Goal: Task Accomplishment & Management: Complete application form

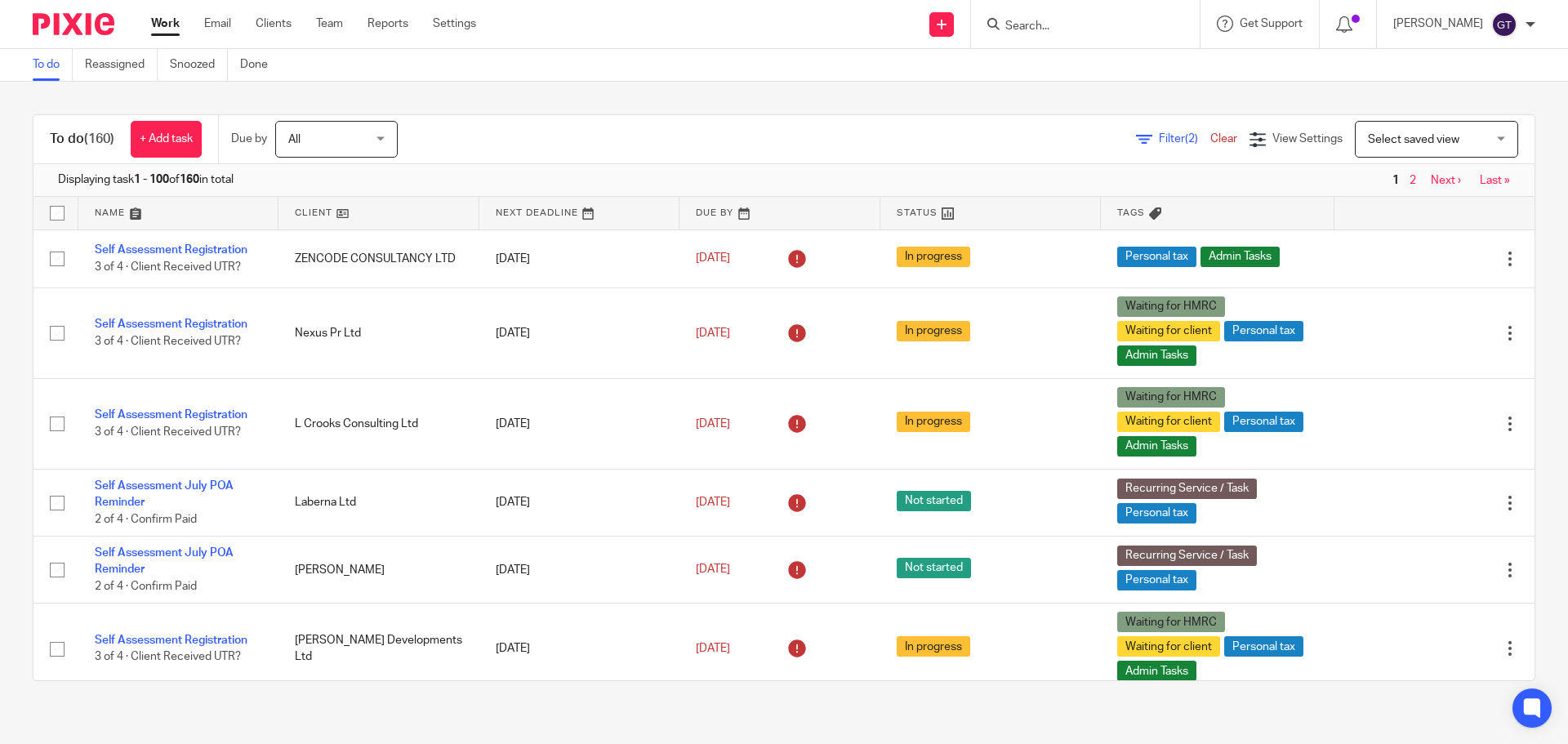
click at [1080, 25] on input "Search" at bounding box center [1077, 27] width 147 height 15
type input "mj tec"
click at [278, 18] on link "Clients" at bounding box center [273, 24] width 36 height 17
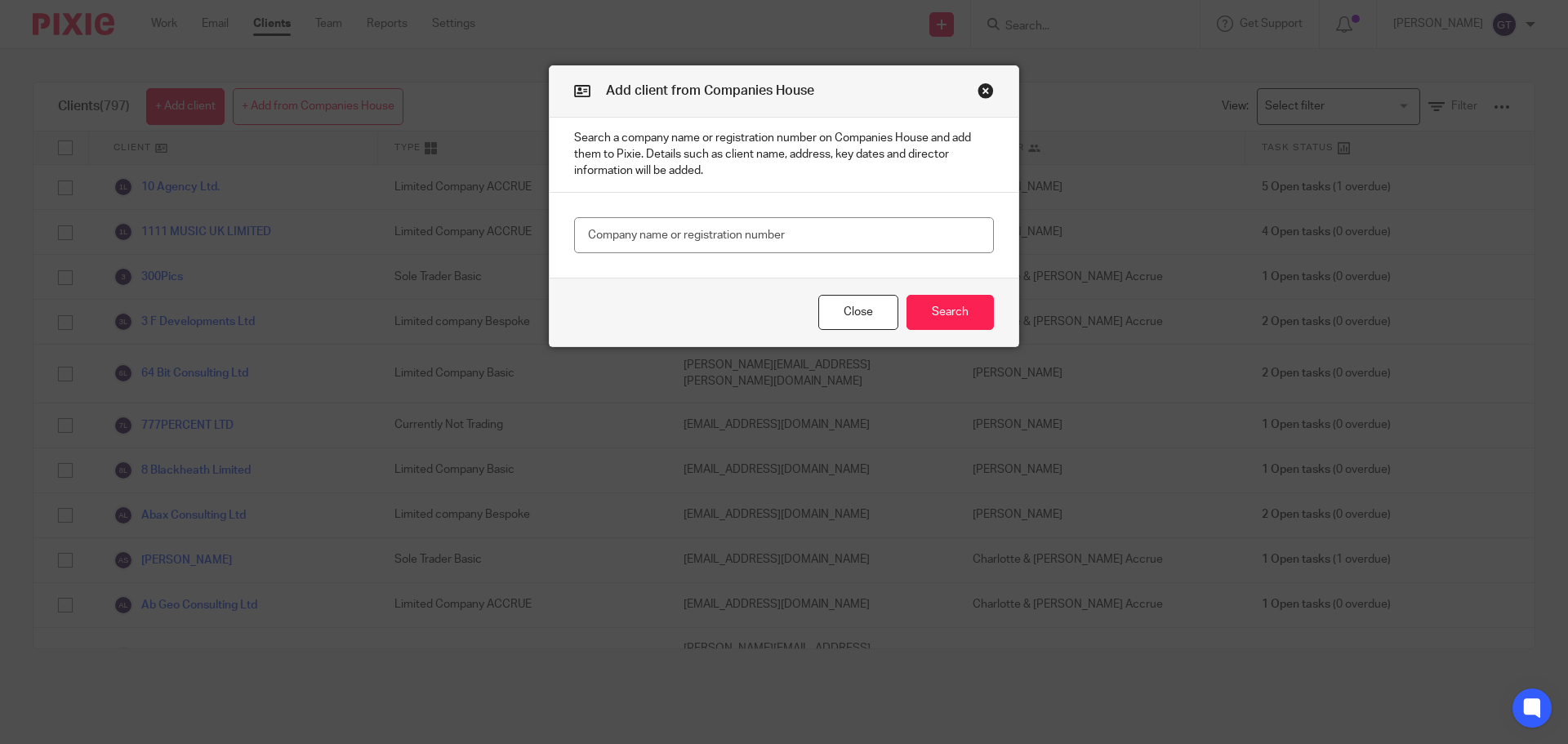
click at [638, 232] on input "text" at bounding box center [784, 236] width 419 height 37
drag, startPoint x: 520, startPoint y: 231, endPoint x: 467, endPoint y: 230, distance: 53.0
click at [469, 230] on div "Add client from Companies House Search a company name or registration number on…" at bounding box center [784, 372] width 1568 height 744
drag, startPoint x: 818, startPoint y: 244, endPoint x: 777, endPoint y: 240, distance: 41.2
click at [818, 244] on input "07599907989" at bounding box center [784, 236] width 419 height 37
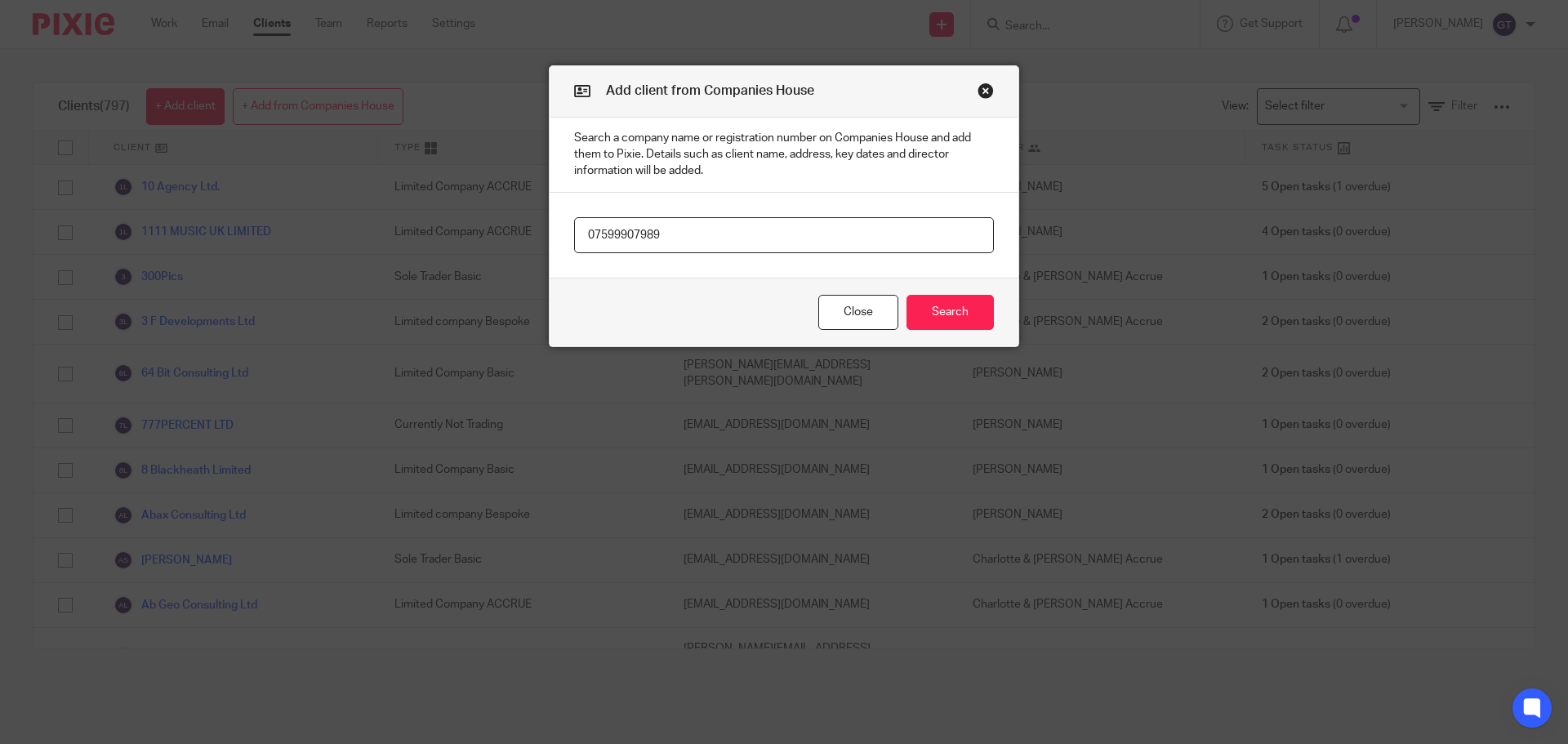
drag, startPoint x: 777, startPoint y: 240, endPoint x: 531, endPoint y: 231, distance: 246.2
click at [531, 231] on div "Add client from Companies House Search a company name or registration number on…" at bounding box center [784, 372] width 1568 height 744
type input "SC795662"
click at [955, 305] on button "Search" at bounding box center [949, 313] width 88 height 35
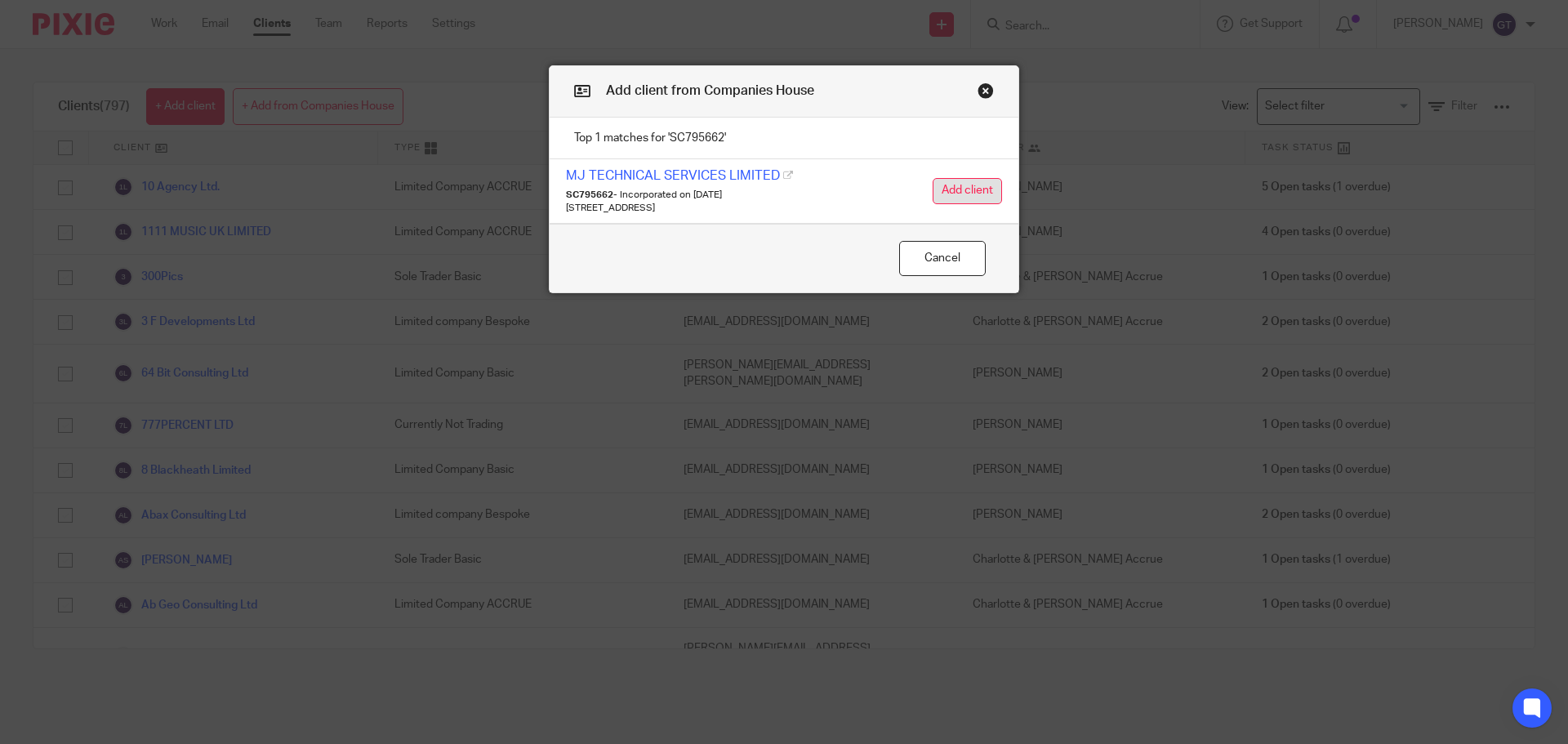
click at [936, 189] on button "Add client" at bounding box center [967, 191] width 69 height 26
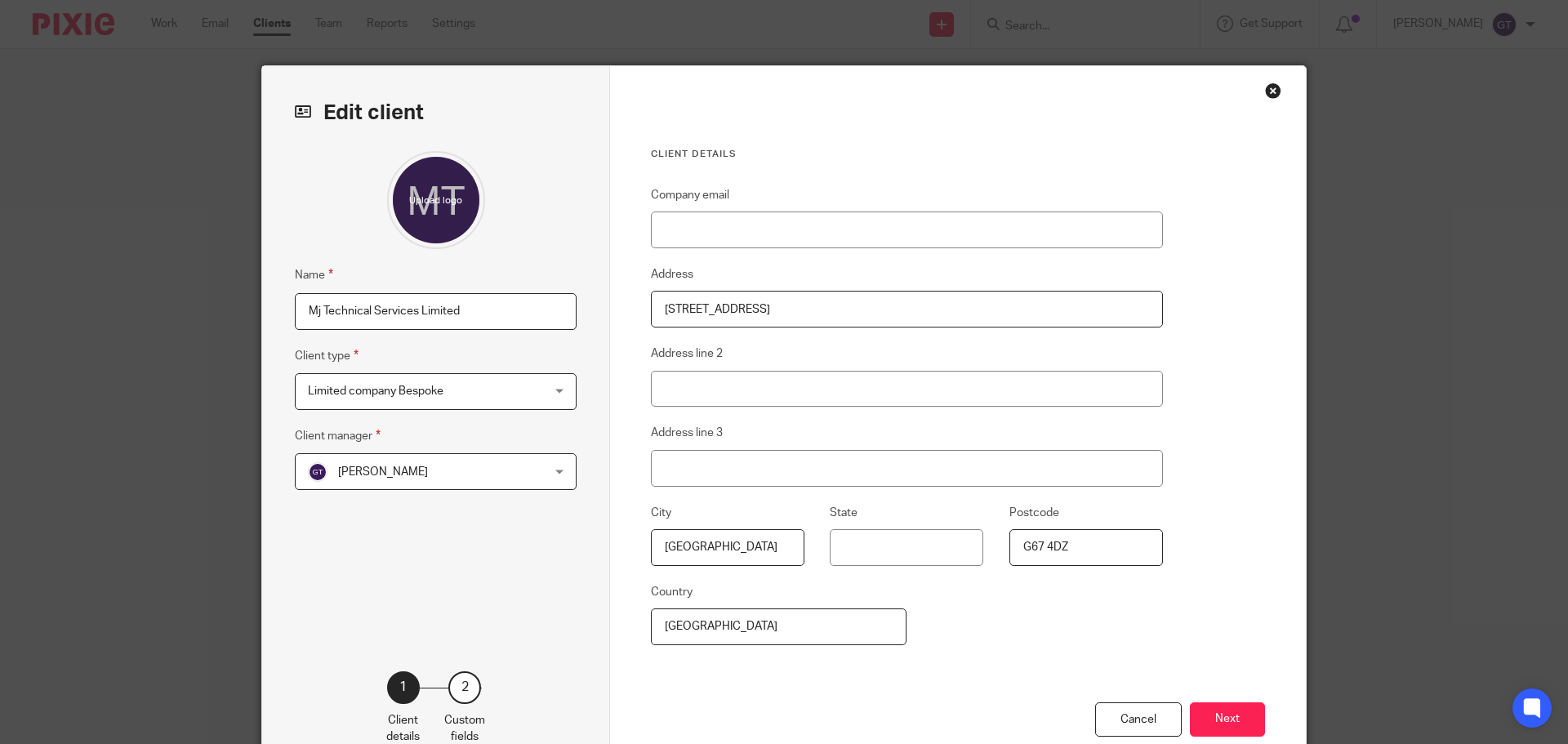
click at [424, 388] on span "Limited company Bespoke" at bounding box center [375, 391] width 136 height 11
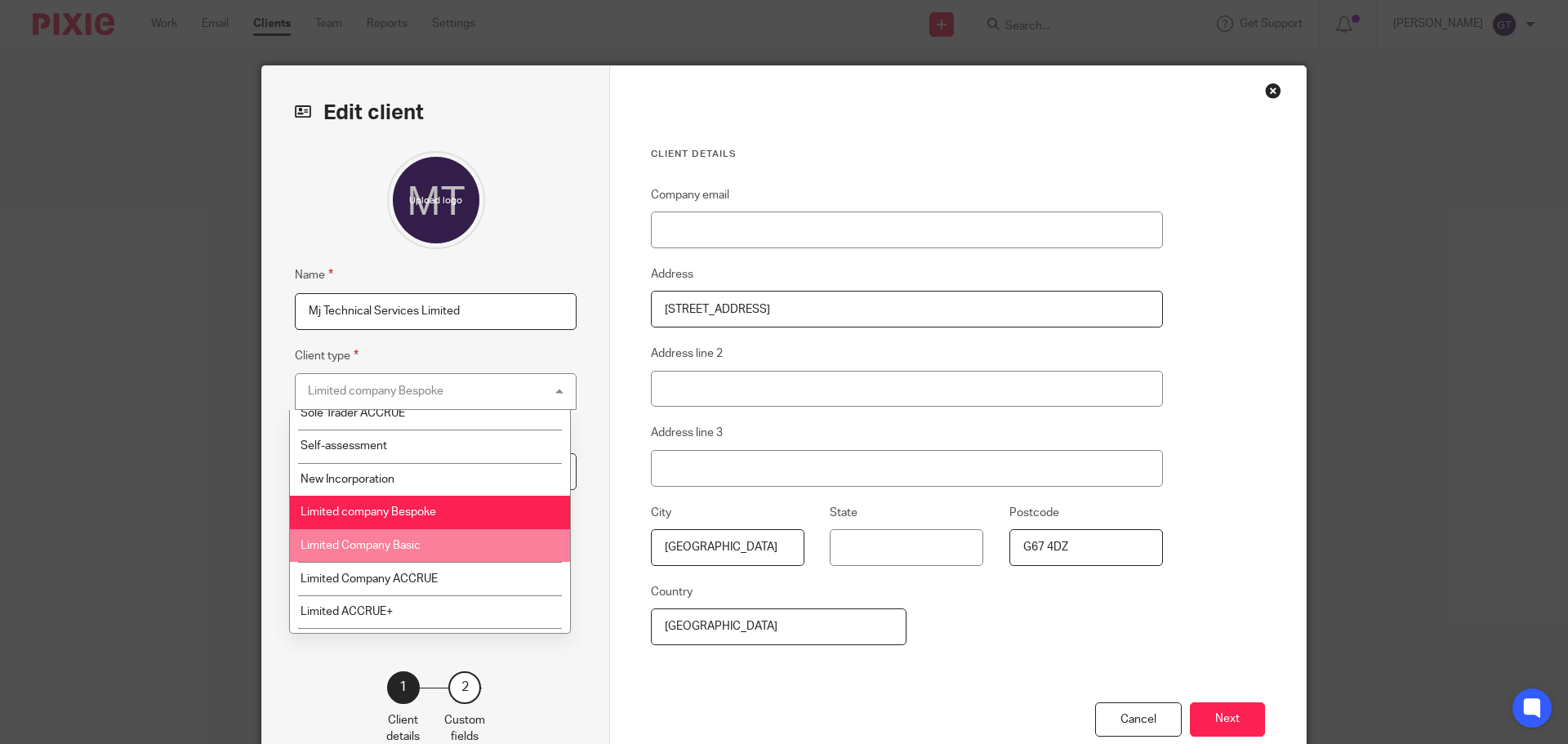
scroll to position [163, 0]
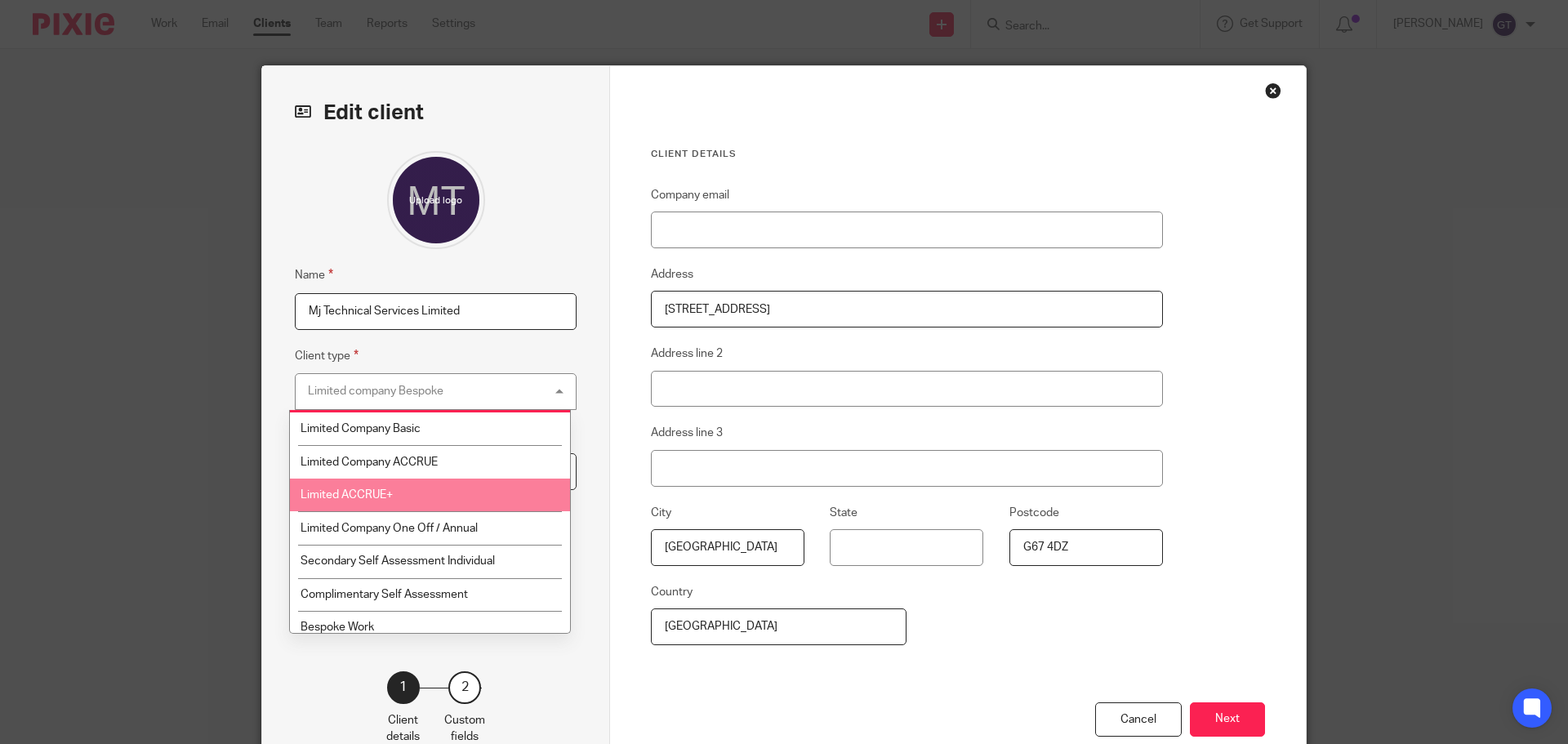
click at [421, 490] on li "Limited ACCRUE+" at bounding box center [430, 495] width 280 height 33
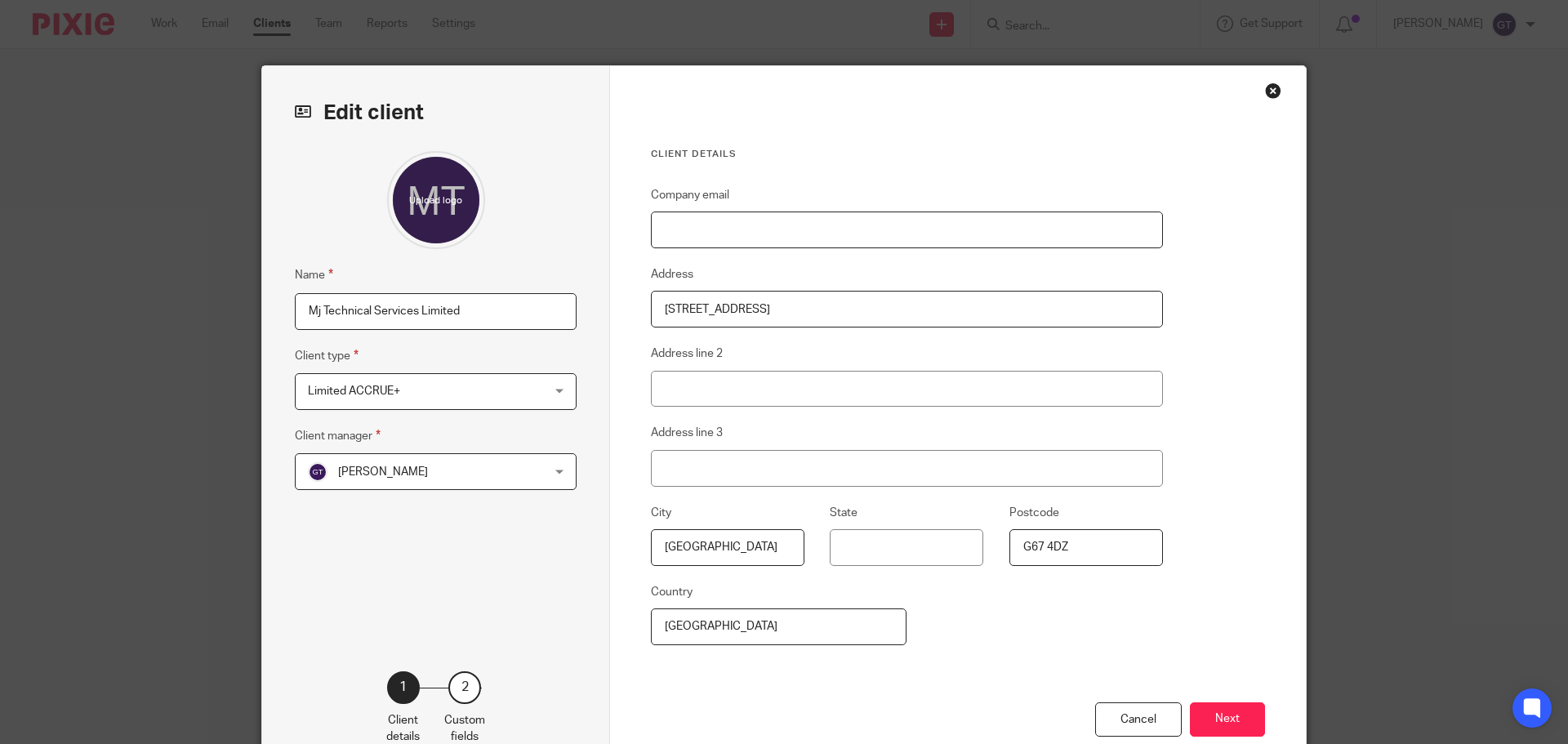
click at [854, 223] on input "Company email" at bounding box center [906, 230] width 512 height 37
paste input "[EMAIL_ADDRESS][DOMAIN_NAME]"
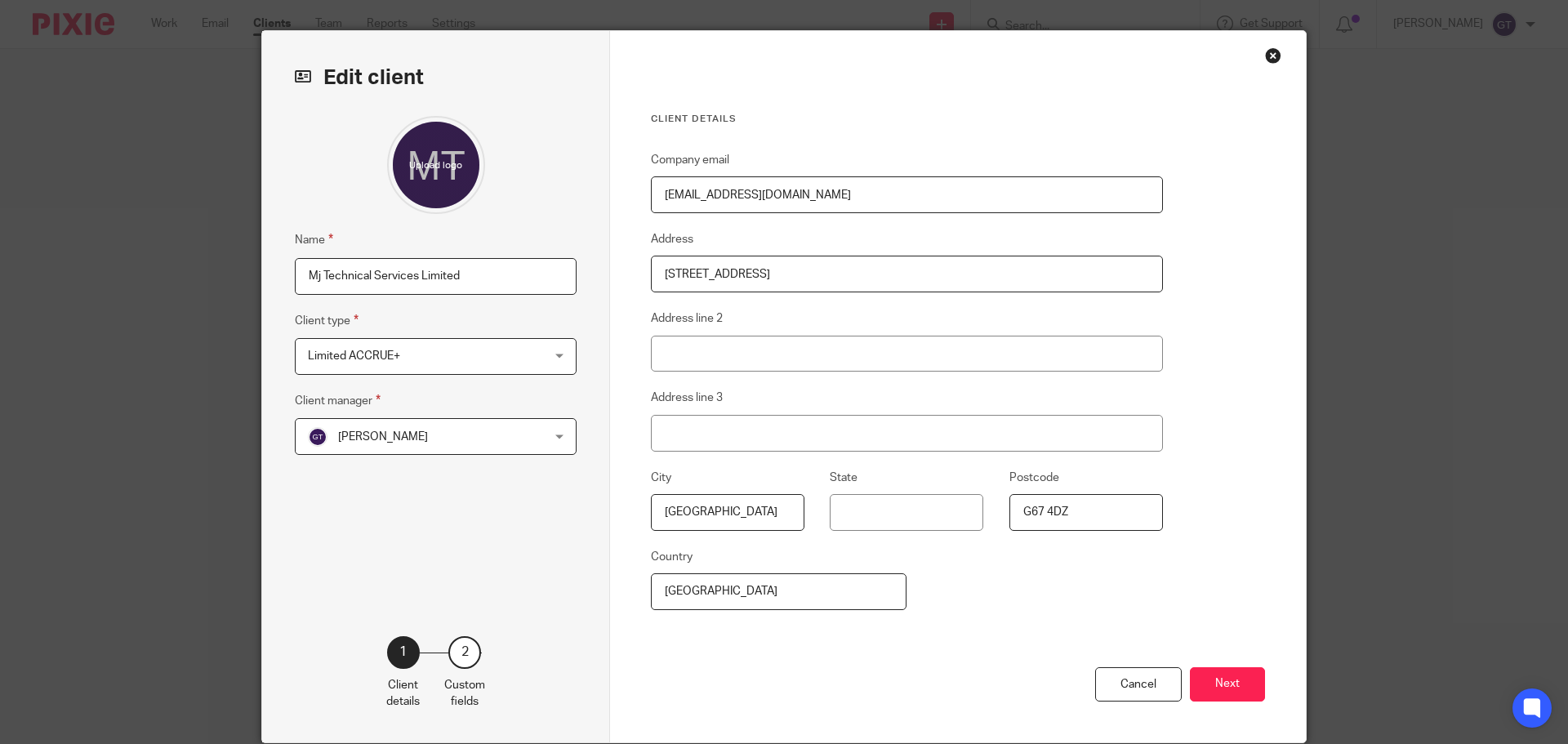
scroll to position [82, 0]
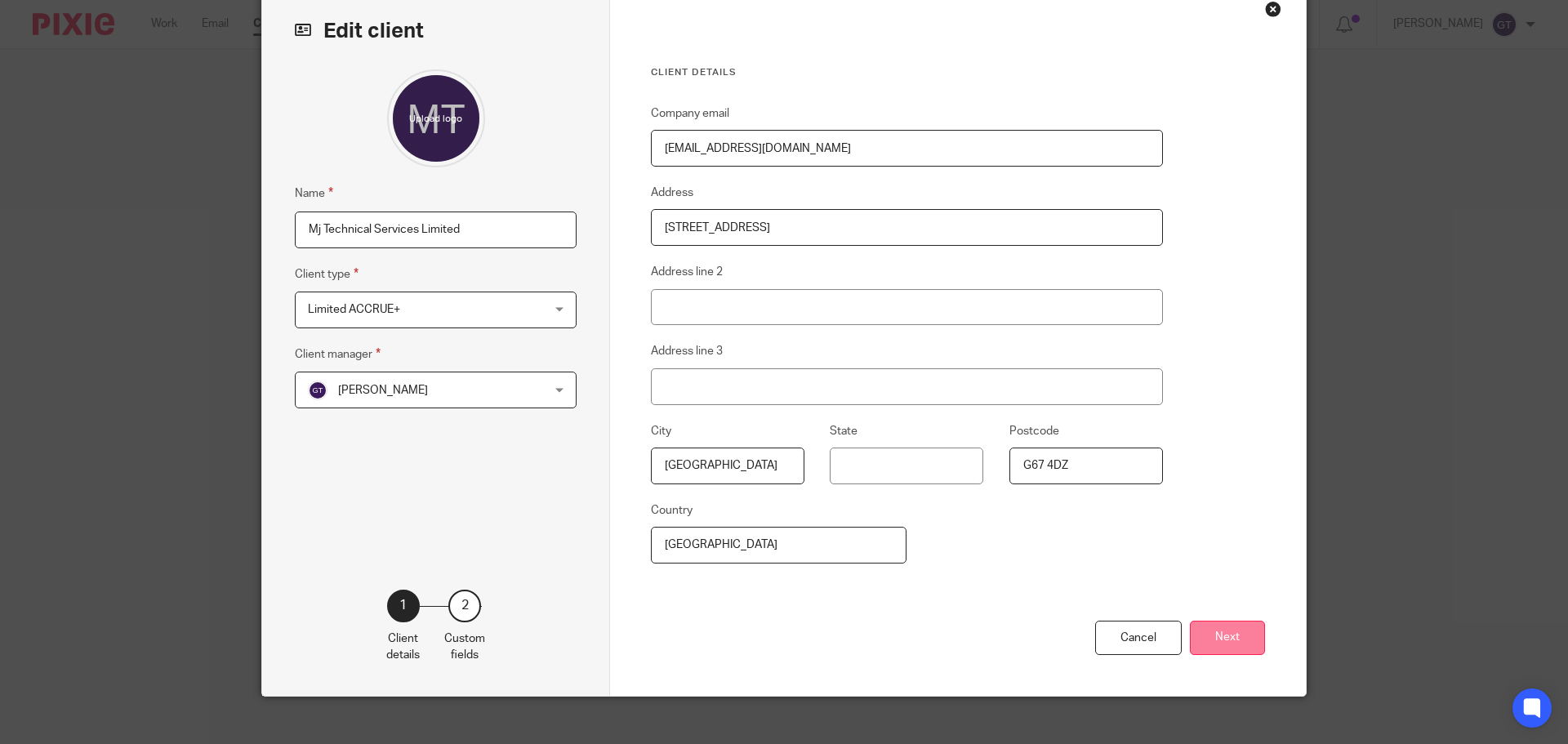
type input "[EMAIL_ADDRESS][DOMAIN_NAME]"
click at [1227, 628] on button "Next" at bounding box center [1228, 638] width 76 height 35
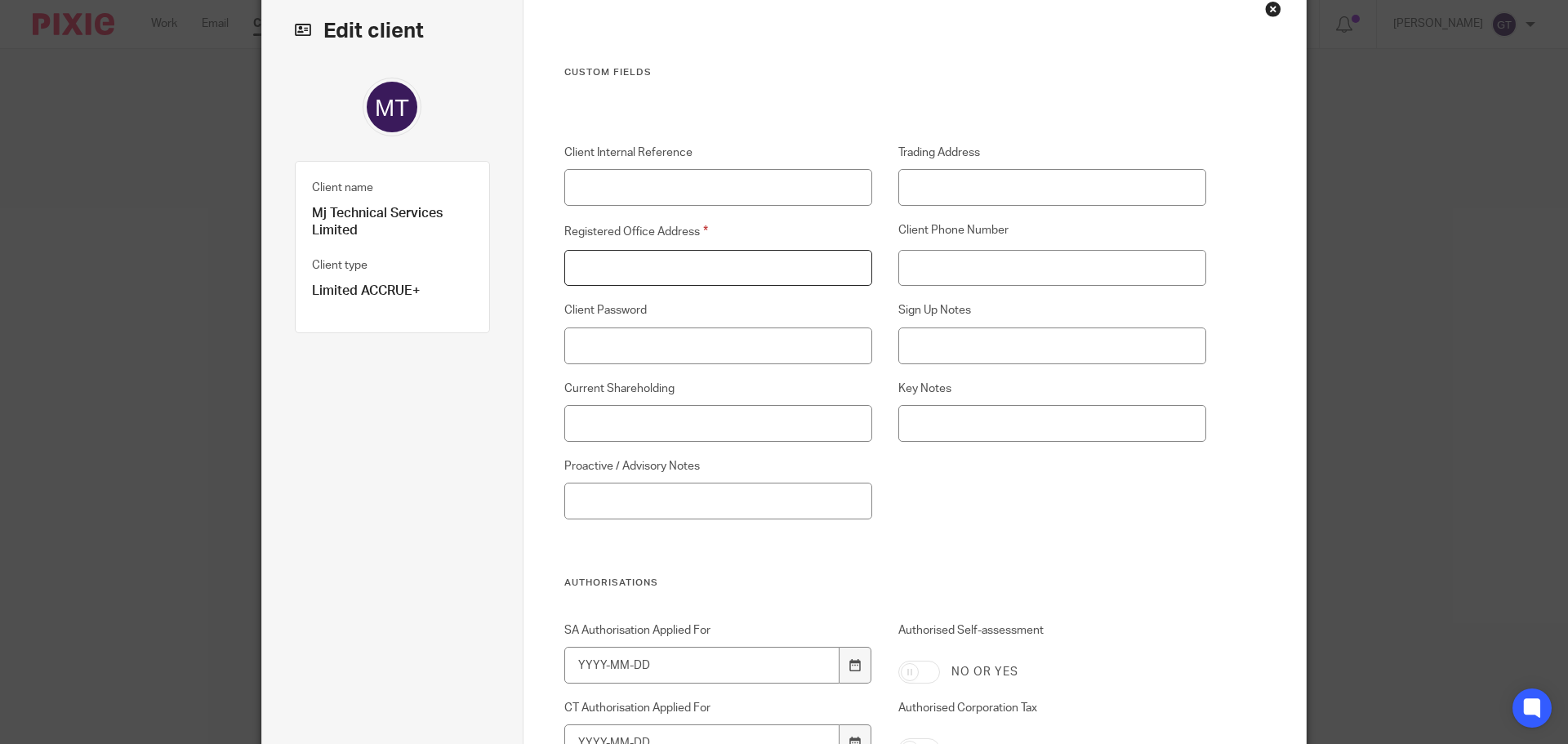
click at [755, 266] on input "Registered Office Address" at bounding box center [718, 268] width 309 height 37
paste input "[STREET_ADDRESS]"
type input "[STREET_ADDRESS]"
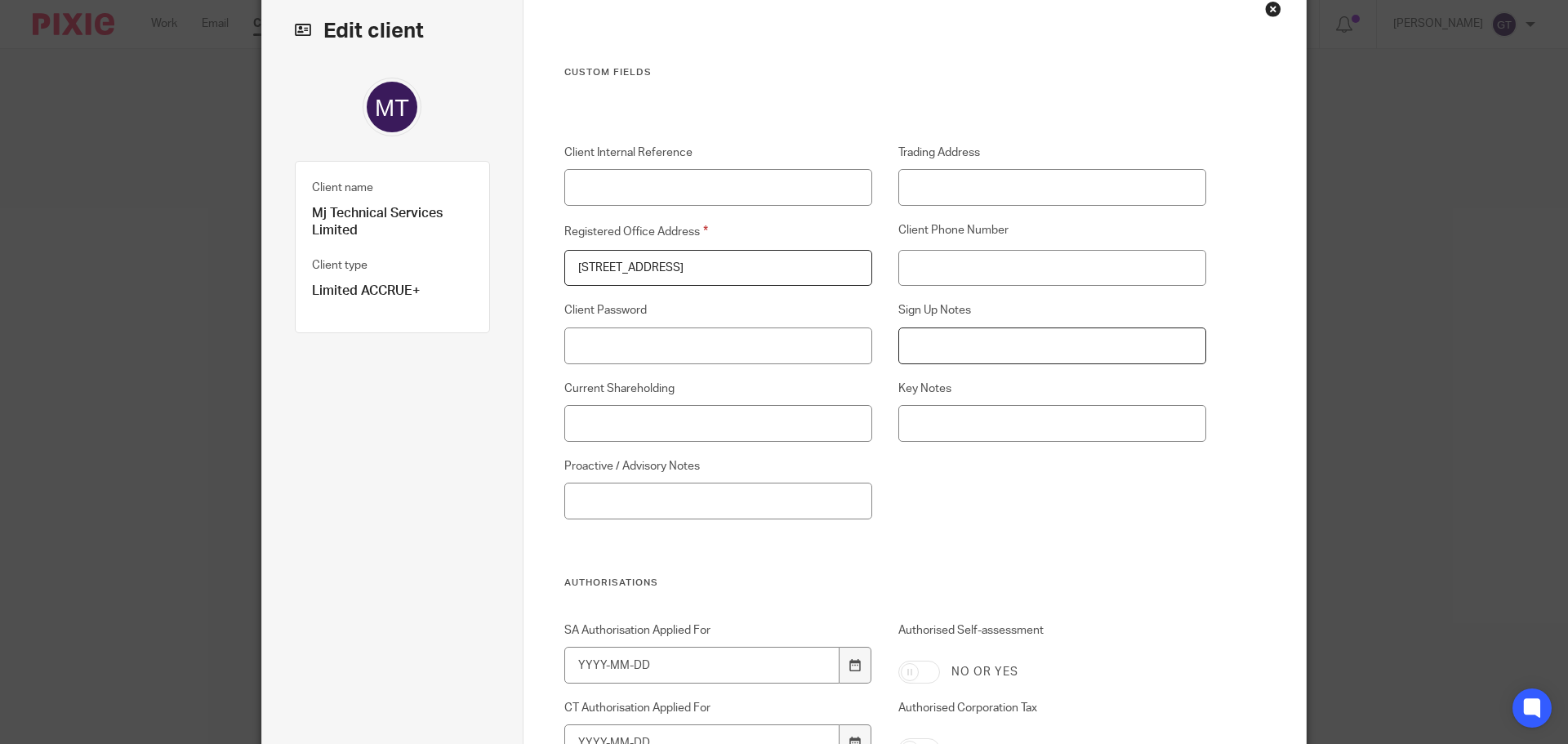
click at [976, 346] on input "Sign Up Notes" at bounding box center [1053, 346] width 309 height 37
paste input "Oil and gas contractor Previously living abroad before moving back to [GEOGRAPH…"
type input "Oil and gas contractor Previously living abroad before moving back to [GEOGRAPH…"
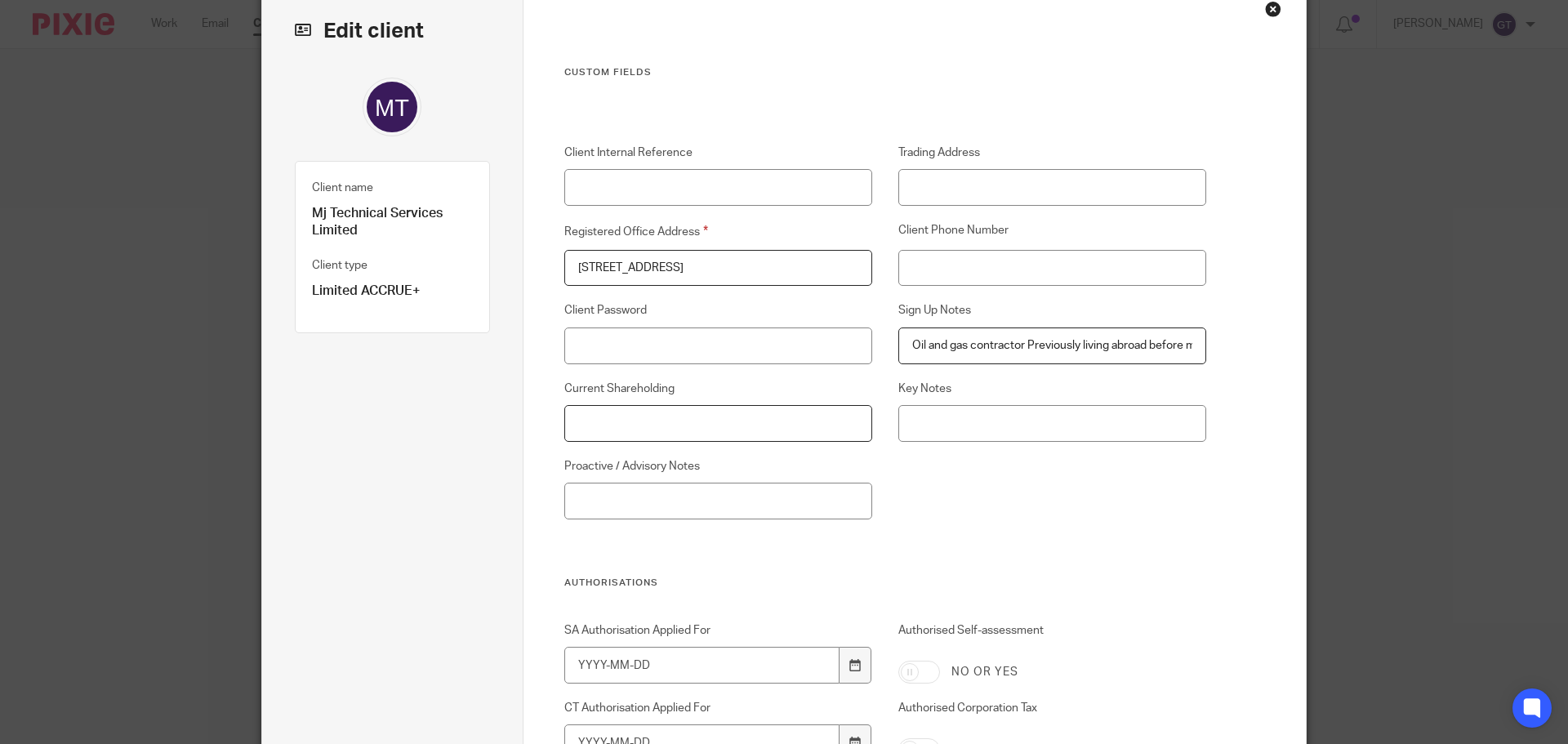
click at [726, 425] on input "Current Shareholding" at bounding box center [718, 423] width 309 height 37
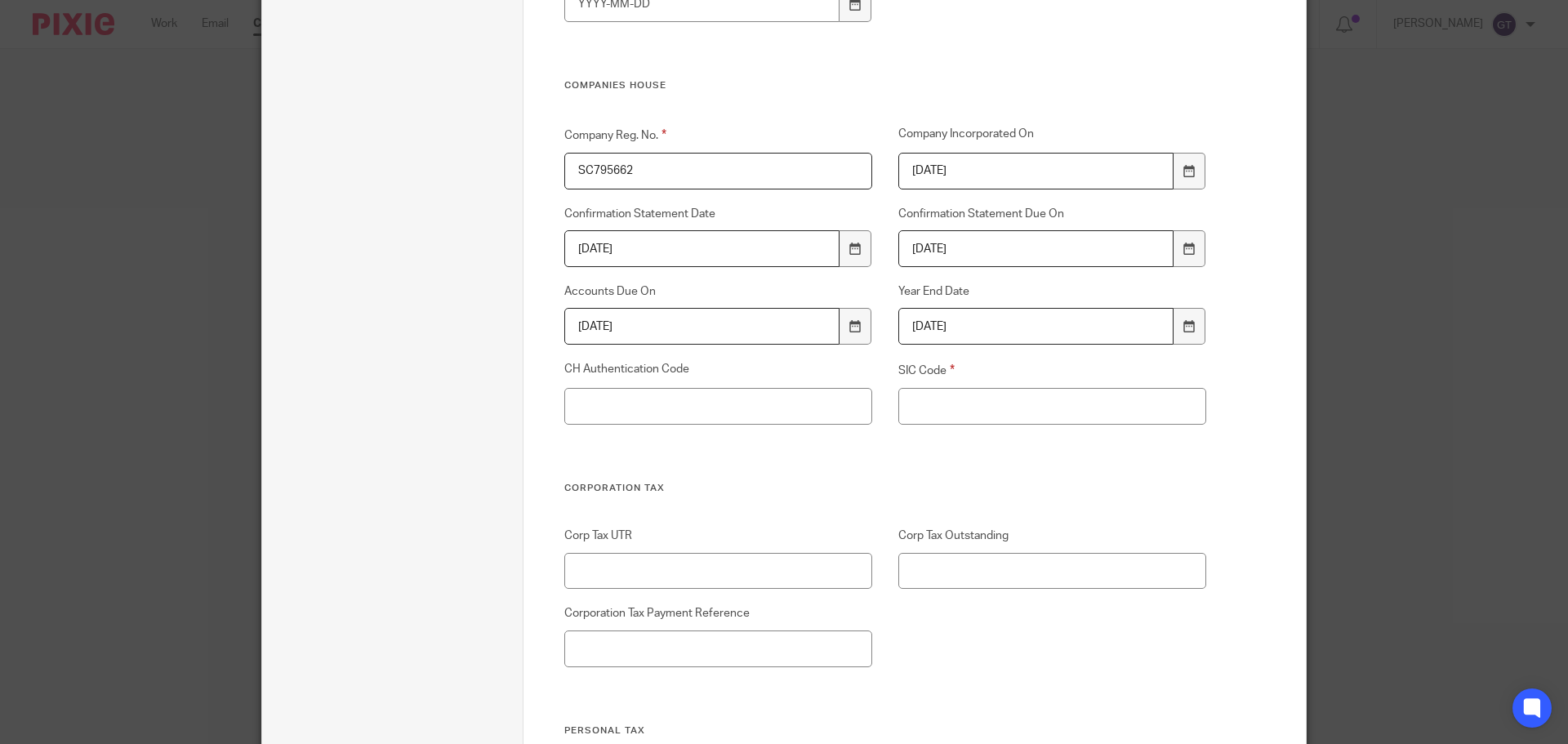
scroll to position [2450, 0]
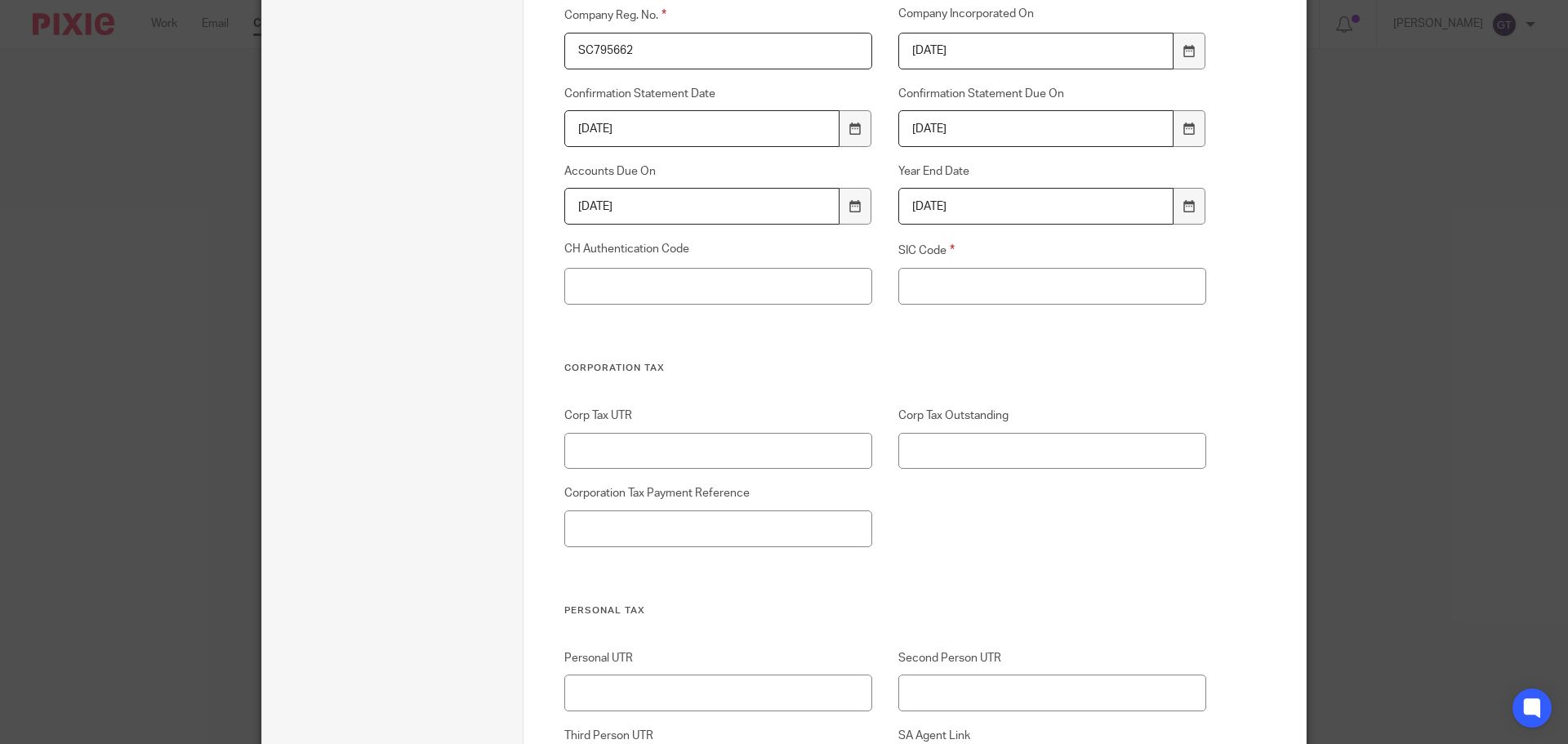
type input "50/50 shareholders"
click at [951, 285] on input "SIC Code" at bounding box center [1053, 287] width 309 height 37
click at [1008, 296] on input "SIC Code" at bounding box center [1053, 287] width 309 height 37
paste input "74909 - Other professional, scientific and technical activities not elsewhere c…"
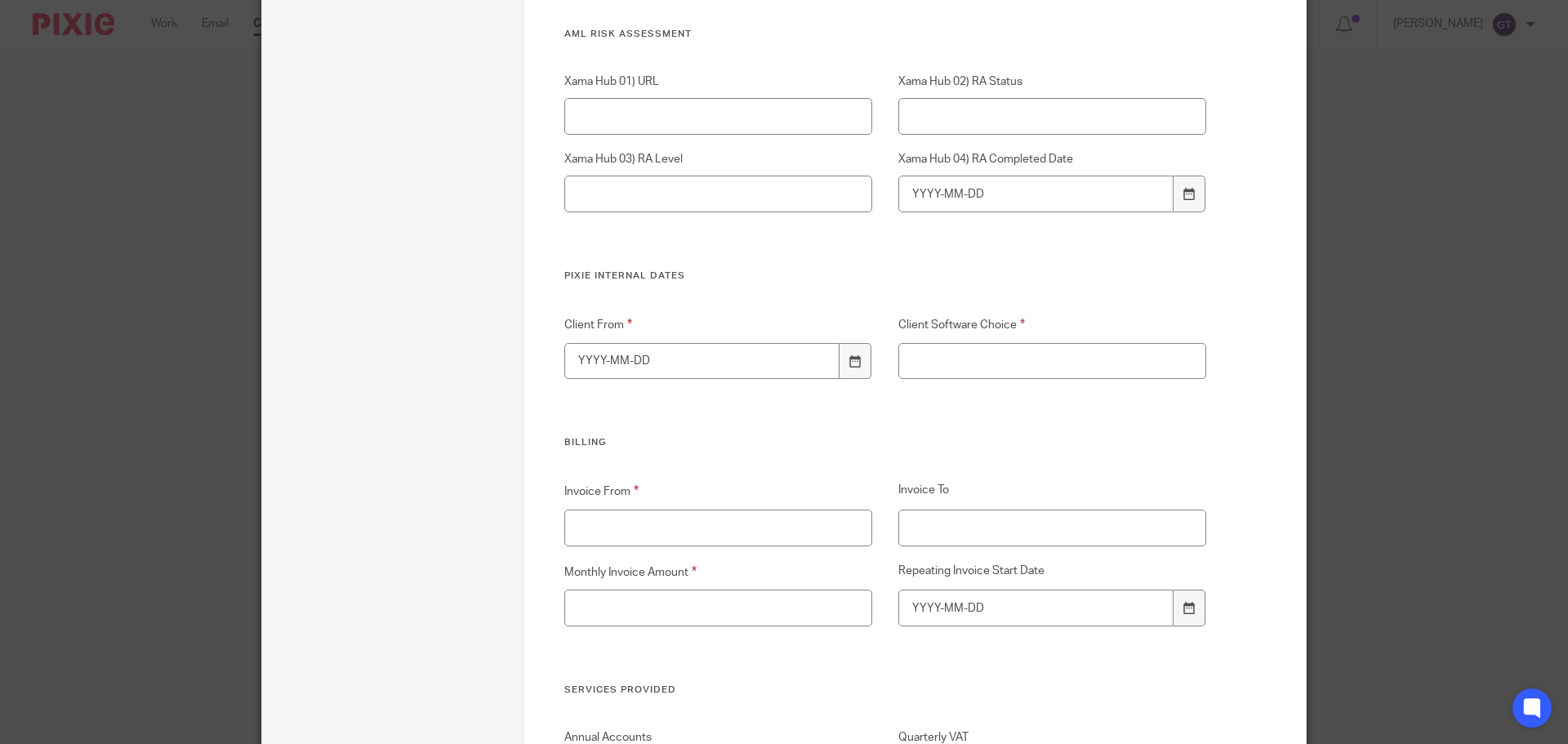
scroll to position [3348, 0]
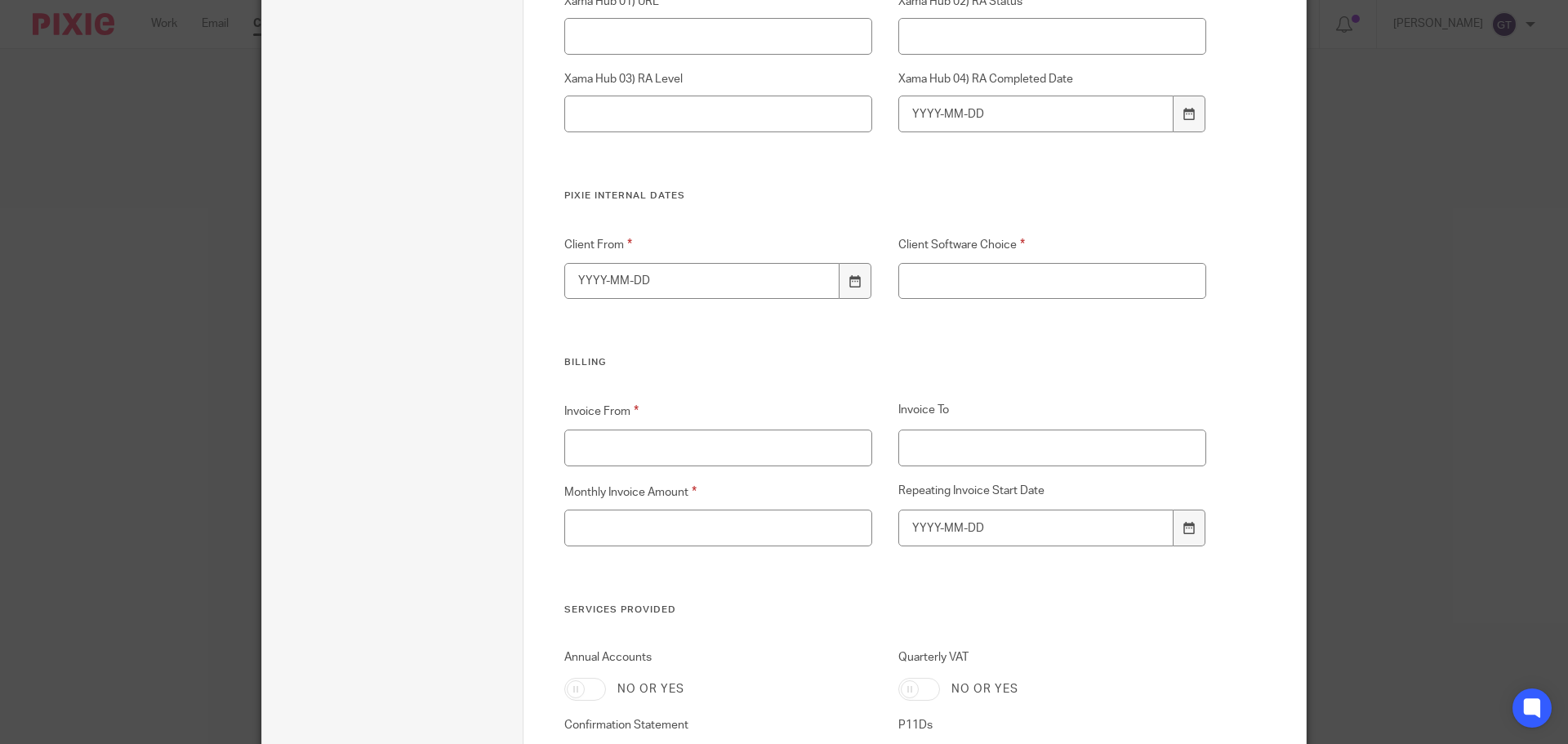
type input "74909 - Other professional, scientific and technical activities not elsewhere c…"
click at [950, 285] on input "Client Software Choice" at bounding box center [1053, 281] width 309 height 37
type input "FreeAgent"
click at [854, 284] on icon at bounding box center [855, 281] width 12 height 12
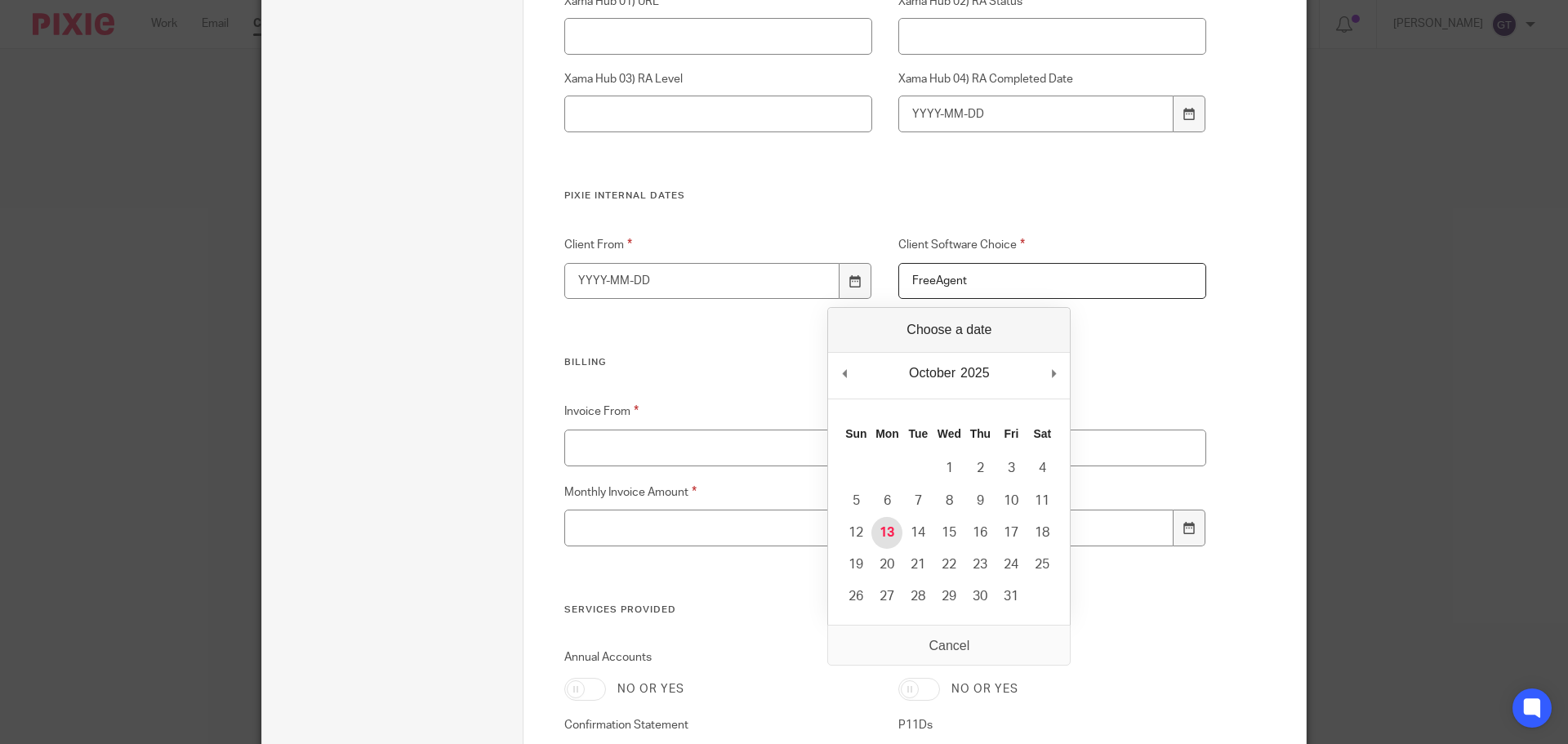
type input "2025-10-13"
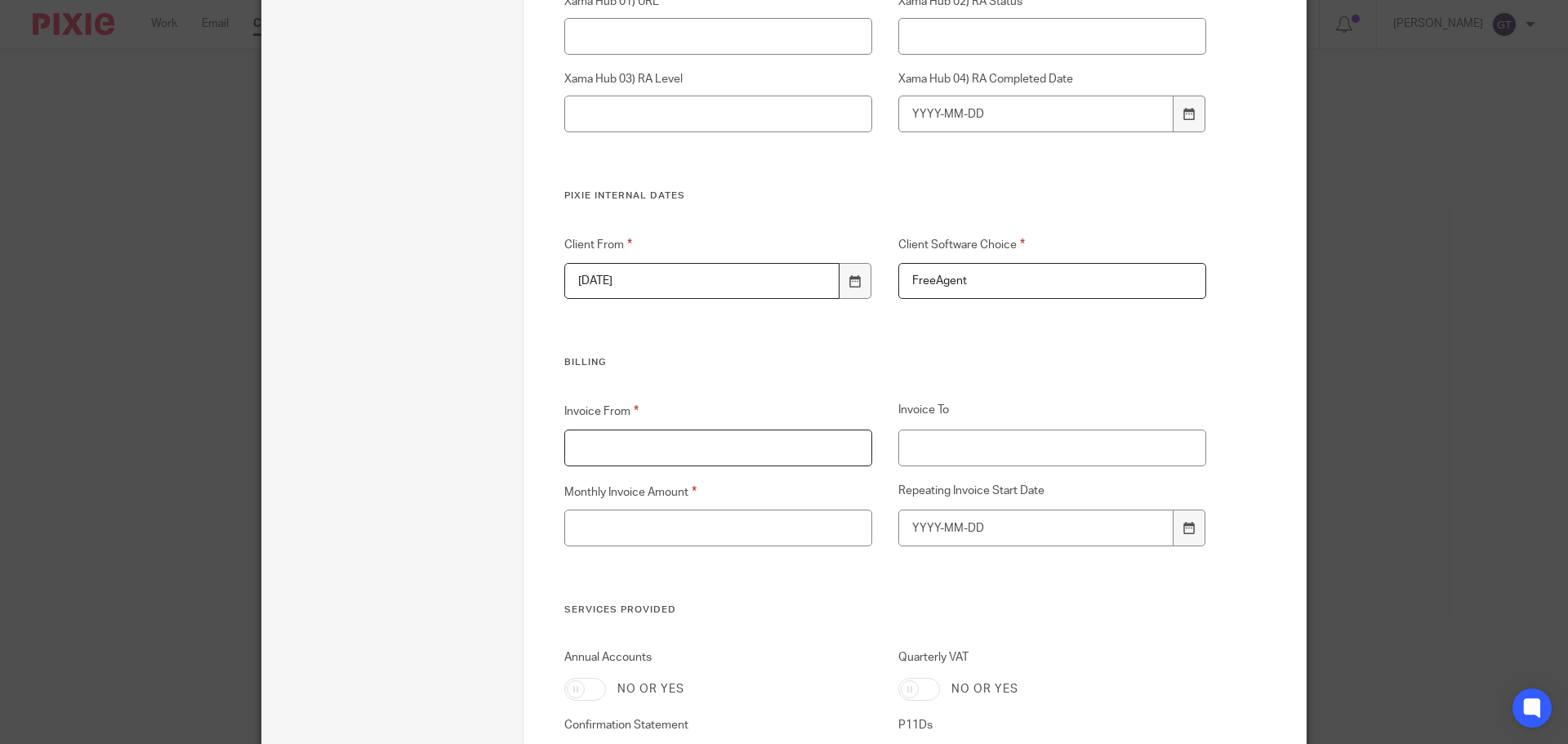
click at [706, 445] on input "Invoice From" at bounding box center [718, 448] width 309 height 37
type input "[DATE]"
click at [745, 534] on input "Monthly Invoice Amount" at bounding box center [718, 528] width 309 height 37
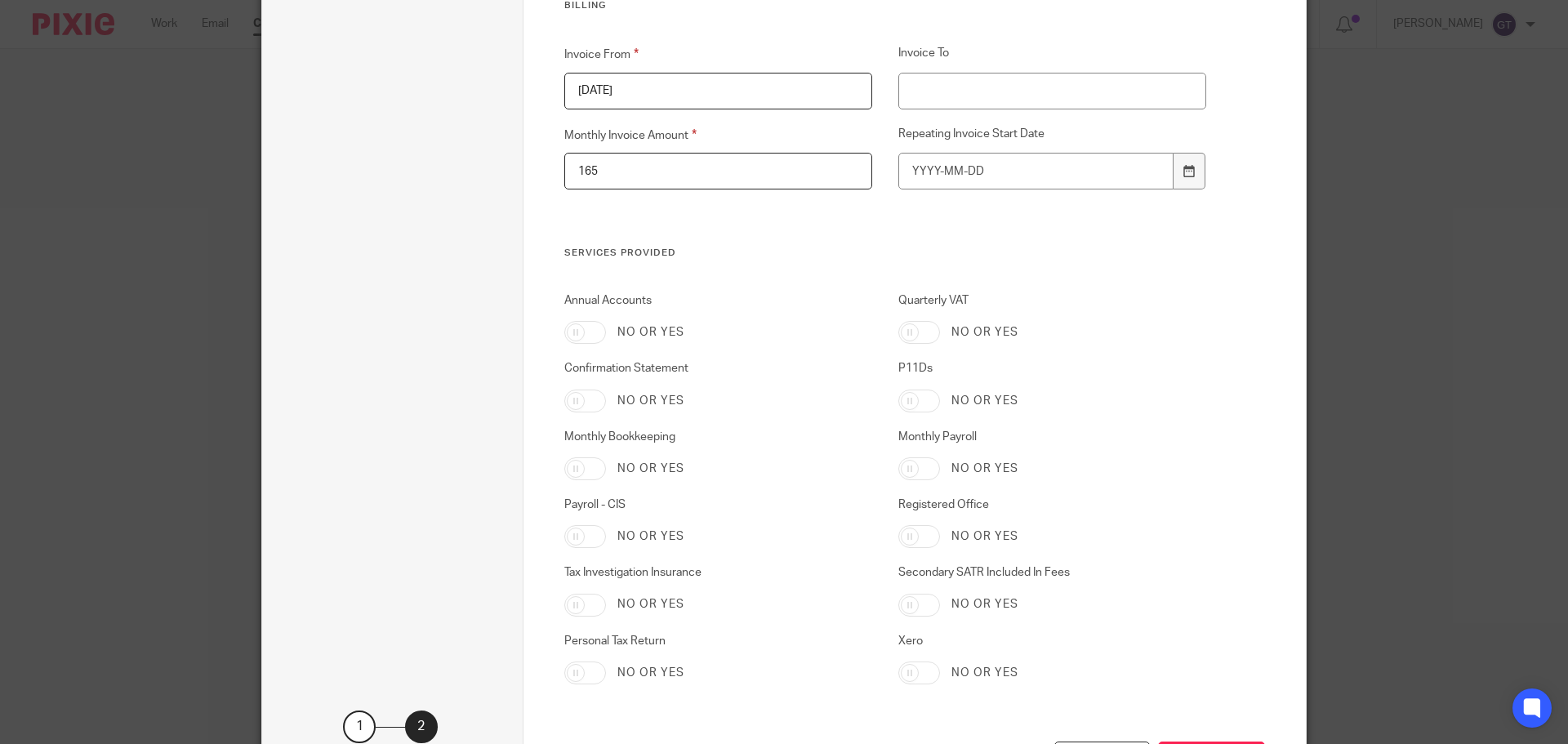
scroll to position [3839, 0]
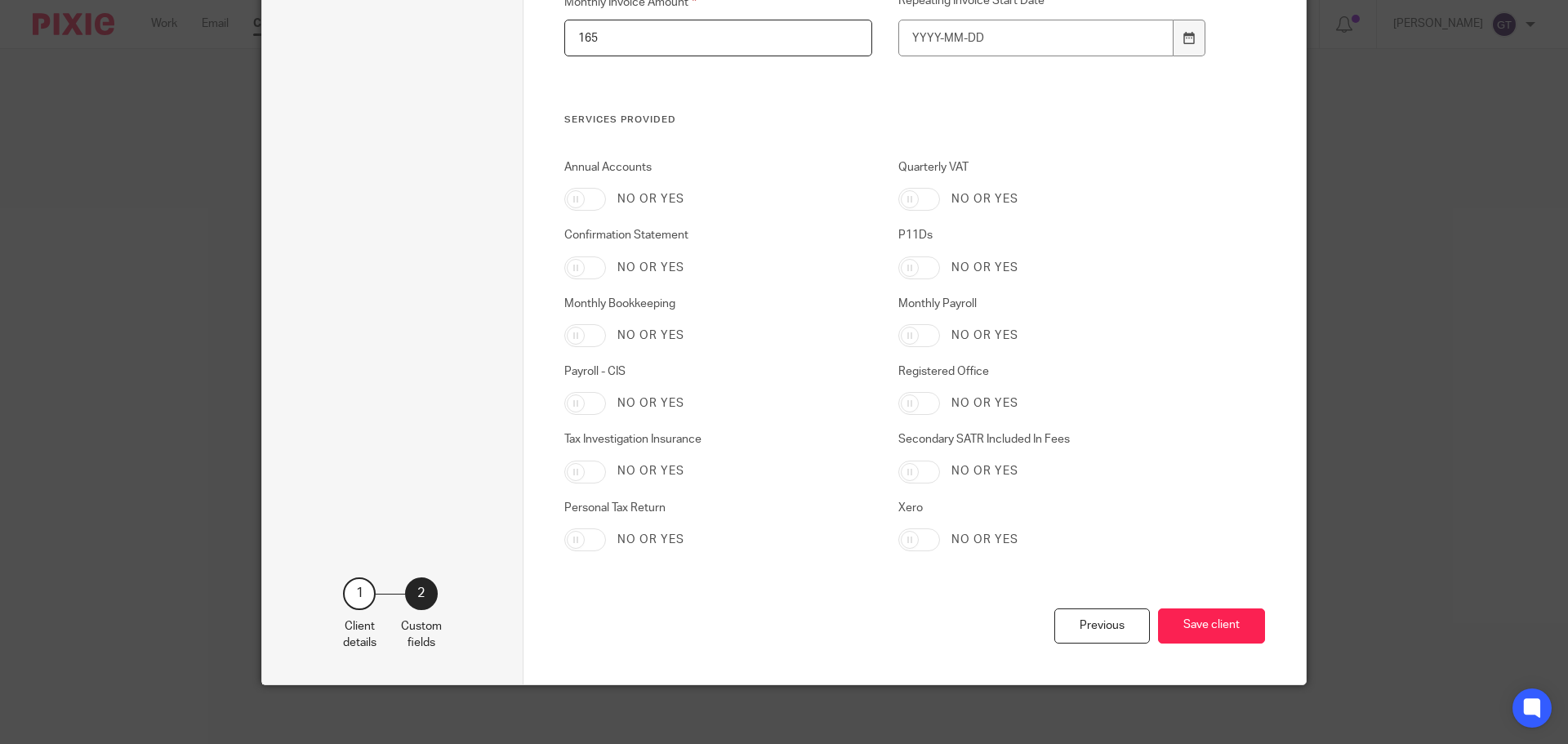
type input "165"
click at [564, 204] on input "Annual Accounts" at bounding box center [584, 199] width 41 height 23
checkbox input "true"
click at [576, 270] on input "Confirmation Statement" at bounding box center [584, 267] width 41 height 23
checkbox input "true"
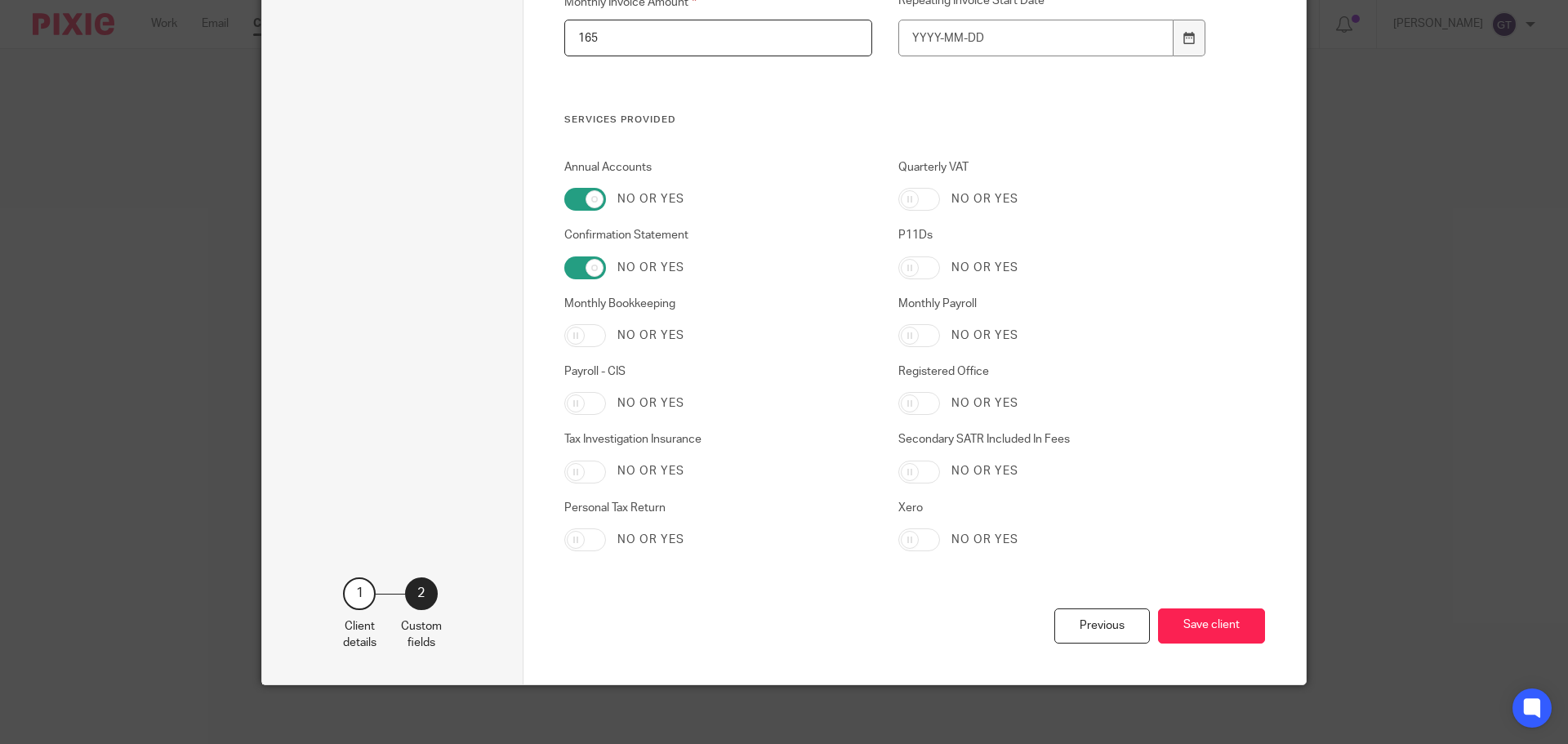
click at [575, 477] on input "Tax Investigation Insurance" at bounding box center [584, 472] width 41 height 23
click at [576, 471] on input "Tax Investigation Insurance" at bounding box center [584, 472] width 41 height 23
checkbox input "false"
click at [576, 538] on input "Personal Tax Return" at bounding box center [584, 539] width 41 height 23
checkbox input "true"
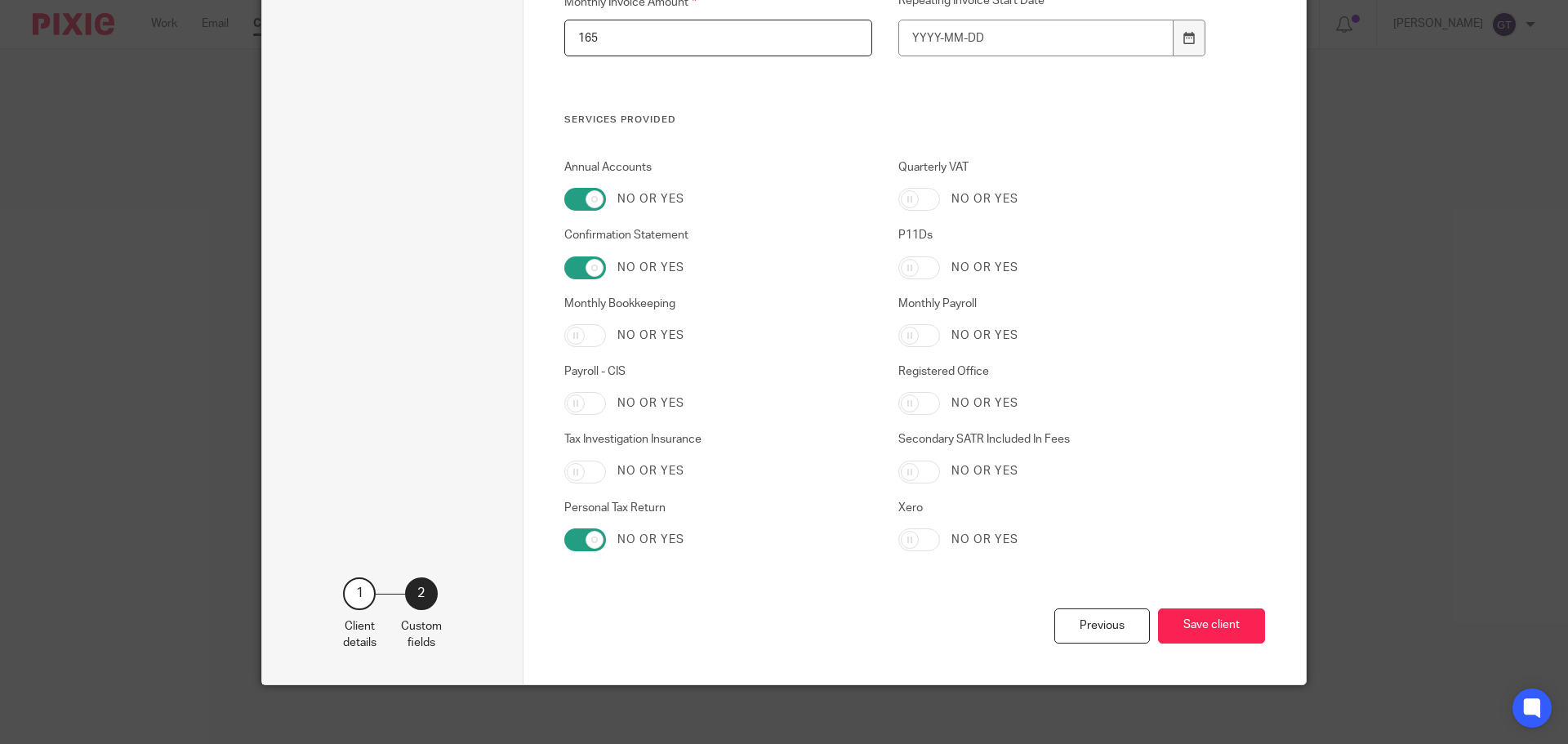
click at [915, 199] on input "Quarterly VAT" at bounding box center [919, 199] width 41 height 23
checkbox input "true"
click at [911, 262] on input "P11Ds" at bounding box center [919, 267] width 41 height 23
checkbox input "true"
click at [922, 333] on input "Monthly Payroll" at bounding box center [919, 336] width 41 height 23
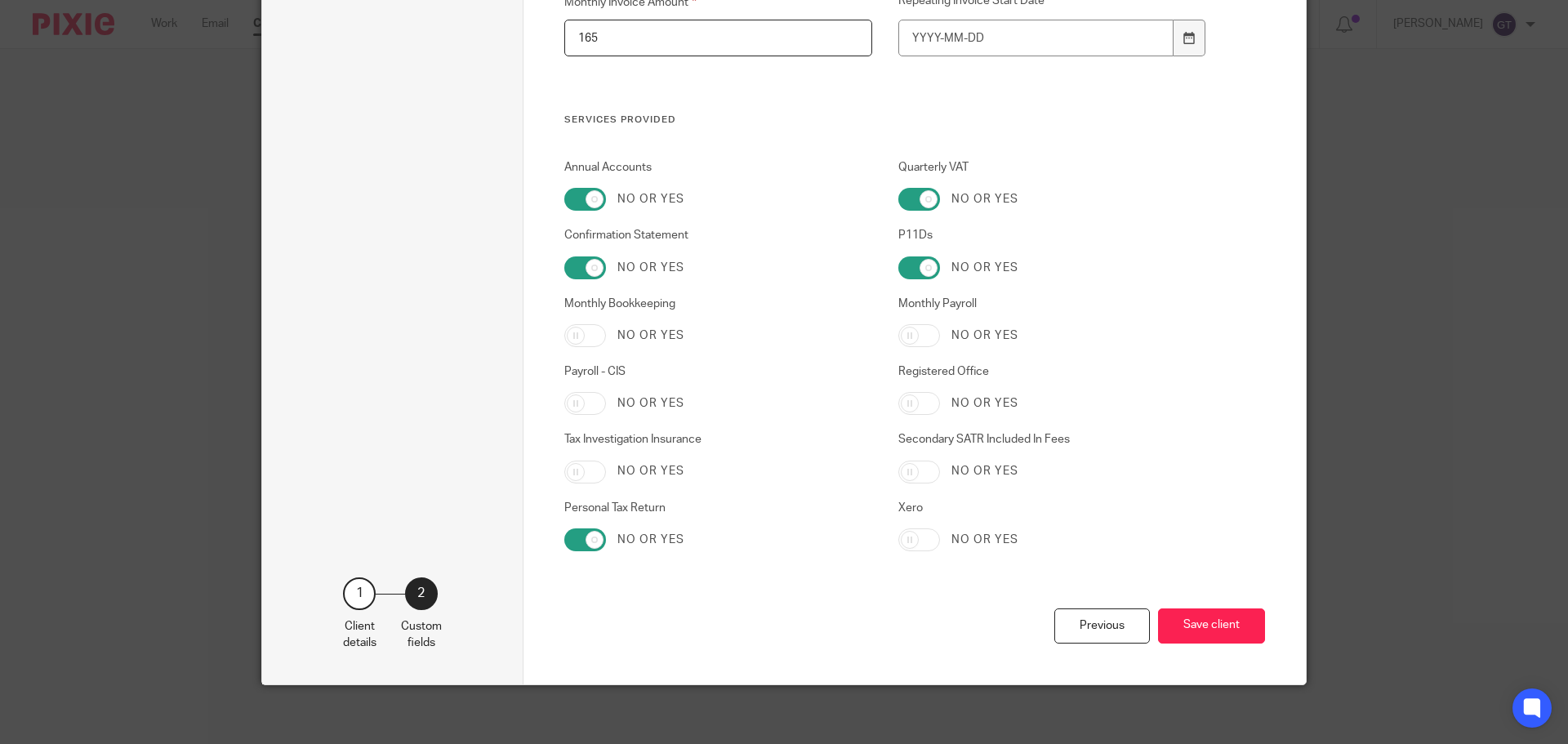
checkbox input "true"
click at [921, 407] on input "Registered Office" at bounding box center [919, 403] width 41 height 23
click at [916, 411] on input "Registered Office" at bounding box center [919, 403] width 41 height 23
checkbox input "false"
click at [1217, 620] on button "Save client" at bounding box center [1211, 626] width 107 height 35
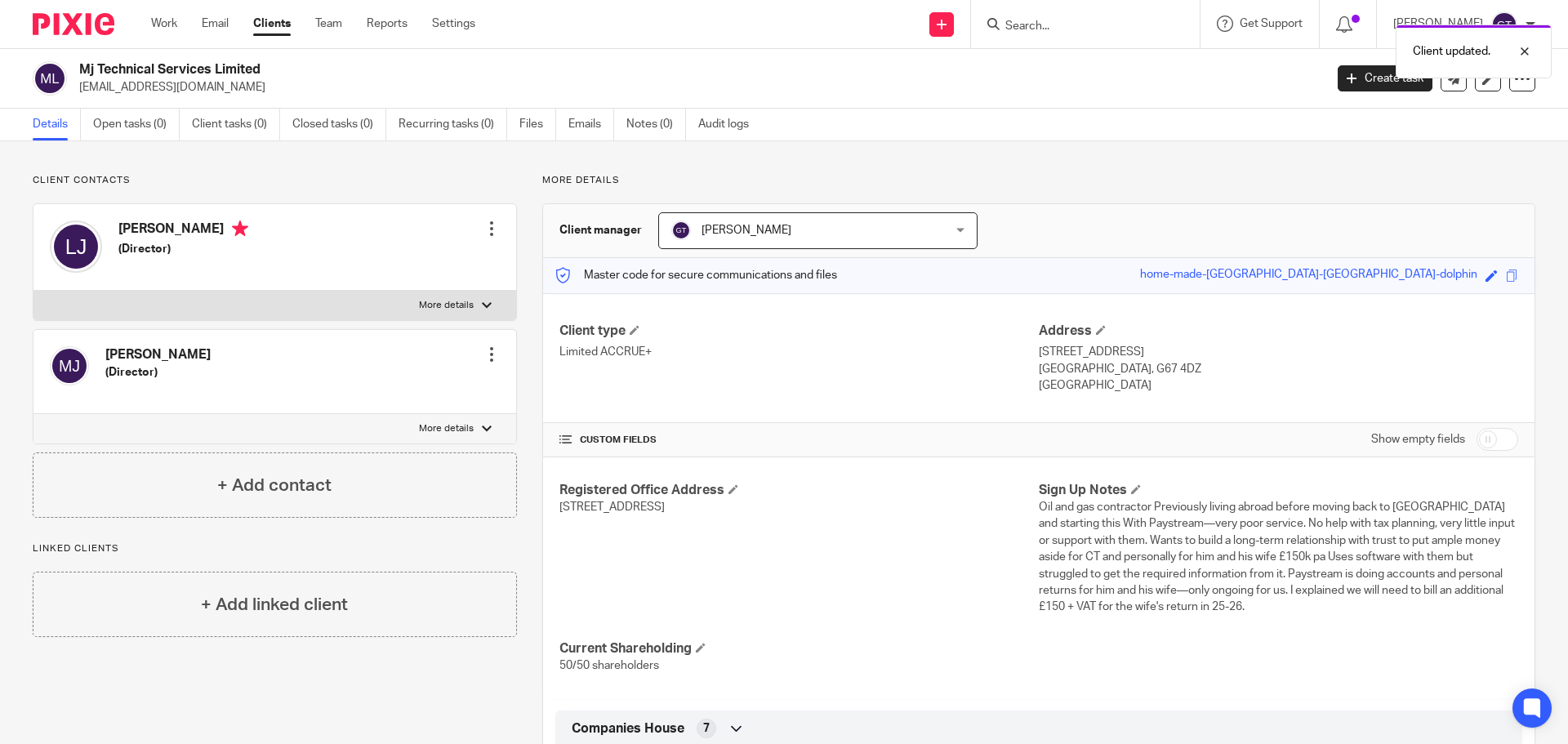
click at [493, 352] on div at bounding box center [491, 355] width 17 height 17
click at [412, 463] on button "Make primary" at bounding box center [381, 461] width 89 height 21
click at [412, 260] on link "Edit contact" at bounding box center [414, 266] width 156 height 24
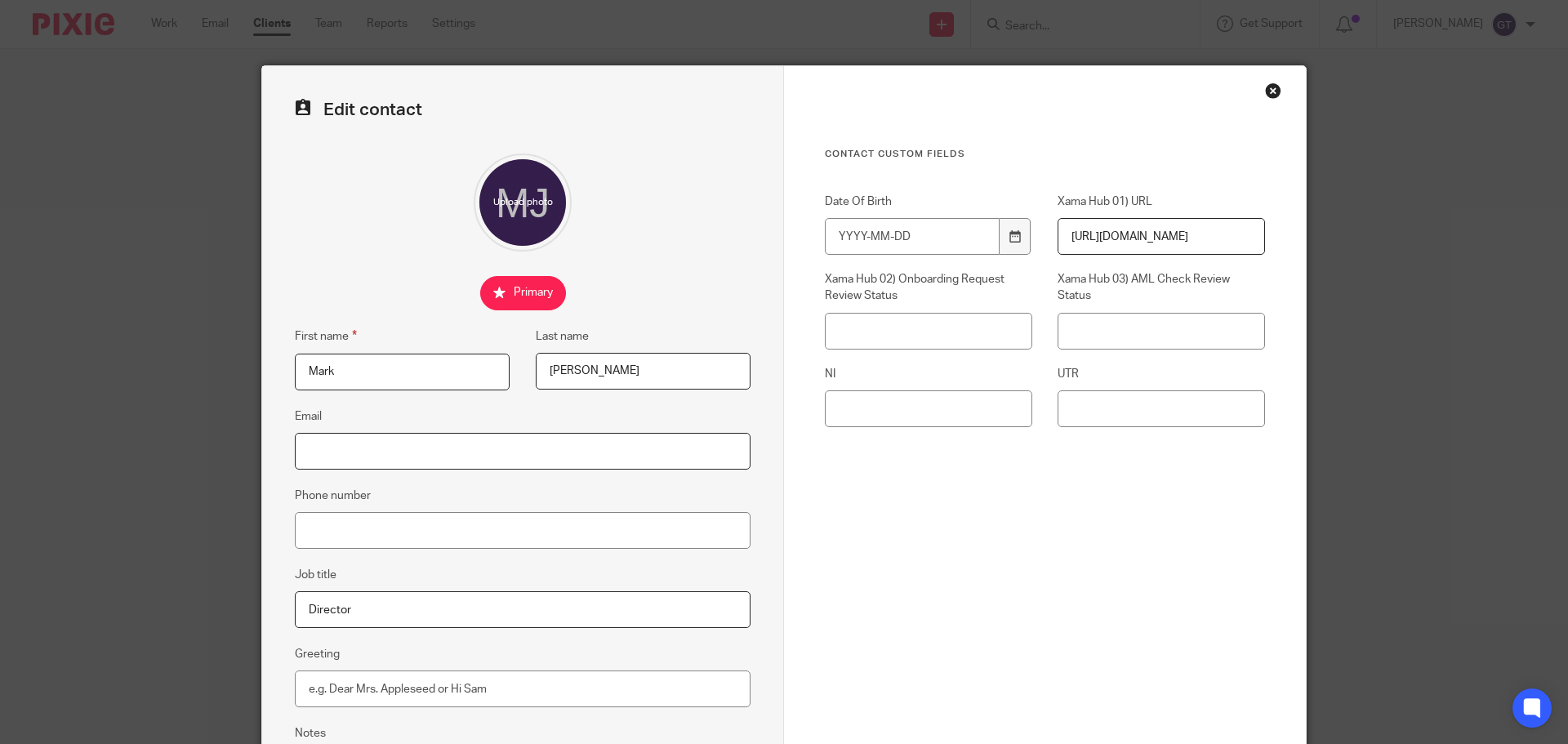
click at [426, 441] on input "Email" at bounding box center [523, 452] width 455 height 37
paste input "[EMAIL_ADDRESS][DOMAIN_NAME]"
type input "[EMAIL_ADDRESS][DOMAIN_NAME]"
drag, startPoint x: 438, startPoint y: 525, endPoint x: 884, endPoint y: 463, distance: 450.3
click at [438, 525] on input "Phone number" at bounding box center [523, 530] width 455 height 37
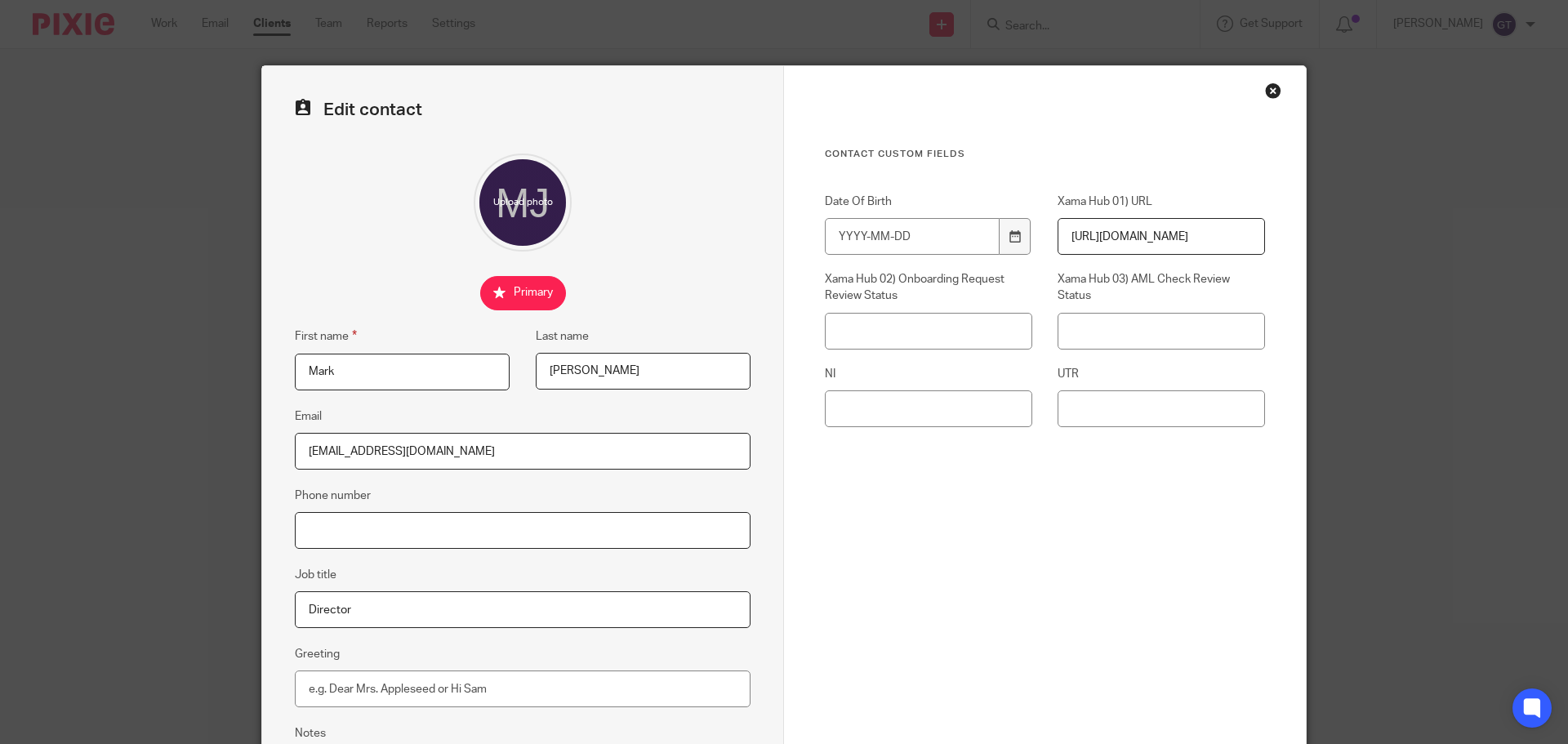
click at [371, 532] on input "Phone number" at bounding box center [523, 530] width 455 height 37
paste input "07599907989"
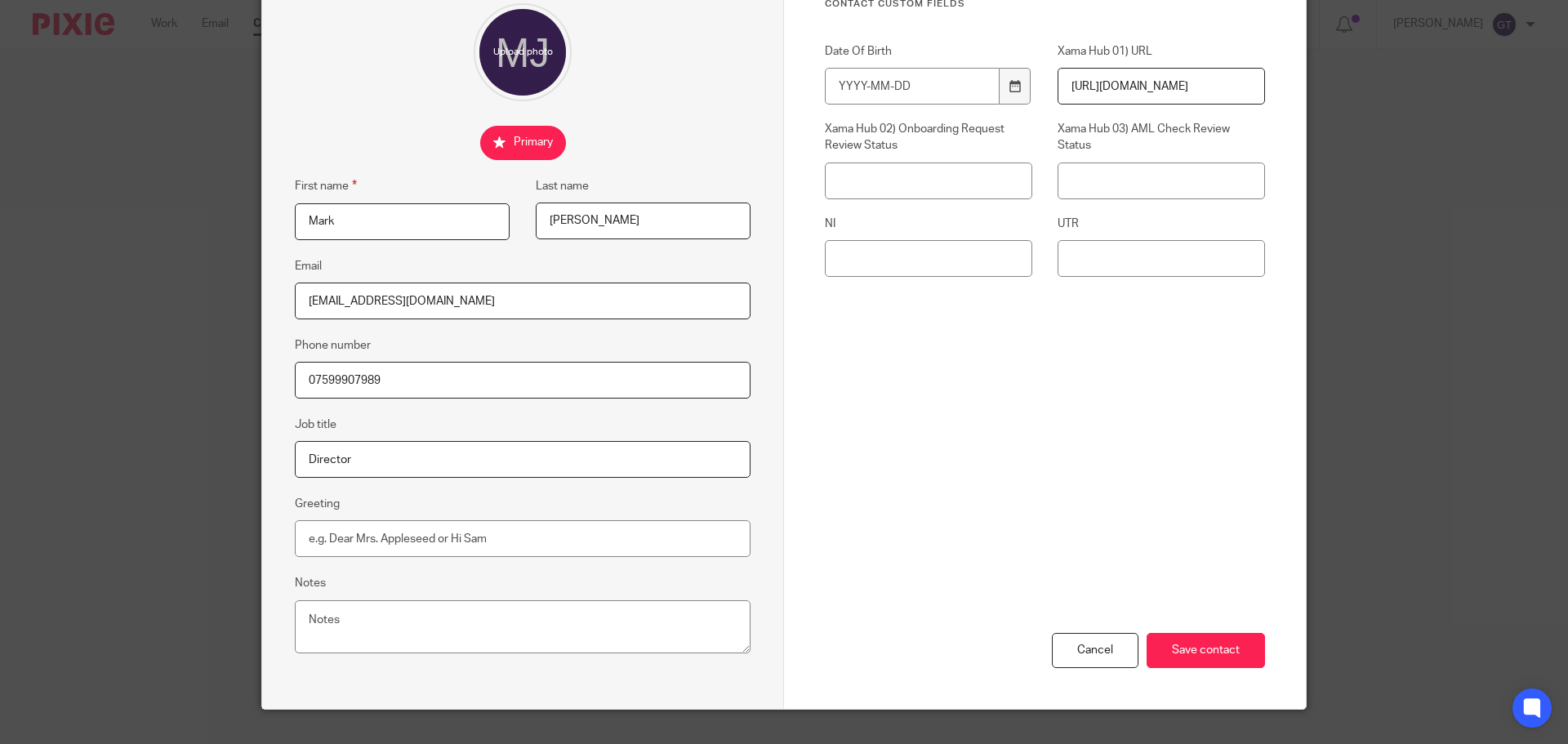
scroll to position [182, 0]
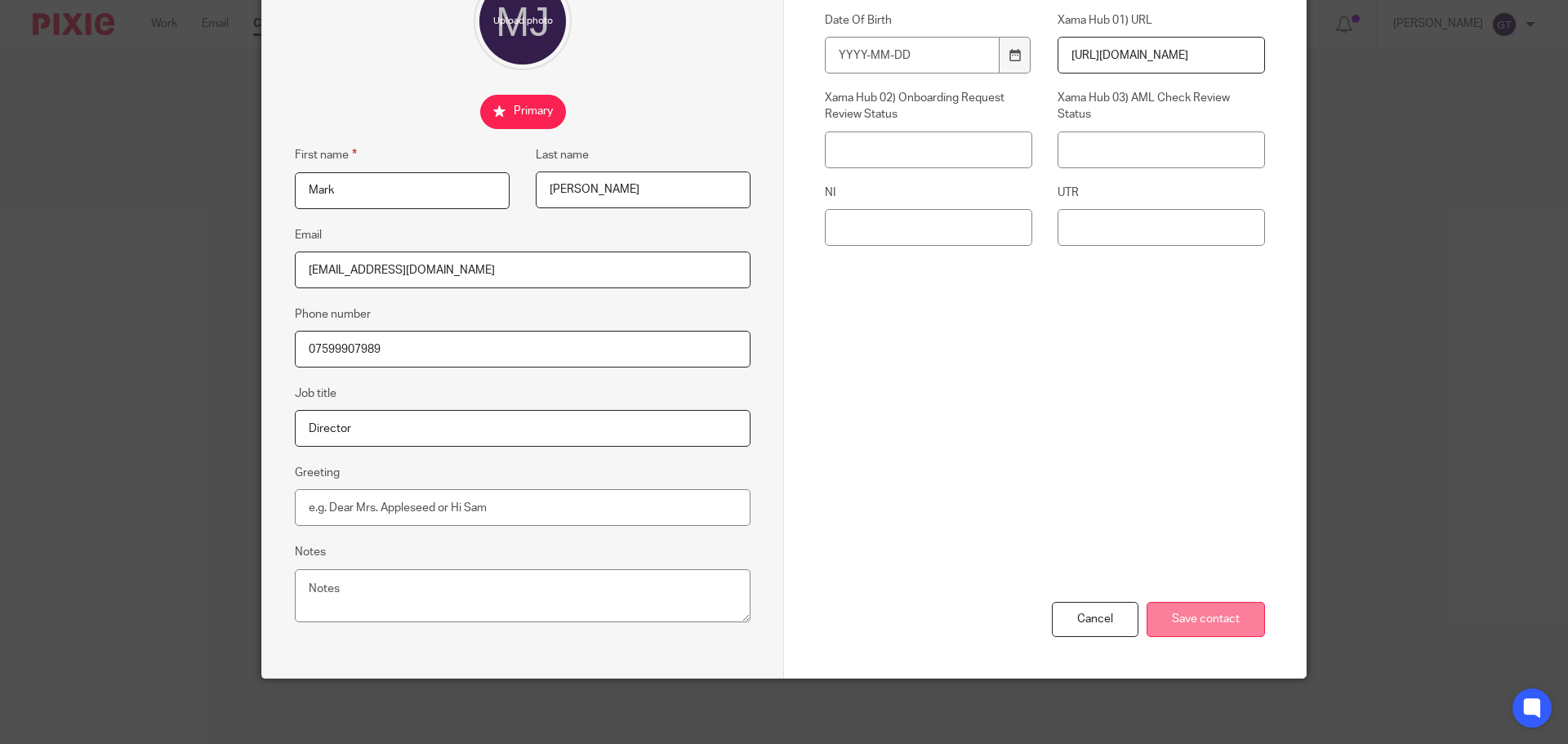
type input "07599907989"
click at [1216, 617] on input "Save contact" at bounding box center [1206, 620] width 118 height 35
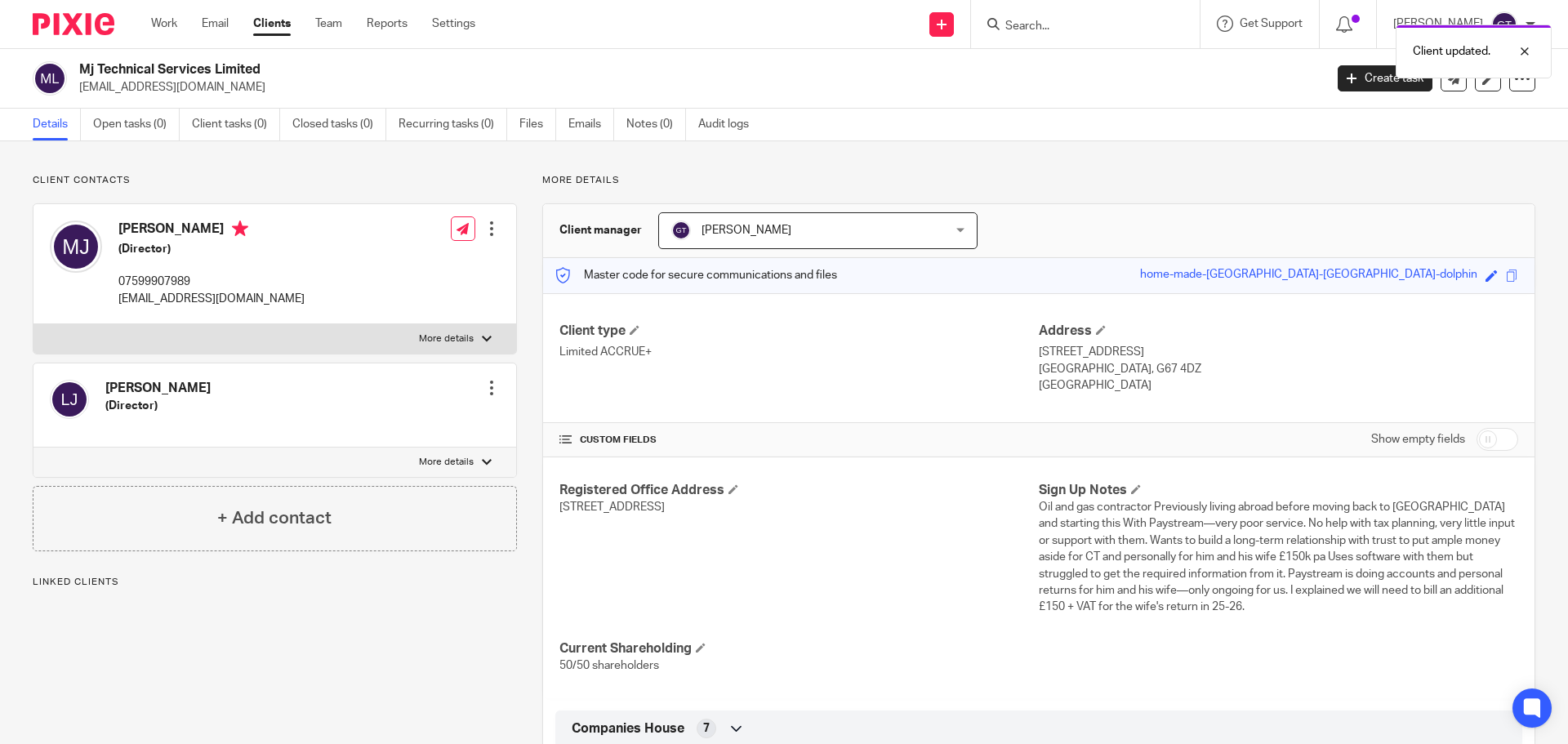
click at [1486, 422] on div "Client type Limited ACCRUE+ Address [STREET_ADDRESS] [GEOGRAPHIC_DATA], G67 4DZ…" at bounding box center [1039, 359] width 992 height 131
click at [1485, 433] on input "checkbox" at bounding box center [1497, 439] width 41 height 23
checkbox input "true"
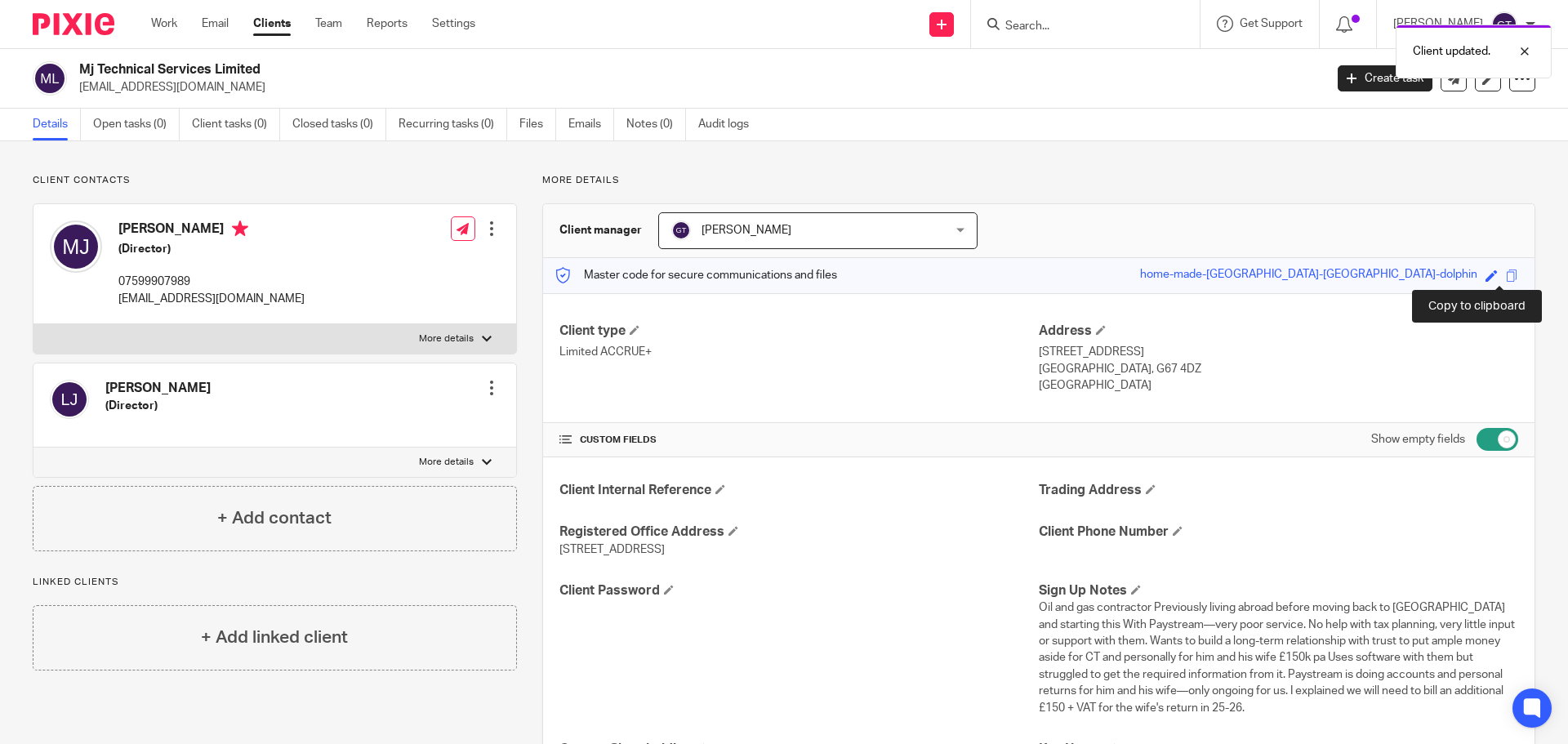
click at [1506, 276] on span at bounding box center [1512, 275] width 12 height 12
click at [678, 589] on h4 "Client Password" at bounding box center [799, 591] width 479 height 18
click at [673, 589] on h4 "Client Password" at bounding box center [799, 591] width 479 height 18
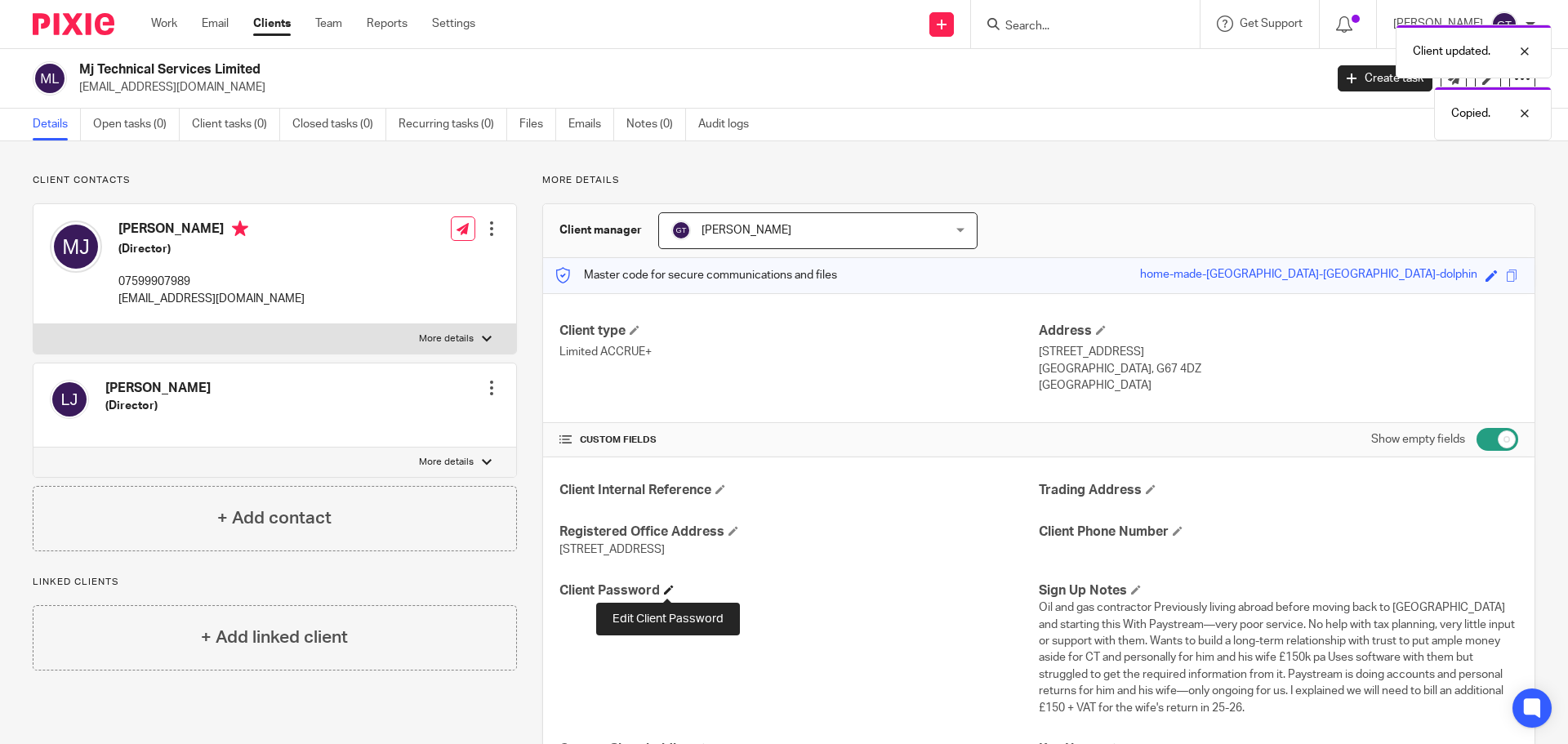
click at [670, 590] on span at bounding box center [668, 589] width 10 height 10
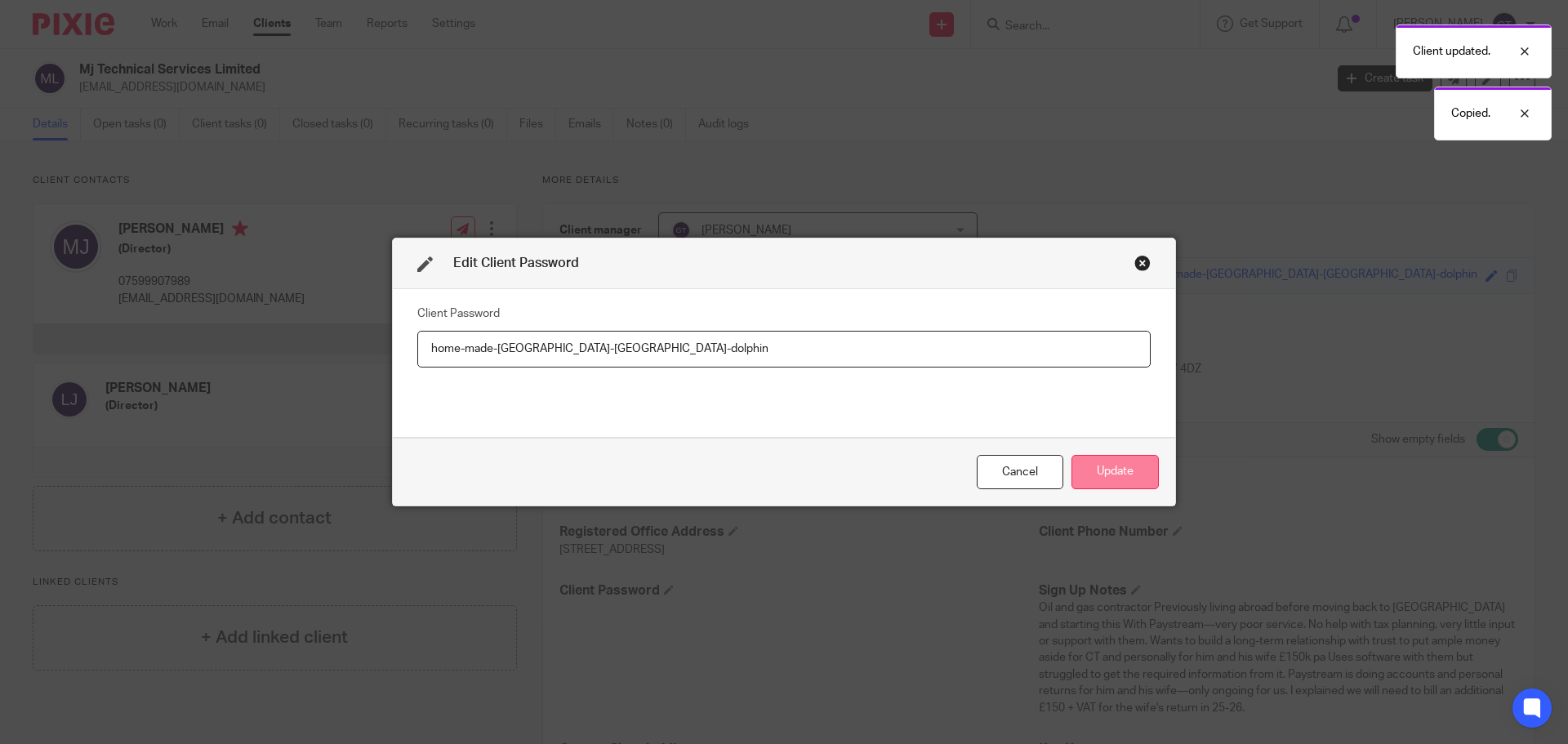
type input "home-made-[GEOGRAPHIC_DATA]-[GEOGRAPHIC_DATA]-dolphin"
click at [1130, 466] on button "Update" at bounding box center [1114, 472] width 88 height 35
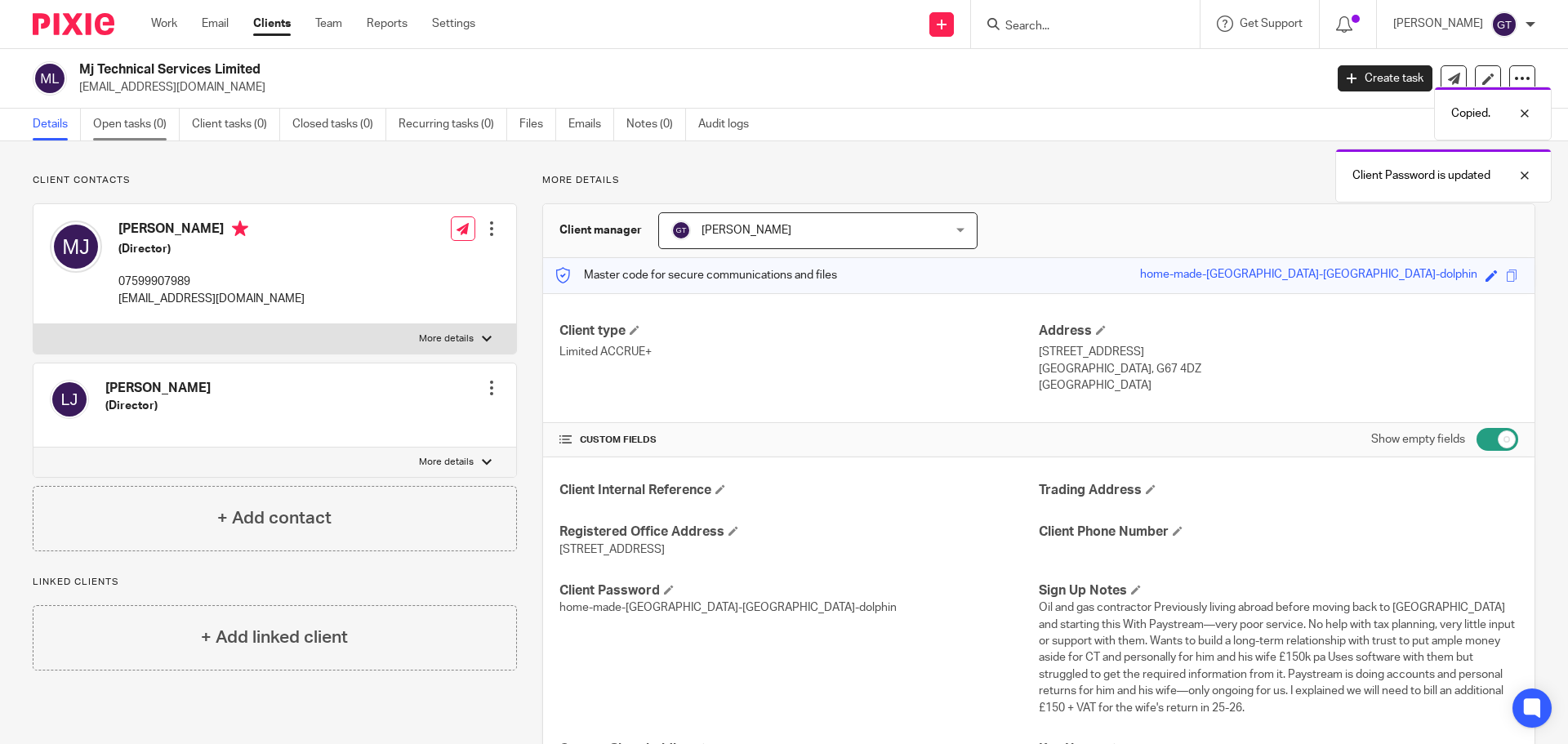
click at [144, 123] on link "Open tasks (0)" at bounding box center [136, 124] width 87 height 32
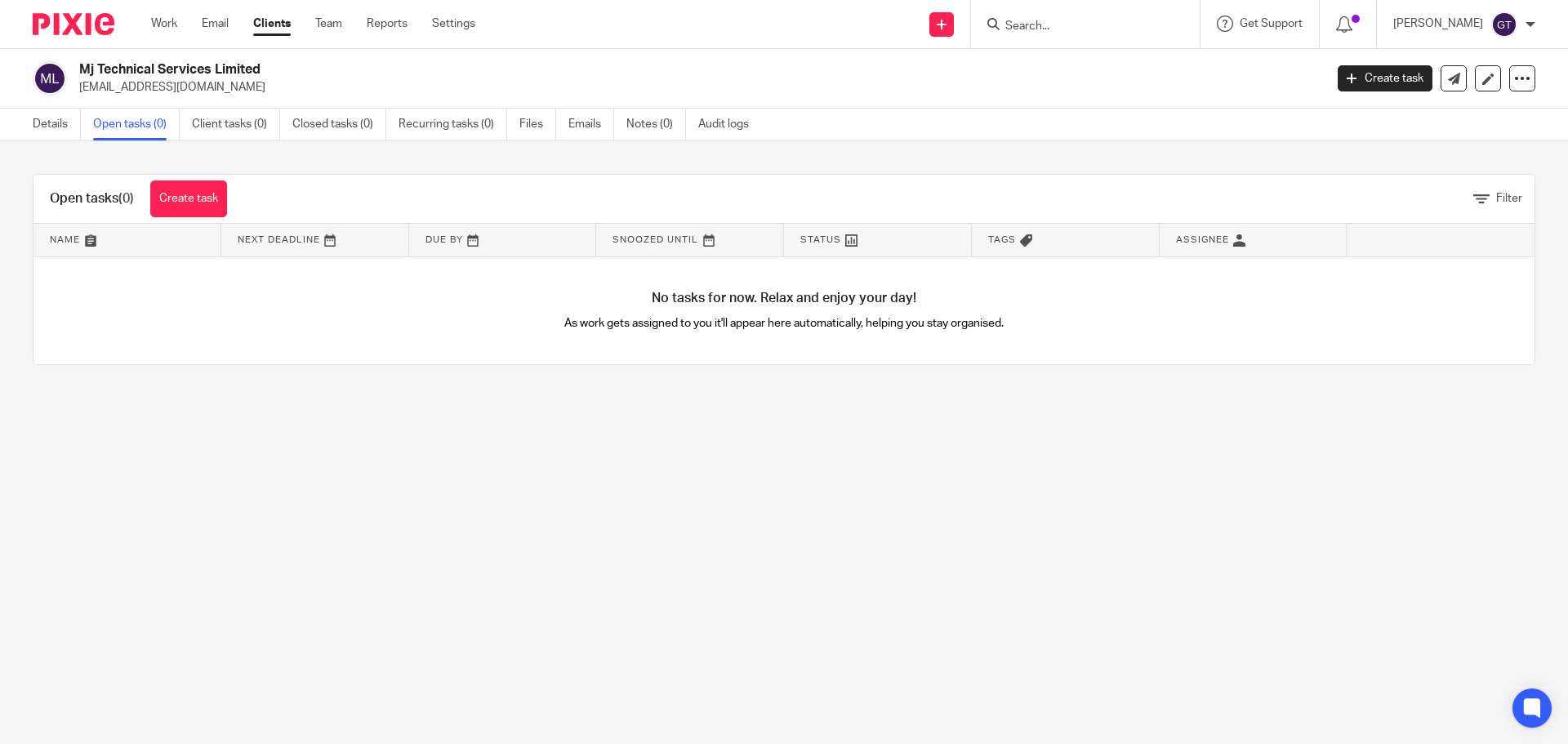
click at [50, 116] on link "Details" at bounding box center [56, 124] width 48 height 32
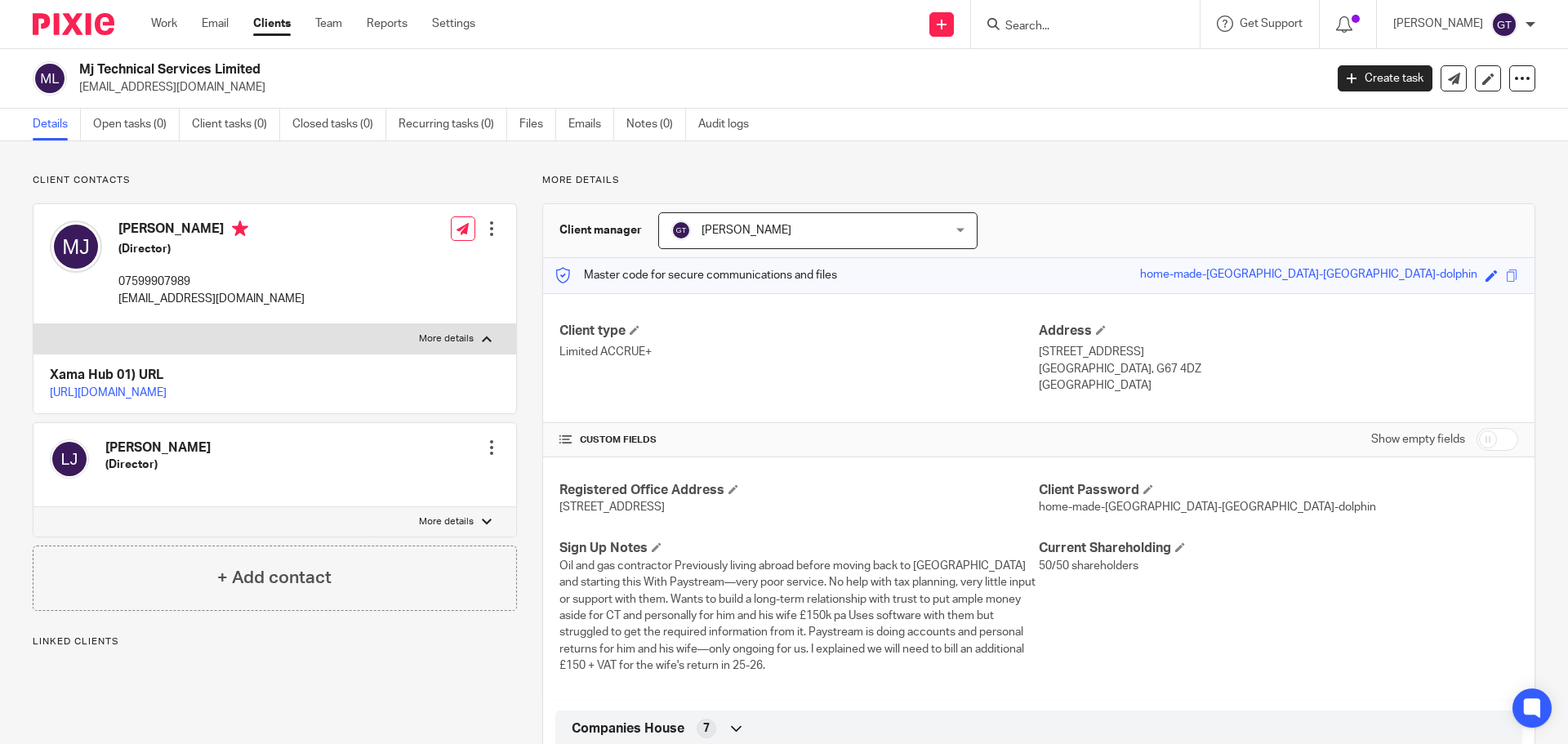
click at [167, 395] on link "[URL][DOMAIN_NAME]" at bounding box center [108, 393] width 117 height 11
click at [125, 118] on link "Open tasks (0)" at bounding box center [136, 124] width 87 height 32
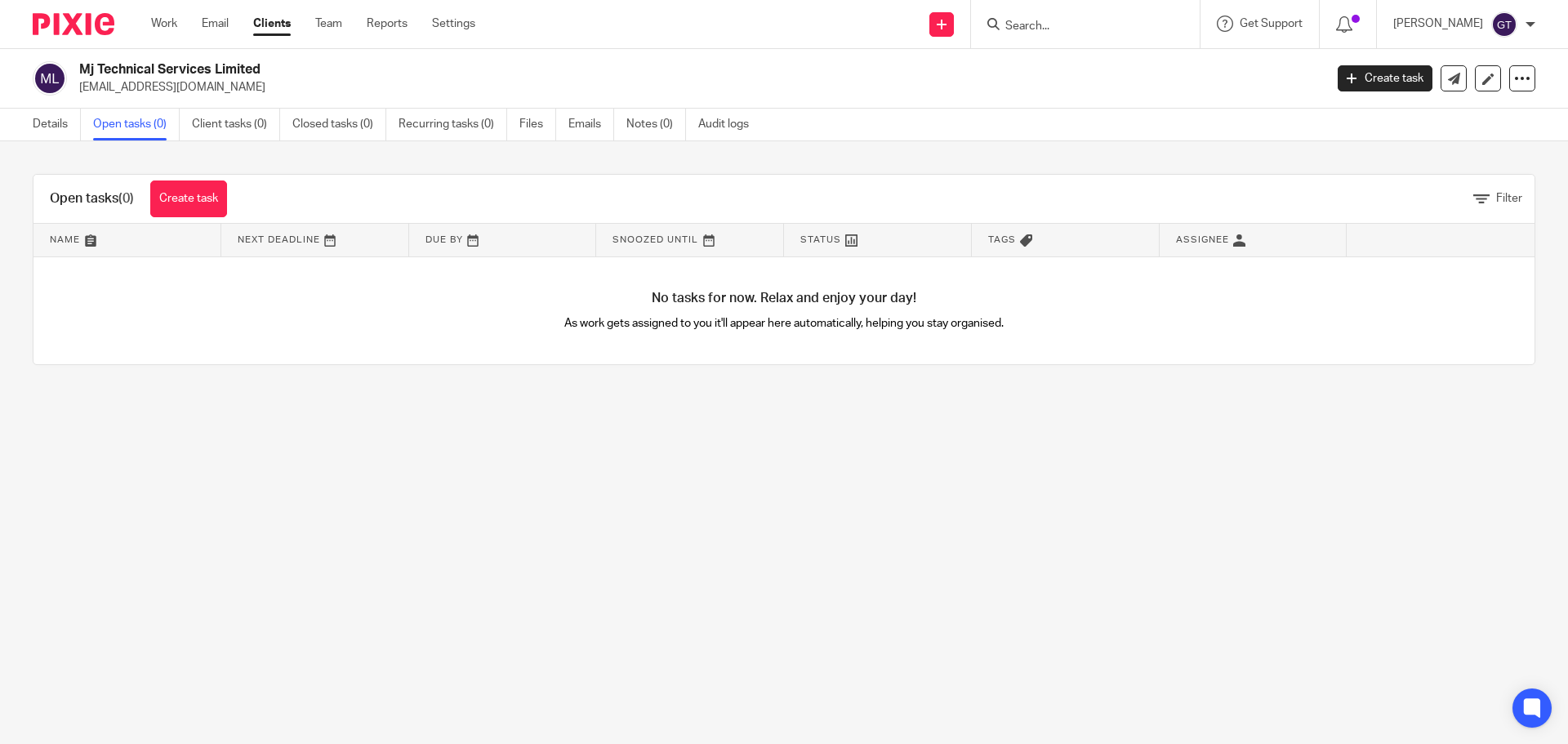
click at [180, 193] on link "Create task" at bounding box center [188, 199] width 77 height 37
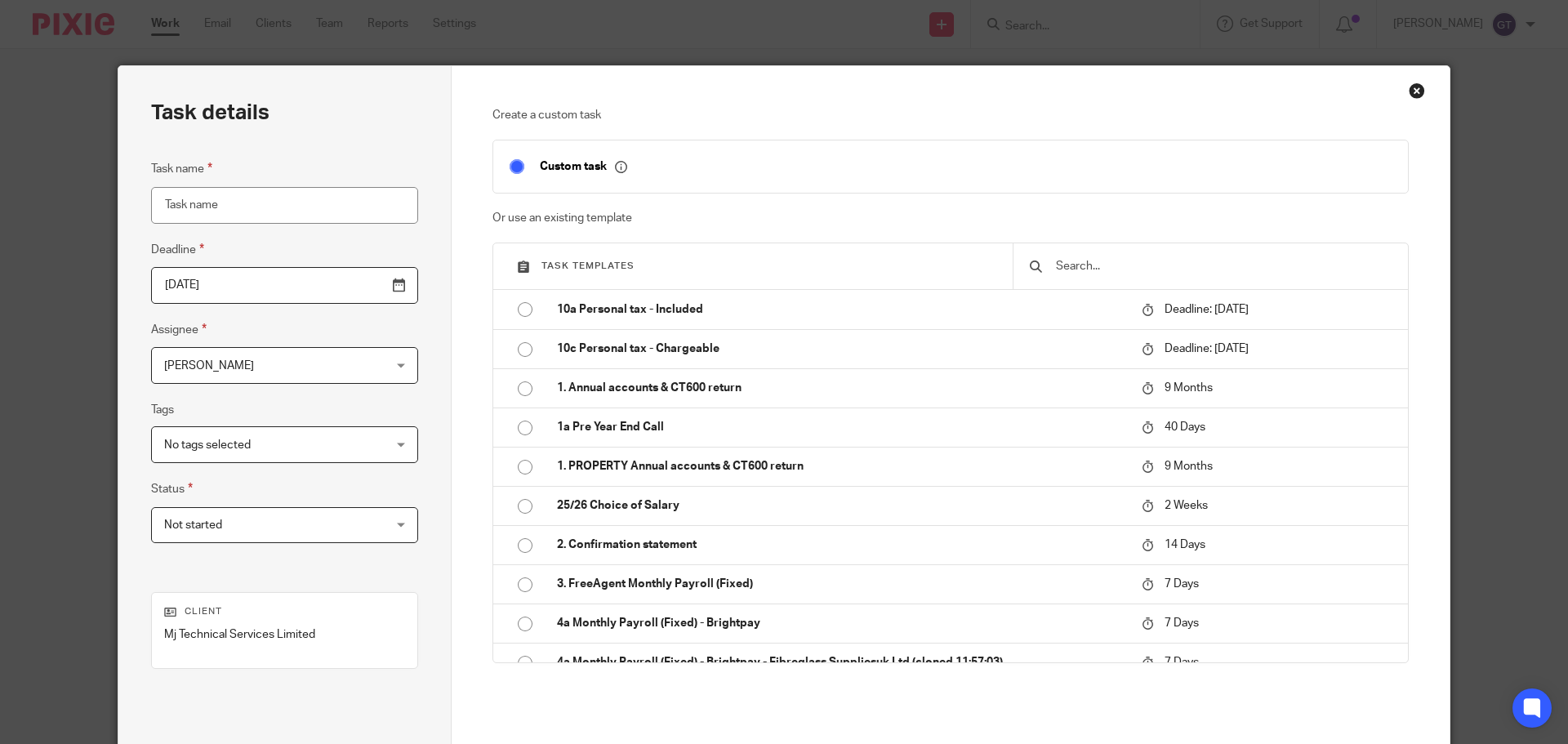
click at [1079, 254] on div at bounding box center [1210, 266] width 395 height 46
click at [1080, 260] on input "text" at bounding box center [1223, 266] width 337 height 18
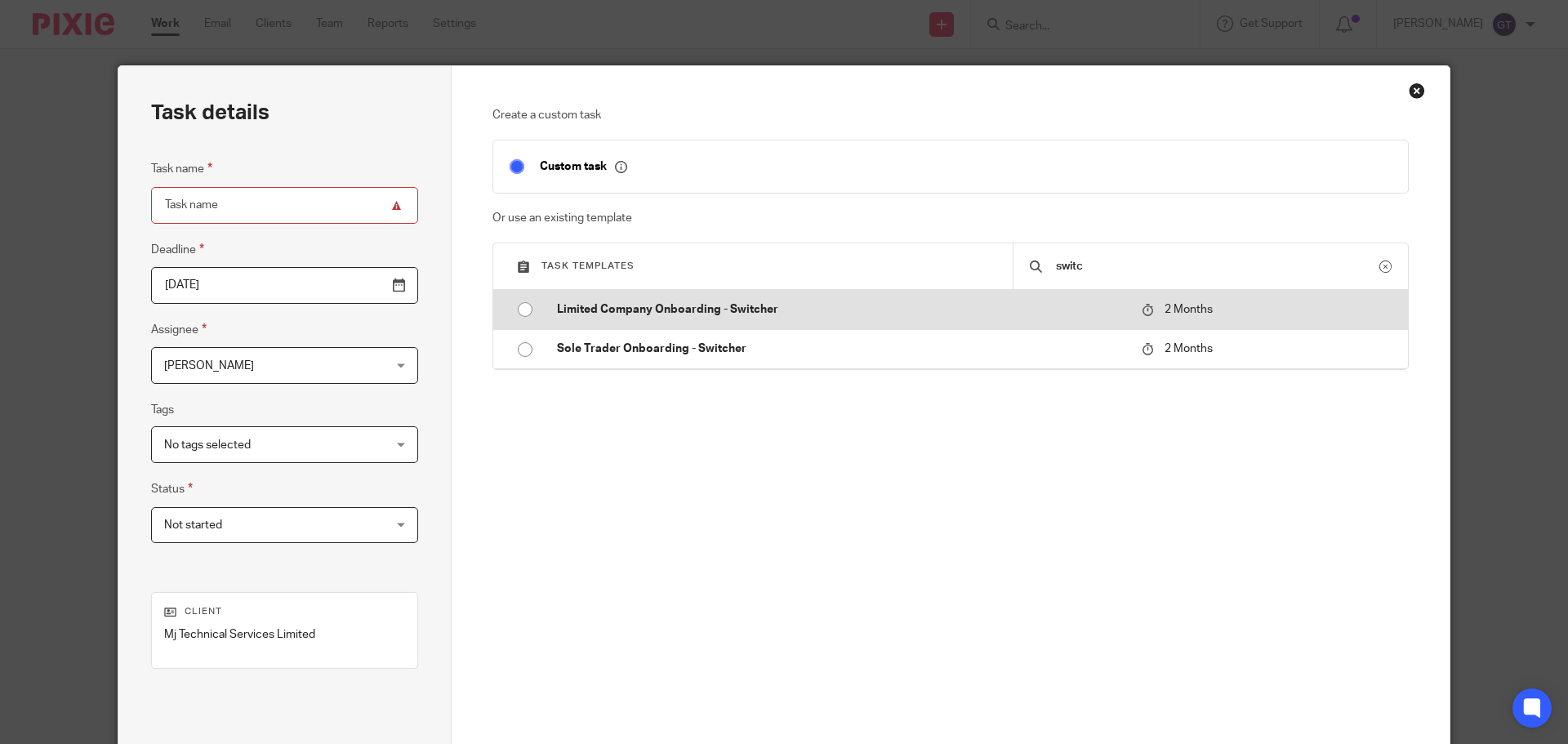
type input "switc"
click at [734, 320] on td "Limited Company Onboarding - Switcher" at bounding box center [836, 310] width 593 height 40
type input "2025-12-13"
type input "Limited Company Onboarding - Switcher"
checkbox input "false"
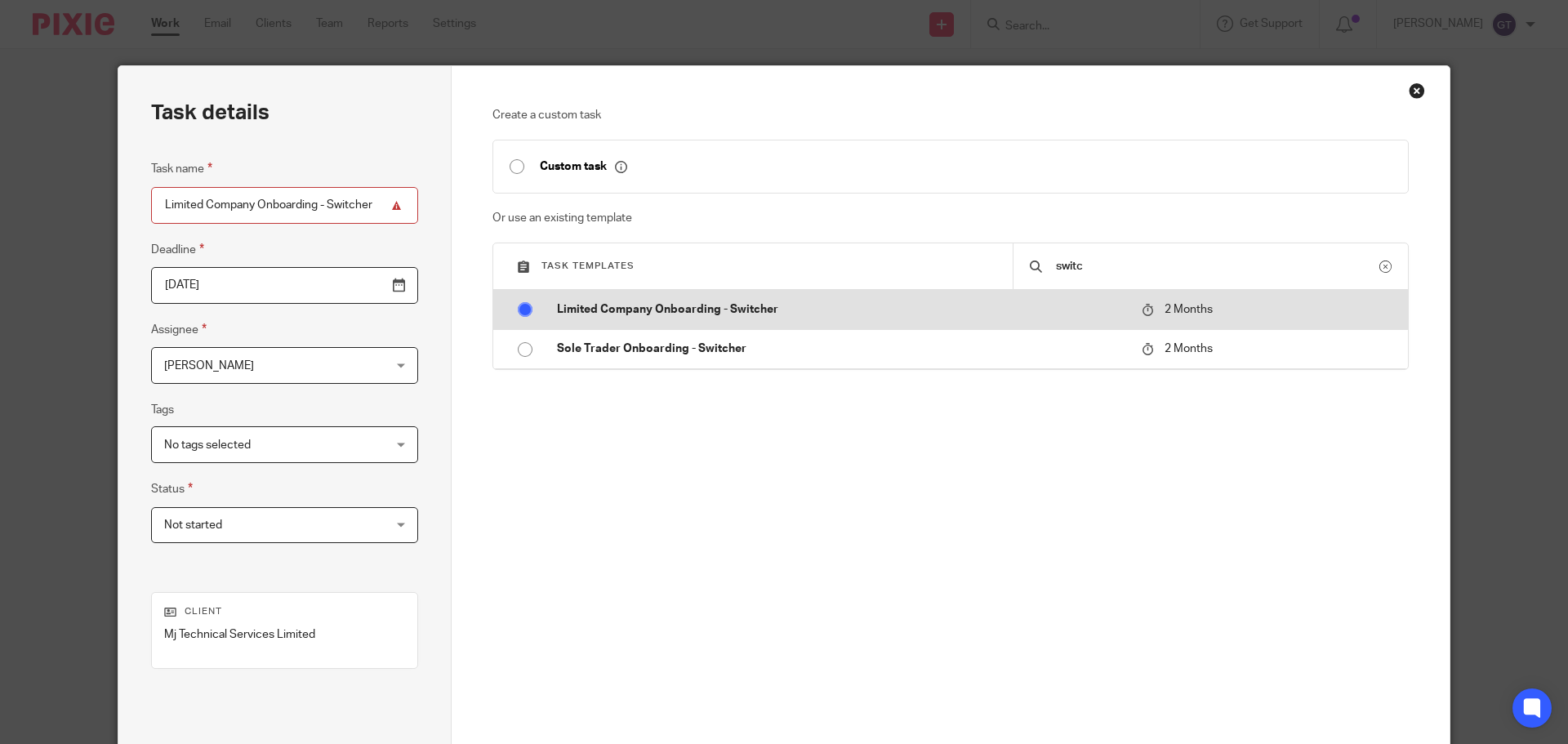
radio input "true"
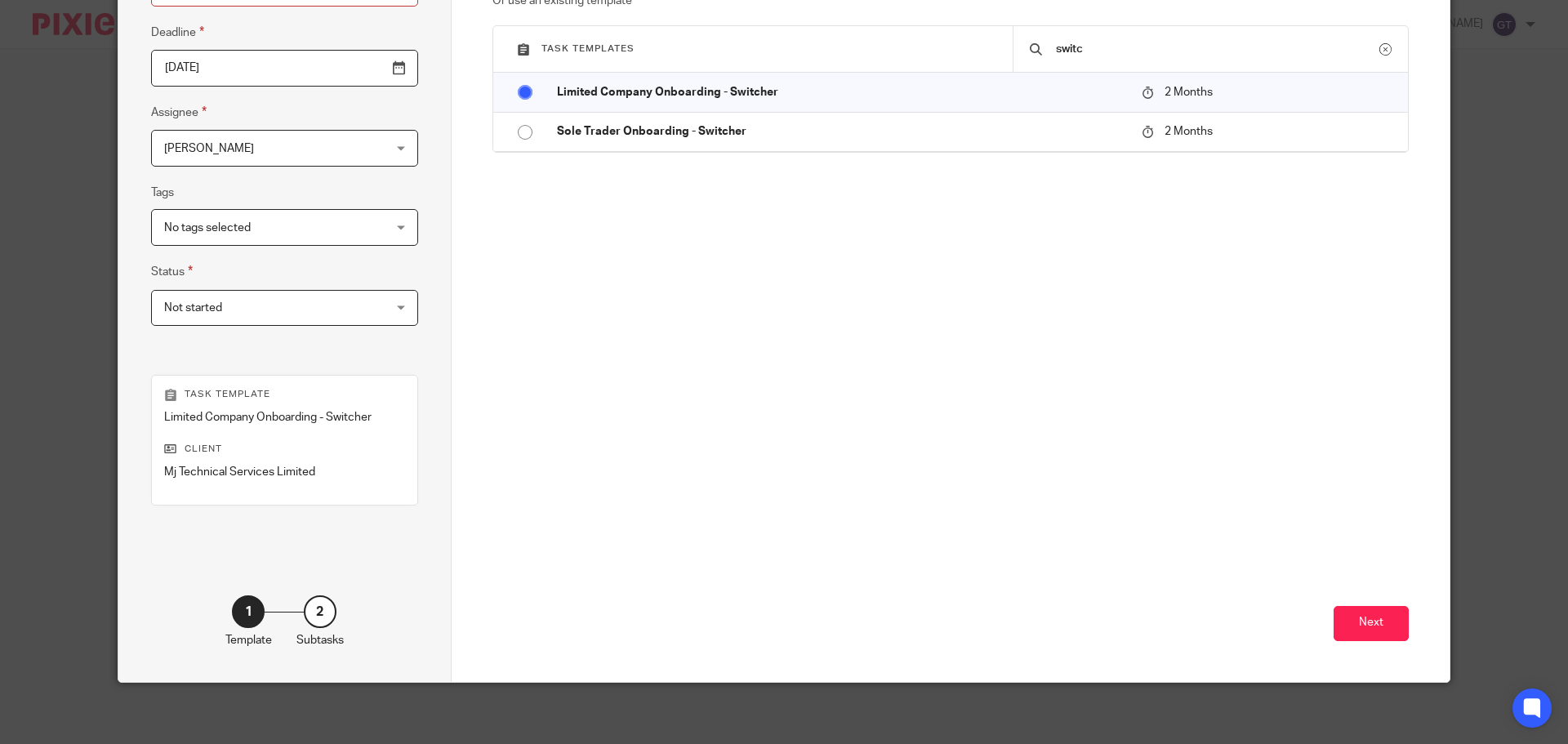
scroll to position [221, 0]
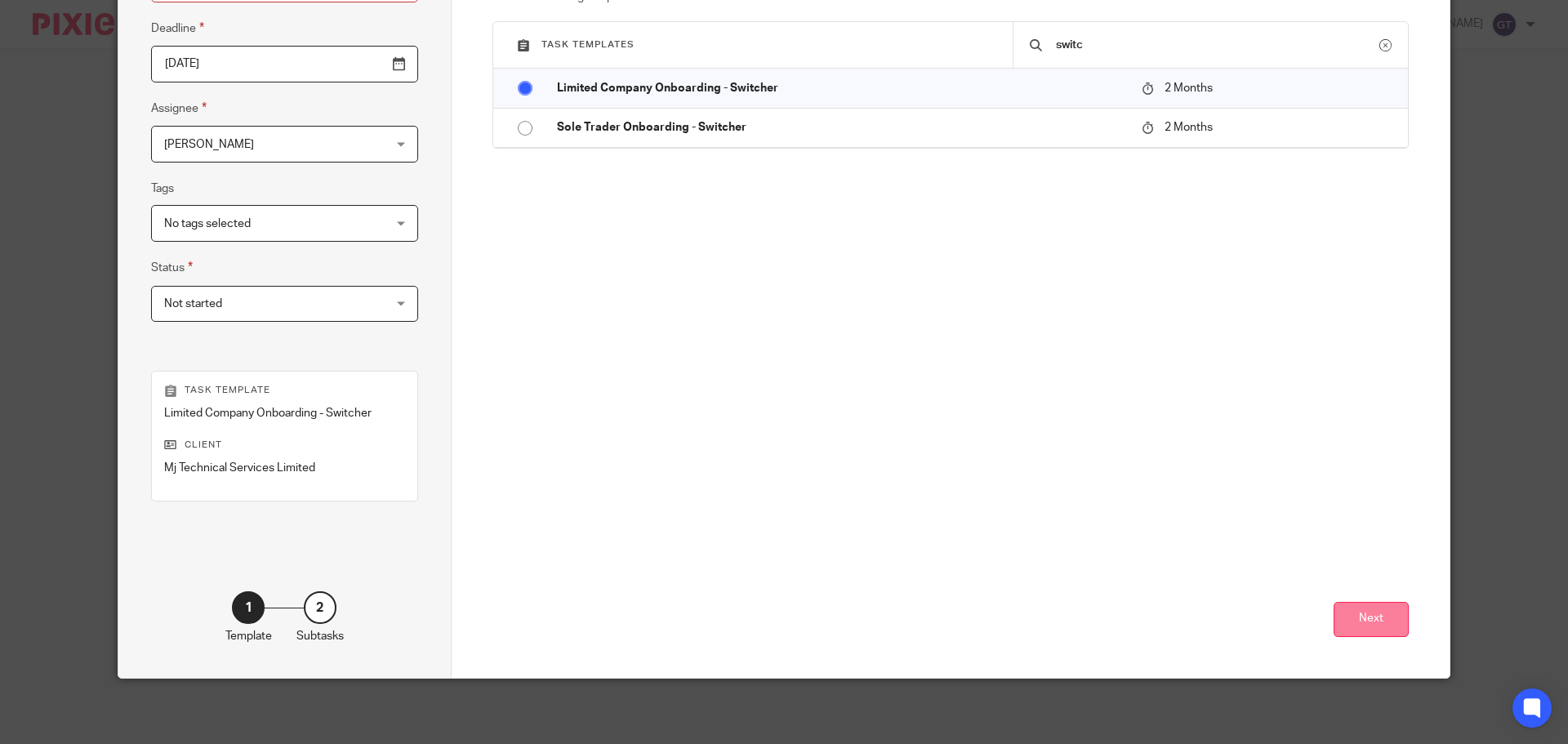
click at [1350, 620] on button "Next" at bounding box center [1372, 620] width 76 height 35
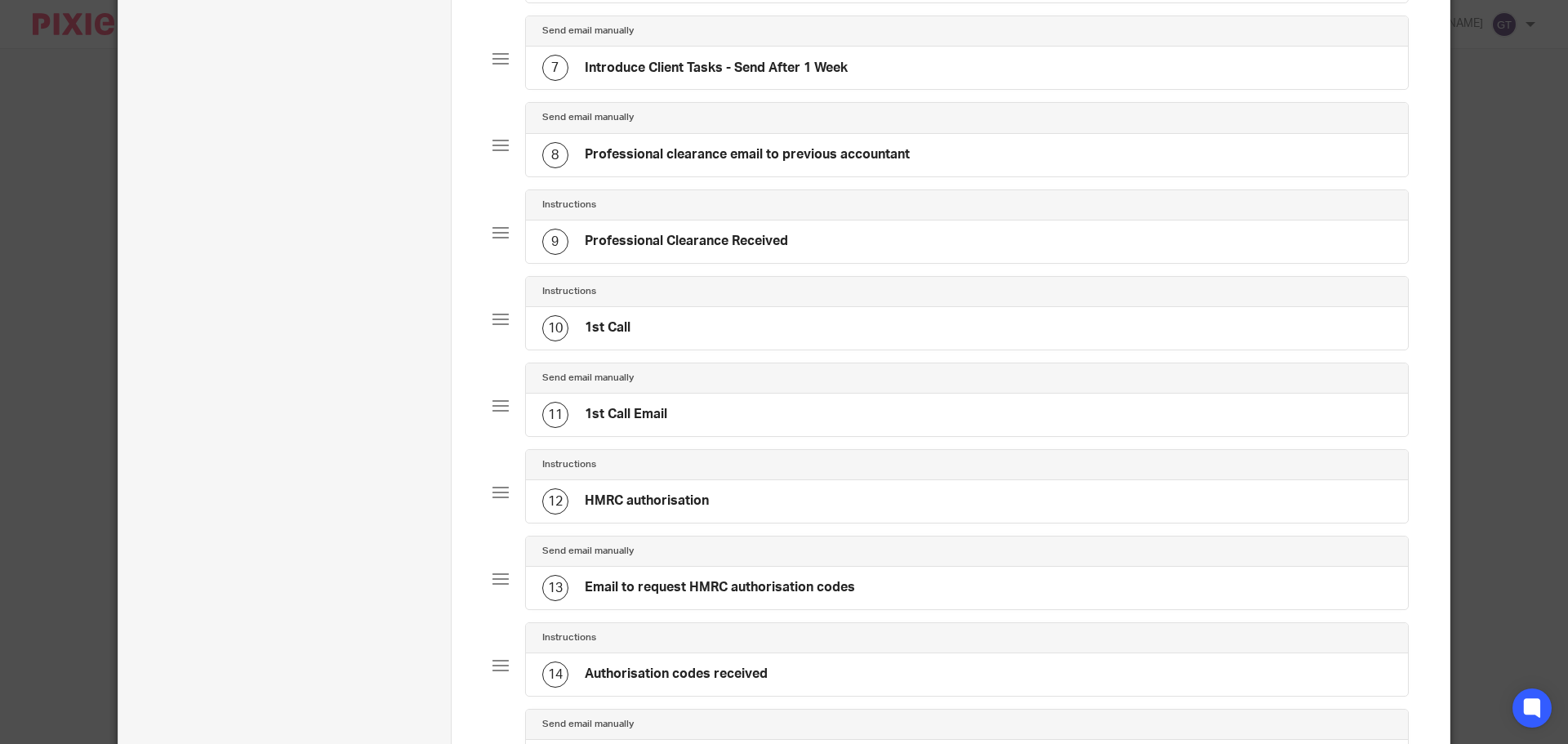
scroll to position [1213, 0]
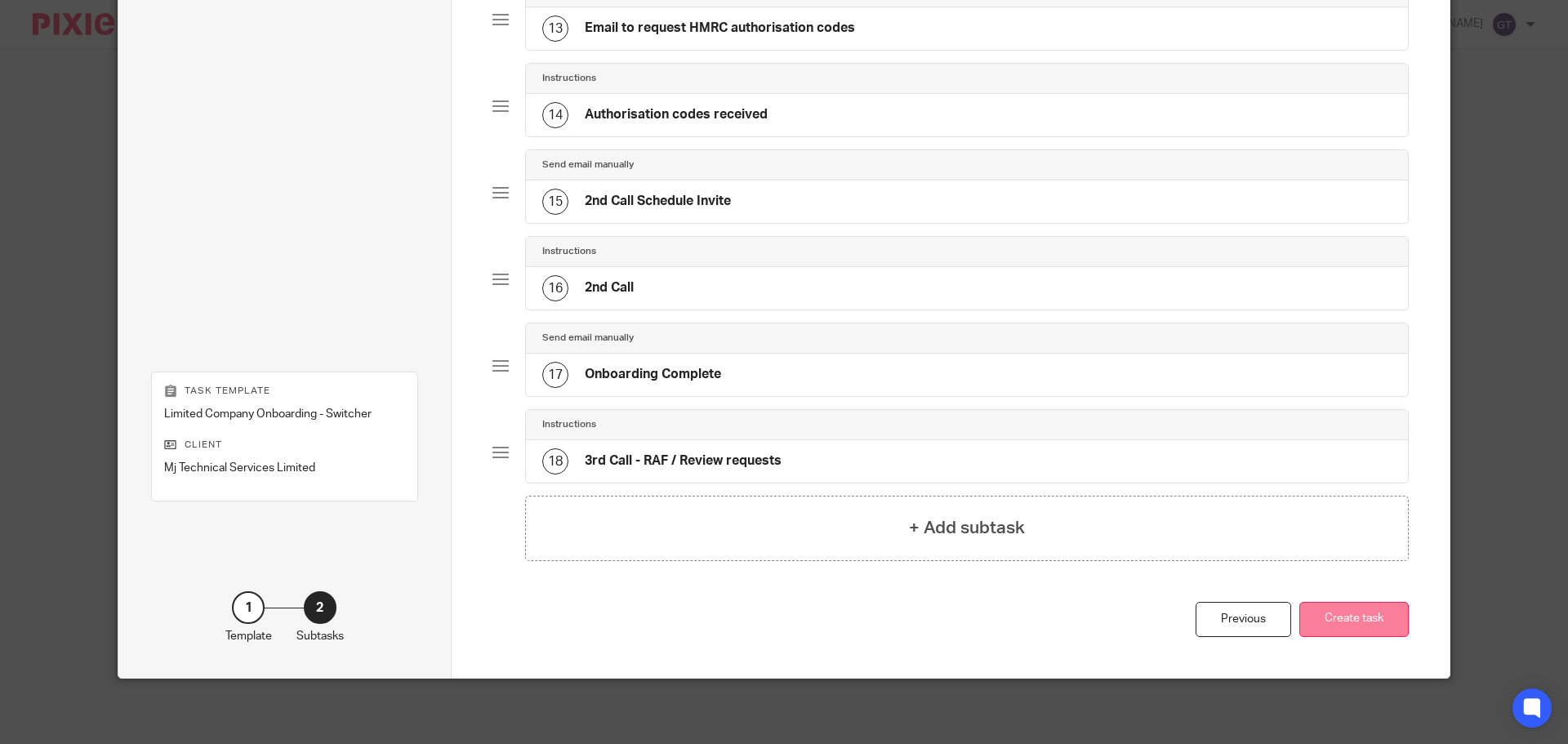
click at [1367, 626] on button "Create task" at bounding box center [1354, 620] width 110 height 35
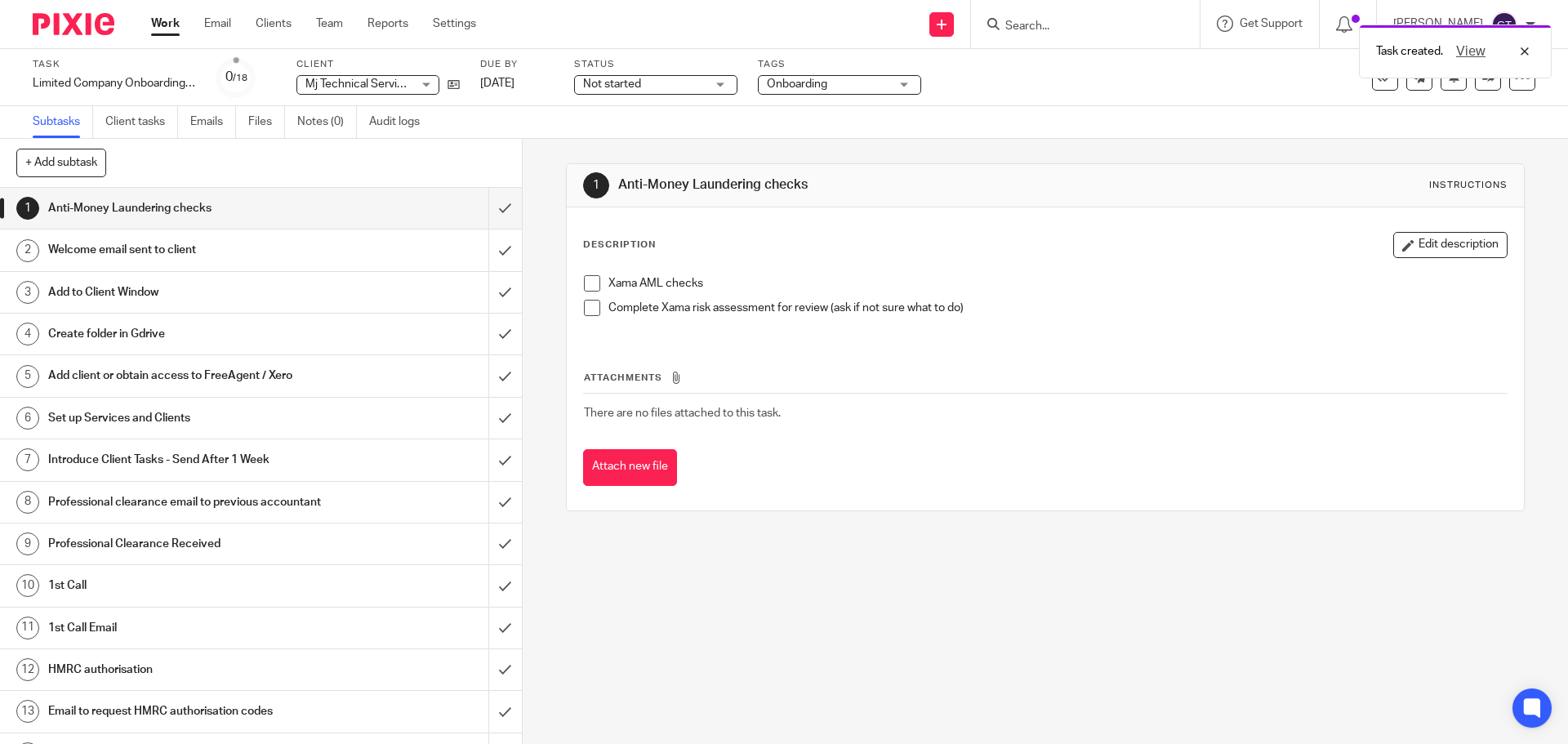
click at [584, 278] on span at bounding box center [592, 284] width 17 height 17
click at [382, 243] on div "Welcome email sent to client" at bounding box center [260, 250] width 424 height 25
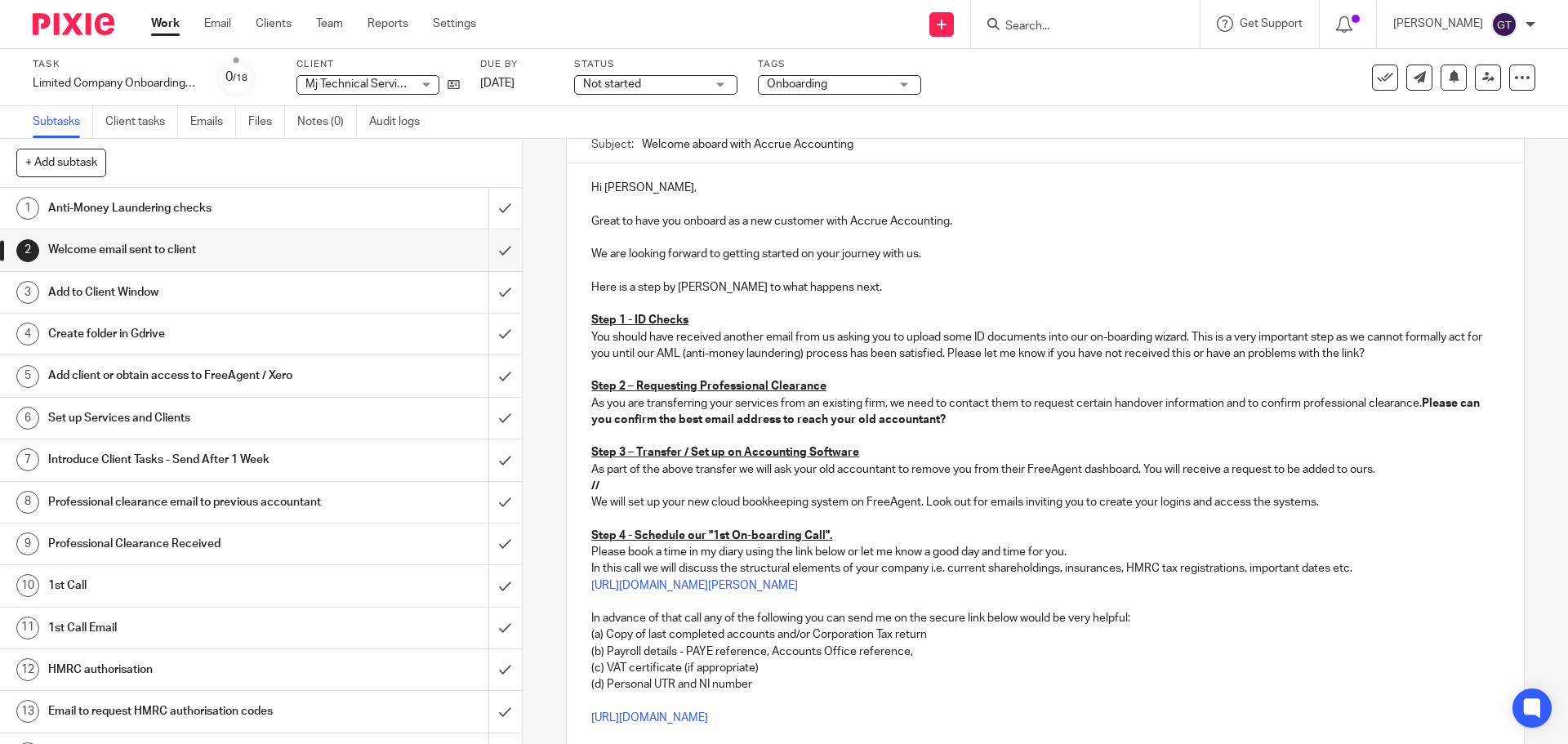
scroll to position [163, 0]
click at [1265, 351] on p "You should have received another email from us asking you to upload some ID doc…" at bounding box center [1044, 343] width 907 height 33
click at [1402, 350] on p "You should have received another email from us asking you to upload some ID doc…" at bounding box center [1044, 343] width 907 height 33
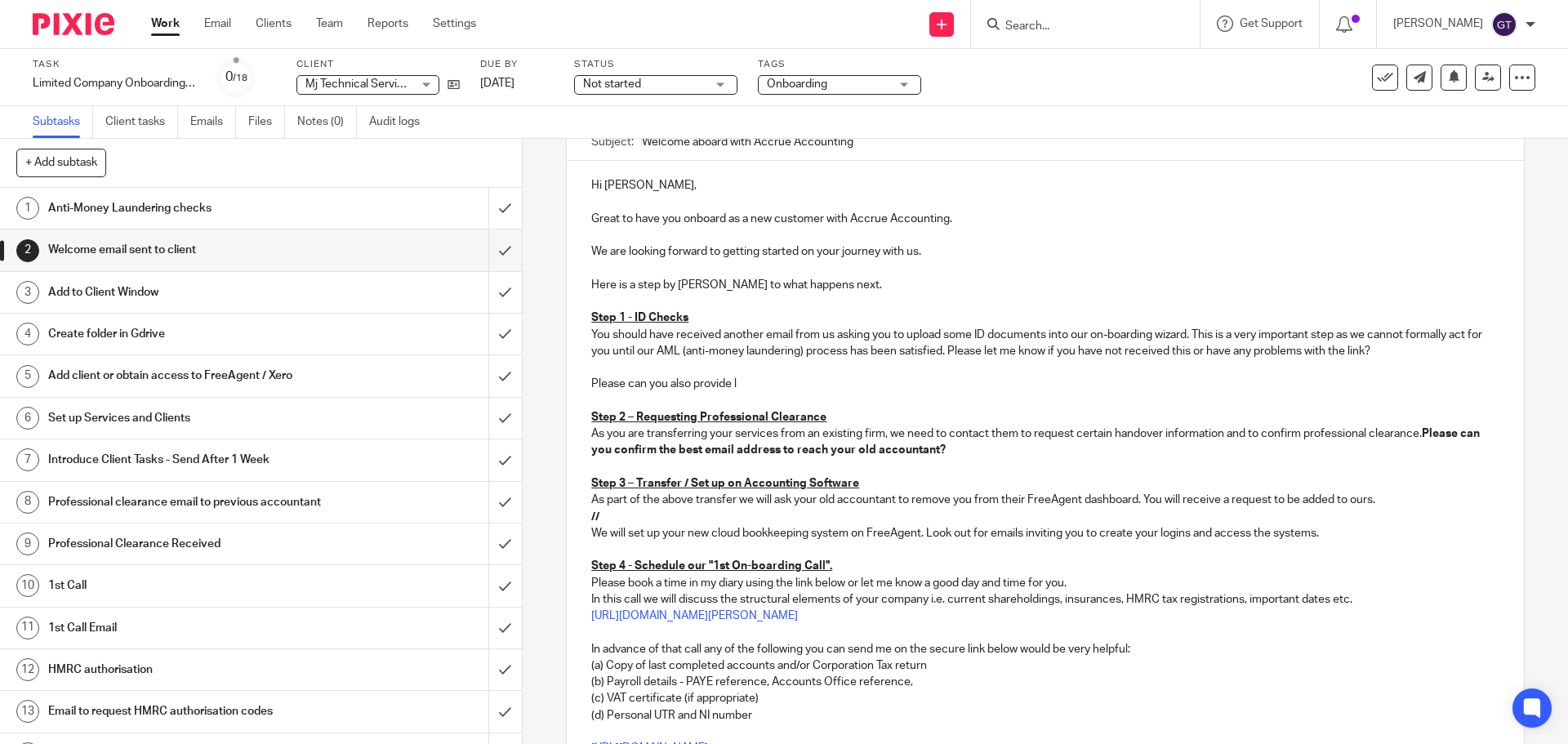
click at [798, 377] on p "Please can you also provide l" at bounding box center [1044, 384] width 907 height 17
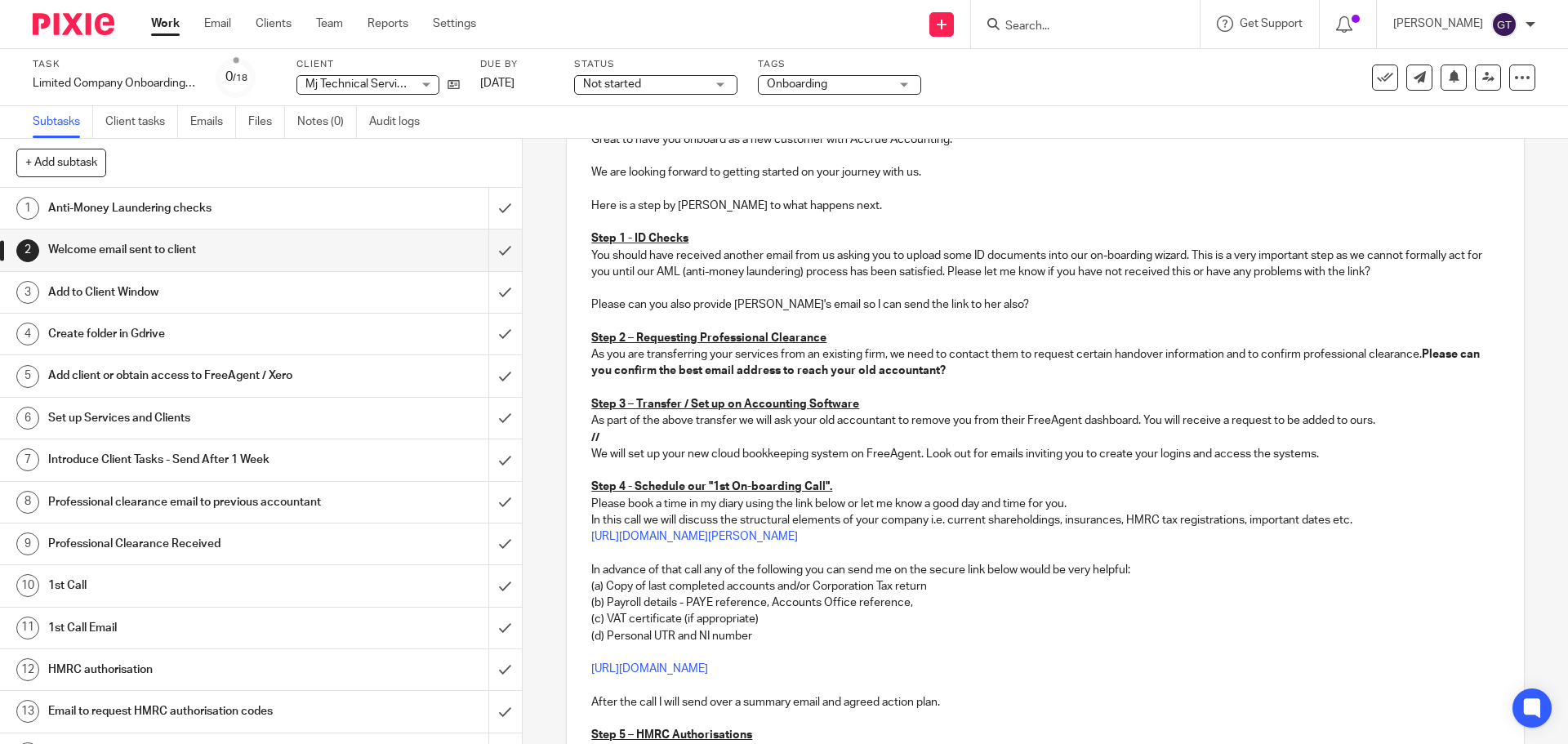
scroll to position [245, 0]
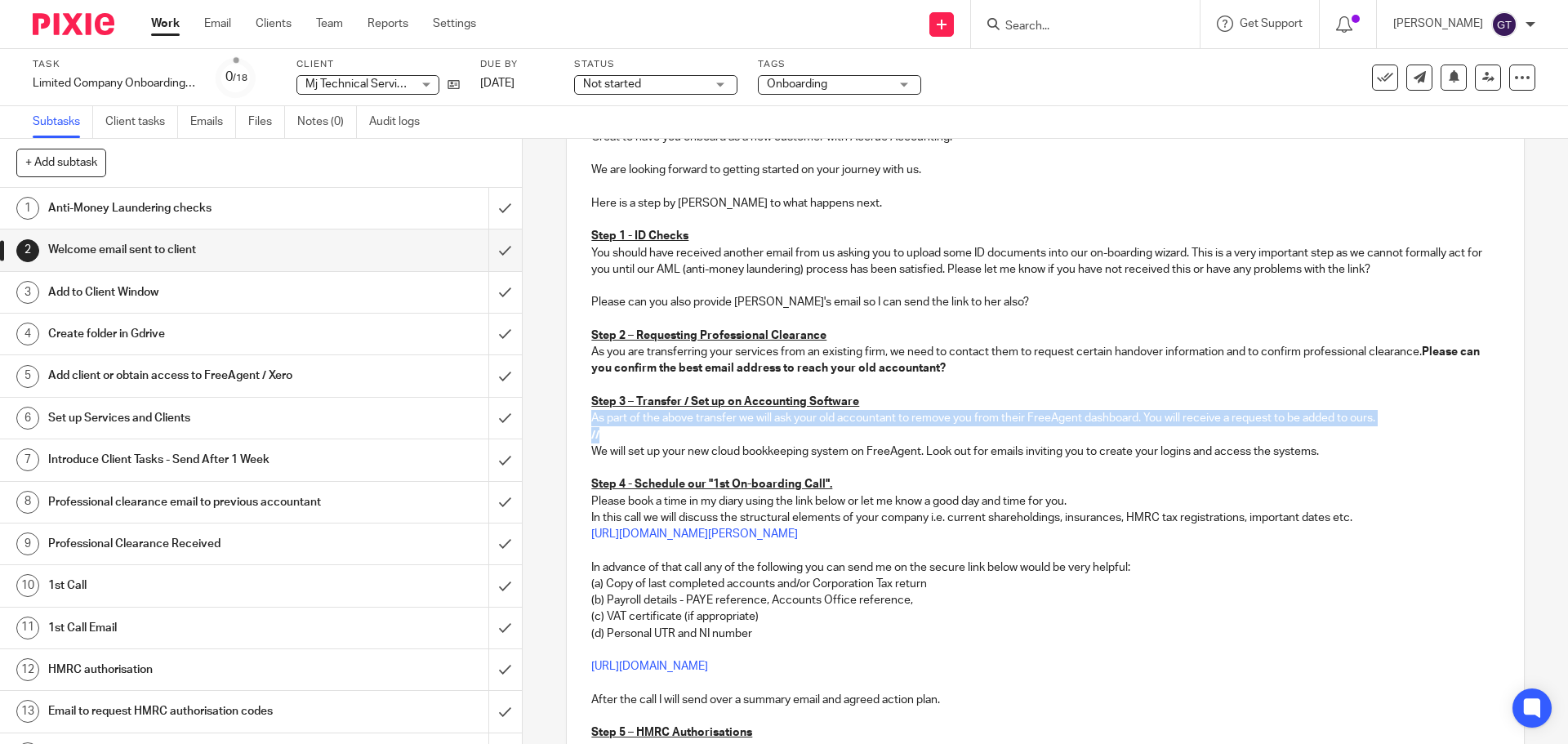
drag, startPoint x: 650, startPoint y: 433, endPoint x: 561, endPoint y: 420, distance: 89.9
click at [566, 420] on div "2 Welcome email sent to client Manual email Secure the attachments in this mess…" at bounding box center [1044, 521] width 958 height 1206
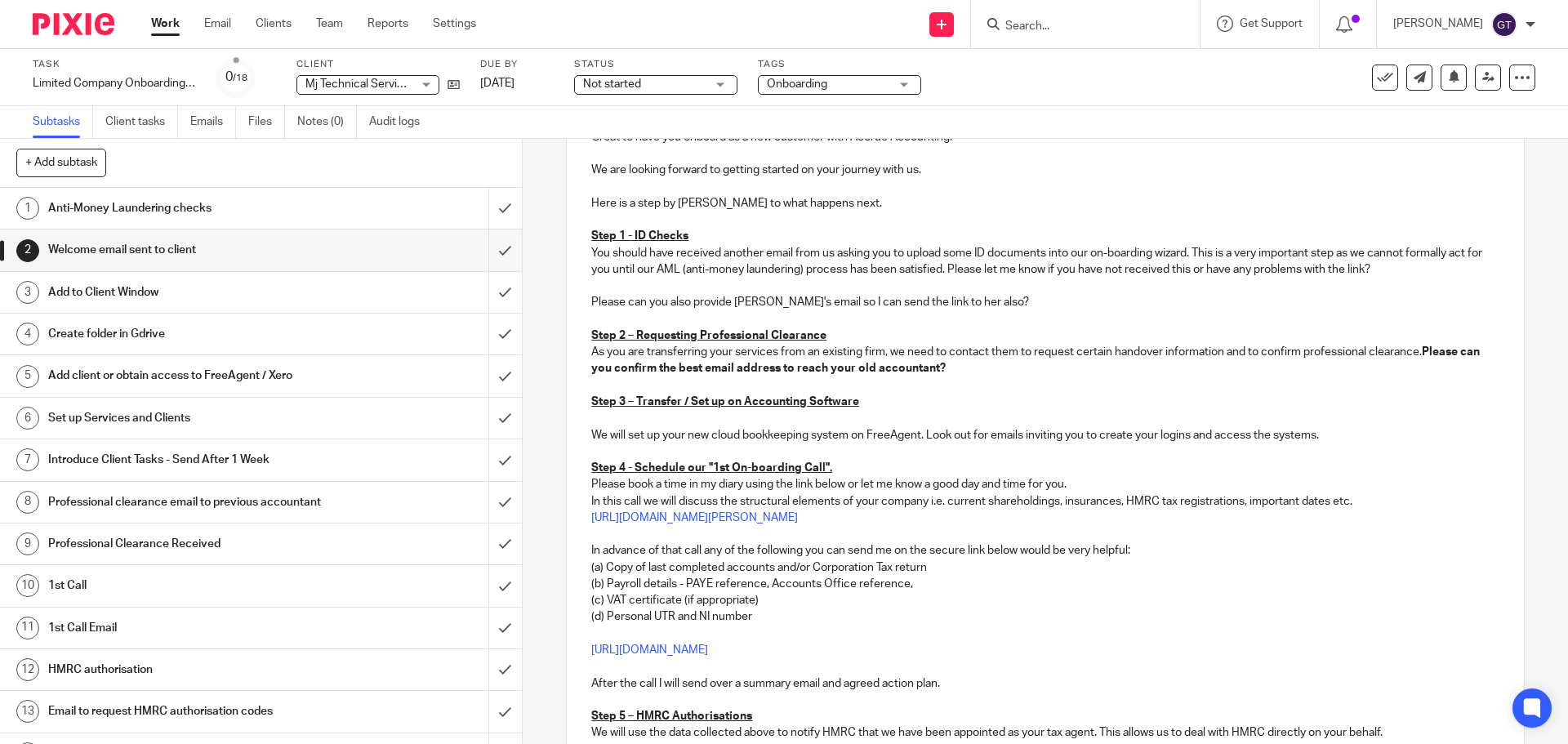
click at [747, 433] on p "We will set up your new cloud bookkeeping system on FreeAgent. Look out for ema…" at bounding box center [1044, 435] width 907 height 17
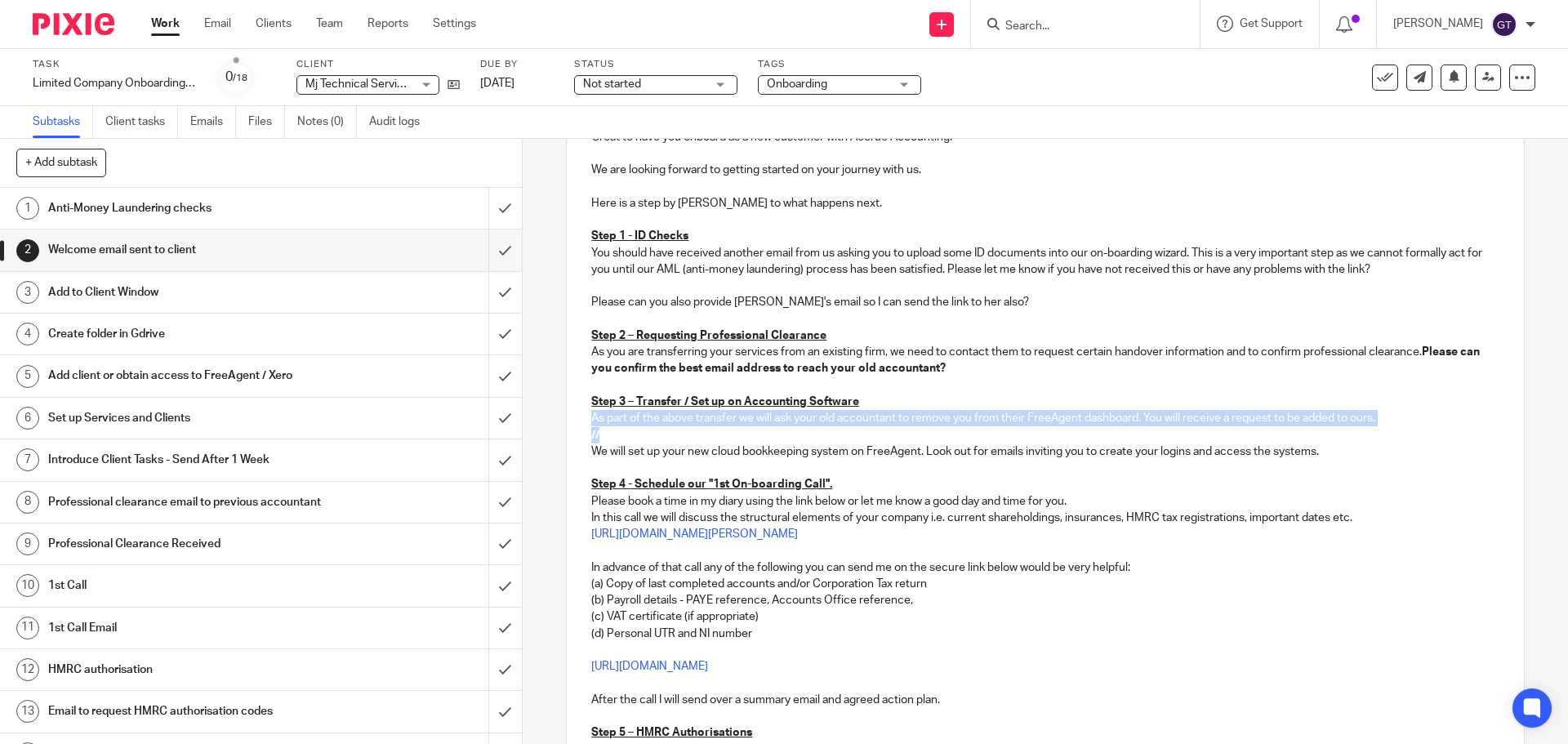
click at [710, 436] on p "//" at bounding box center [1044, 435] width 907 height 17
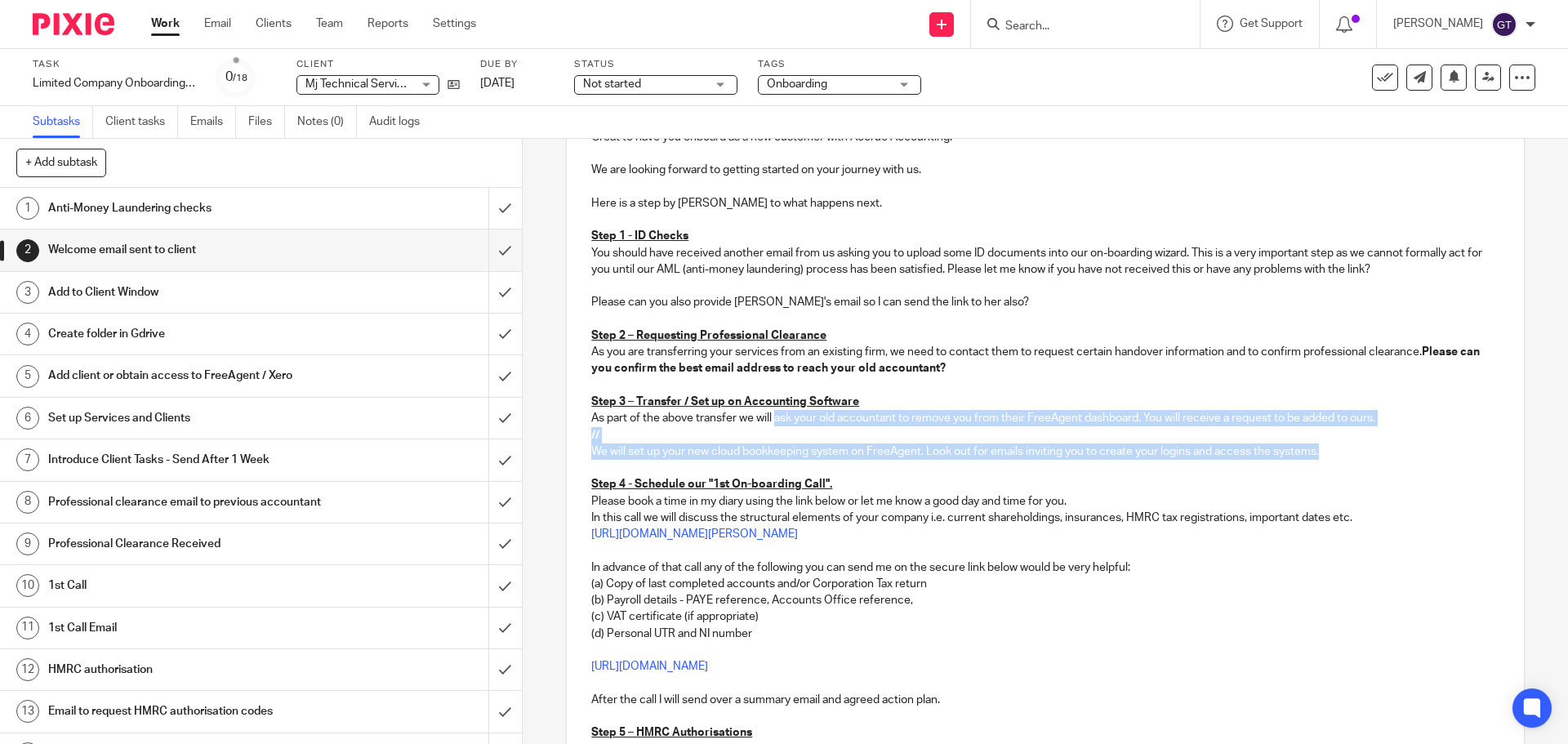
drag, startPoint x: 1330, startPoint y: 452, endPoint x: 772, endPoint y: 419, distance: 559.0
click at [772, 419] on div "Hi [PERSON_NAME], Great to have you onboard as a new customer with Accrue Accou…" at bounding box center [1044, 540] width 956 height 922
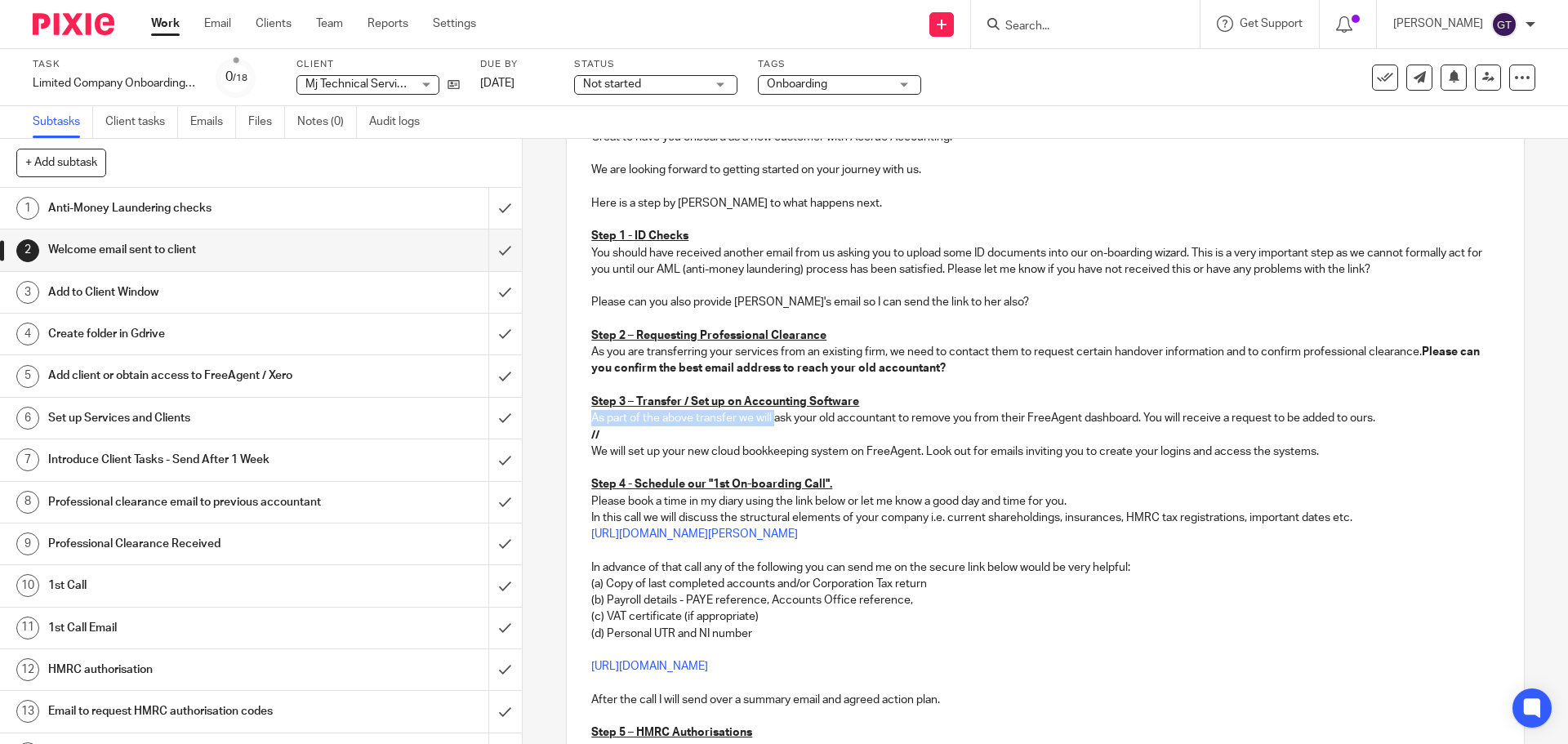
click at [837, 428] on p "//" at bounding box center [1044, 435] width 907 height 17
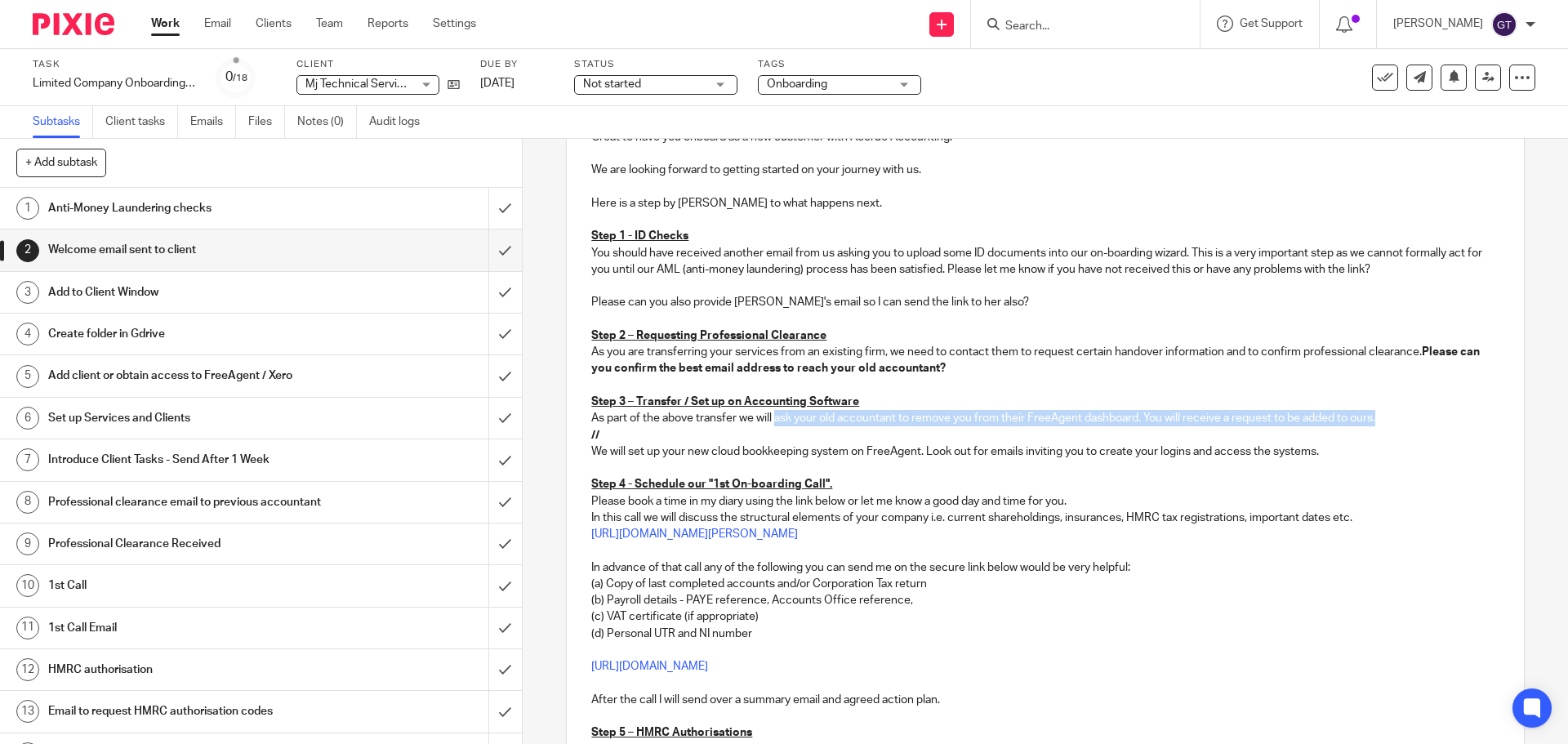
drag, startPoint x: 1292, startPoint y: 419, endPoint x: 772, endPoint y: 420, distance: 520.0
click at [772, 420] on p "As part of the above transfer we will ask your old accountant to remove you fro…" at bounding box center [1044, 419] width 907 height 17
drag, startPoint x: 1047, startPoint y: 418, endPoint x: 771, endPoint y: 419, distance: 276.0
click at [771, 419] on p "As part of the above transfer we will look to set you up on a cloud bookkeeping…" at bounding box center [1044, 419] width 907 height 17
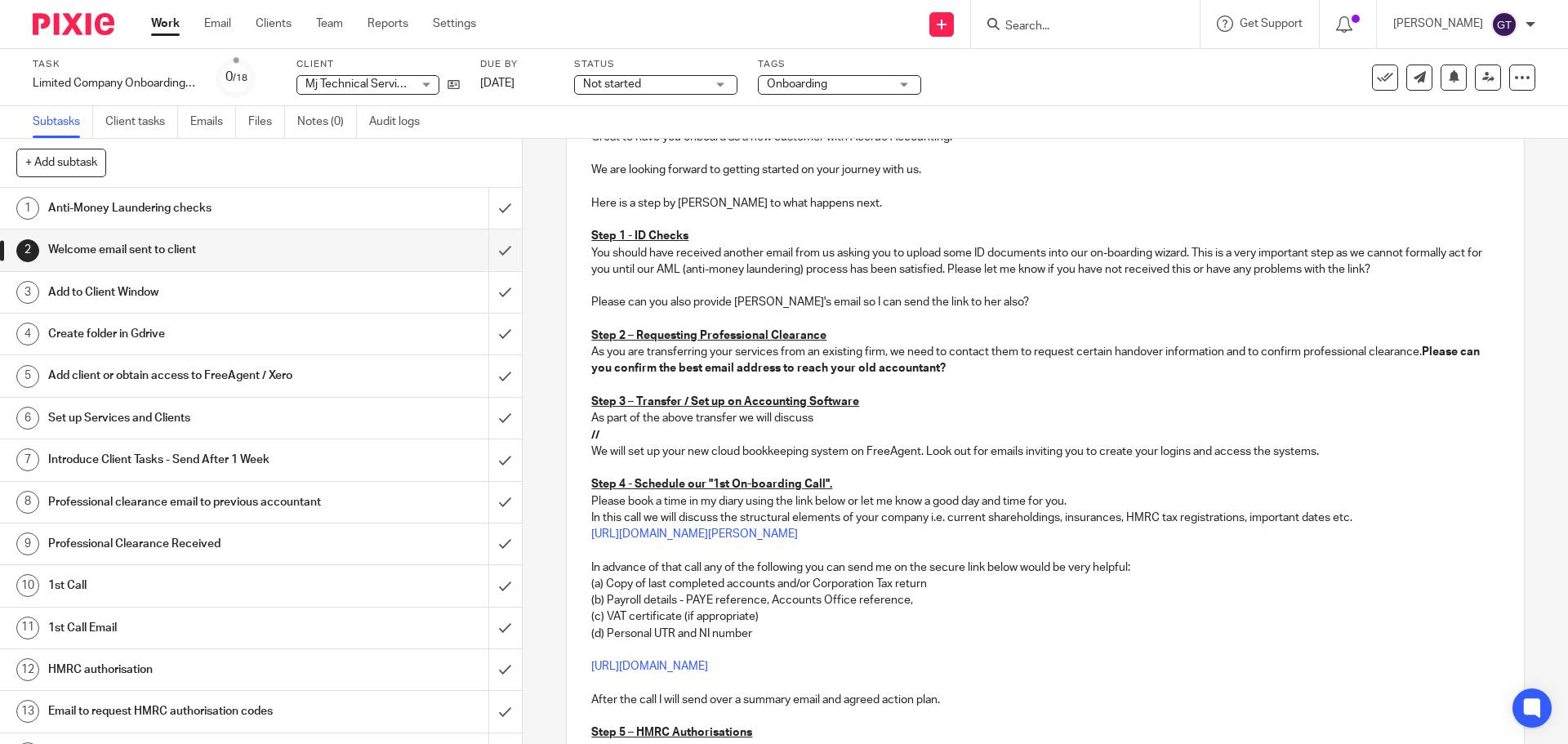
click at [822, 416] on p "As part of the above transfer we will discuss" at bounding box center [1044, 419] width 907 height 17
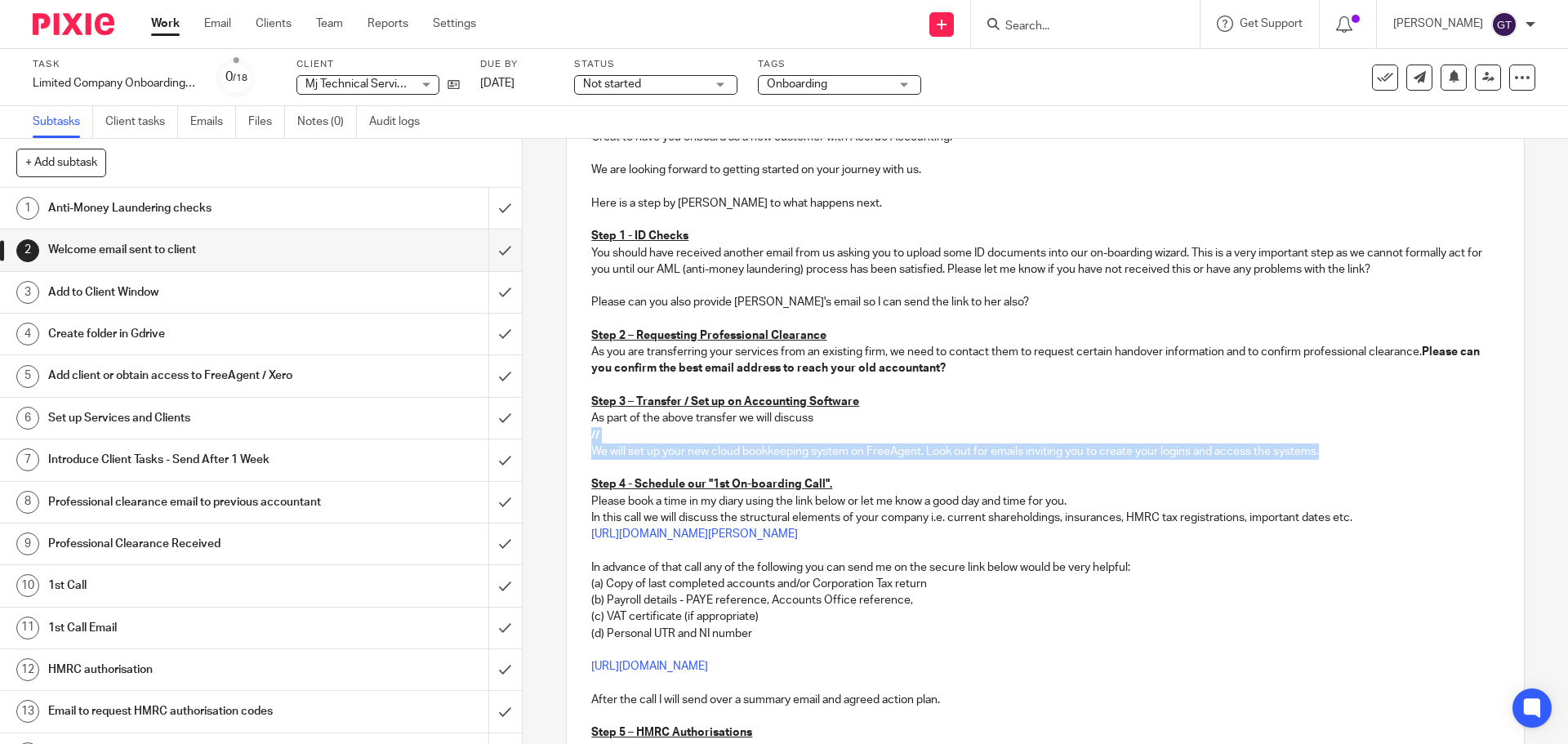
drag, startPoint x: 1321, startPoint y: 447, endPoint x: 826, endPoint y: 422, distance: 495.6
click at [826, 422] on div "Hi [PERSON_NAME], Great to have you onboard as a new customer with Accrue Accou…" at bounding box center [1044, 540] width 956 height 922
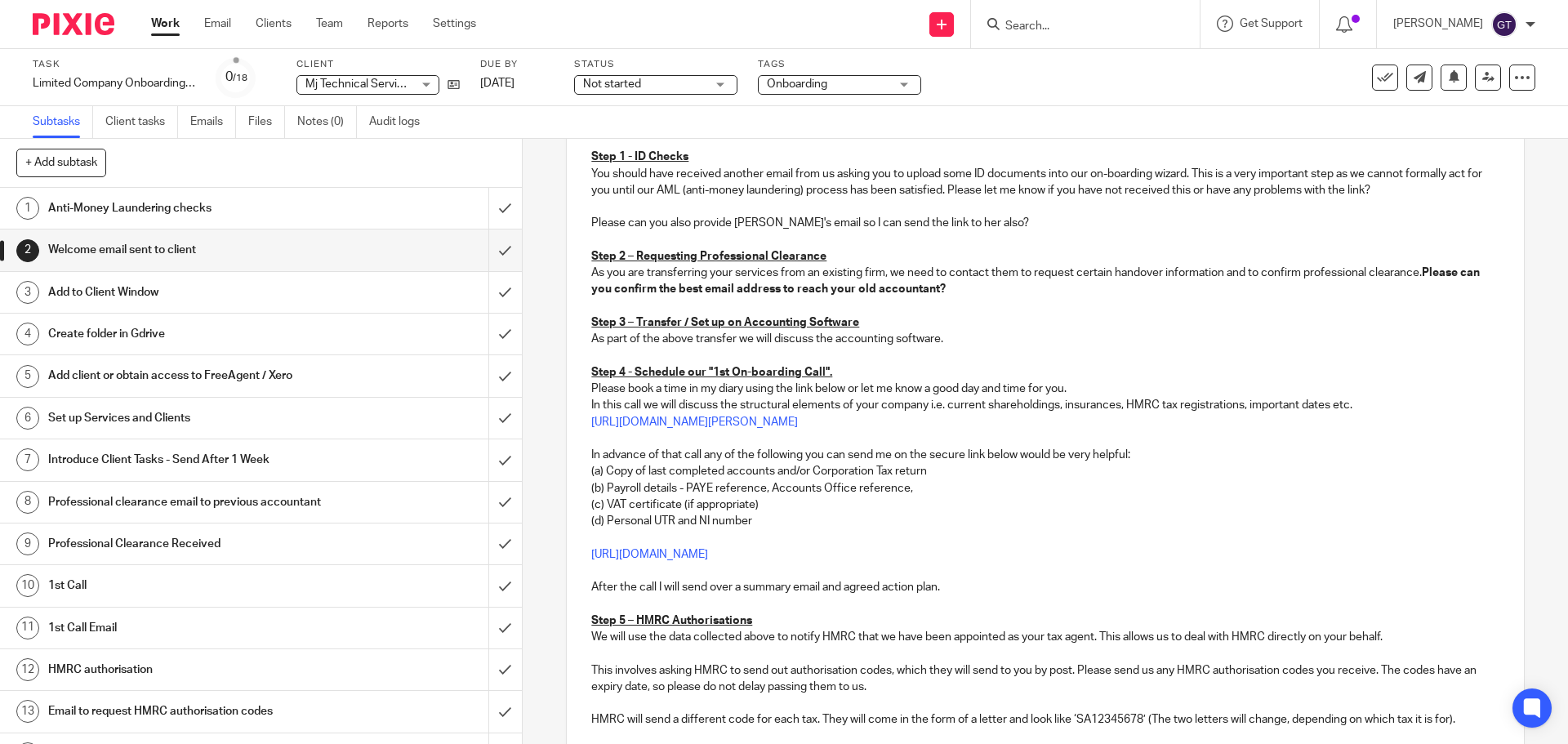
scroll to position [326, 0]
drag, startPoint x: 959, startPoint y: 466, endPoint x: 585, endPoint y: 469, distance: 374.0
click at [585, 469] on div "Hi [PERSON_NAME], Great to have you onboard as a new customer with Accrue Accou…" at bounding box center [1044, 442] width 956 height 890
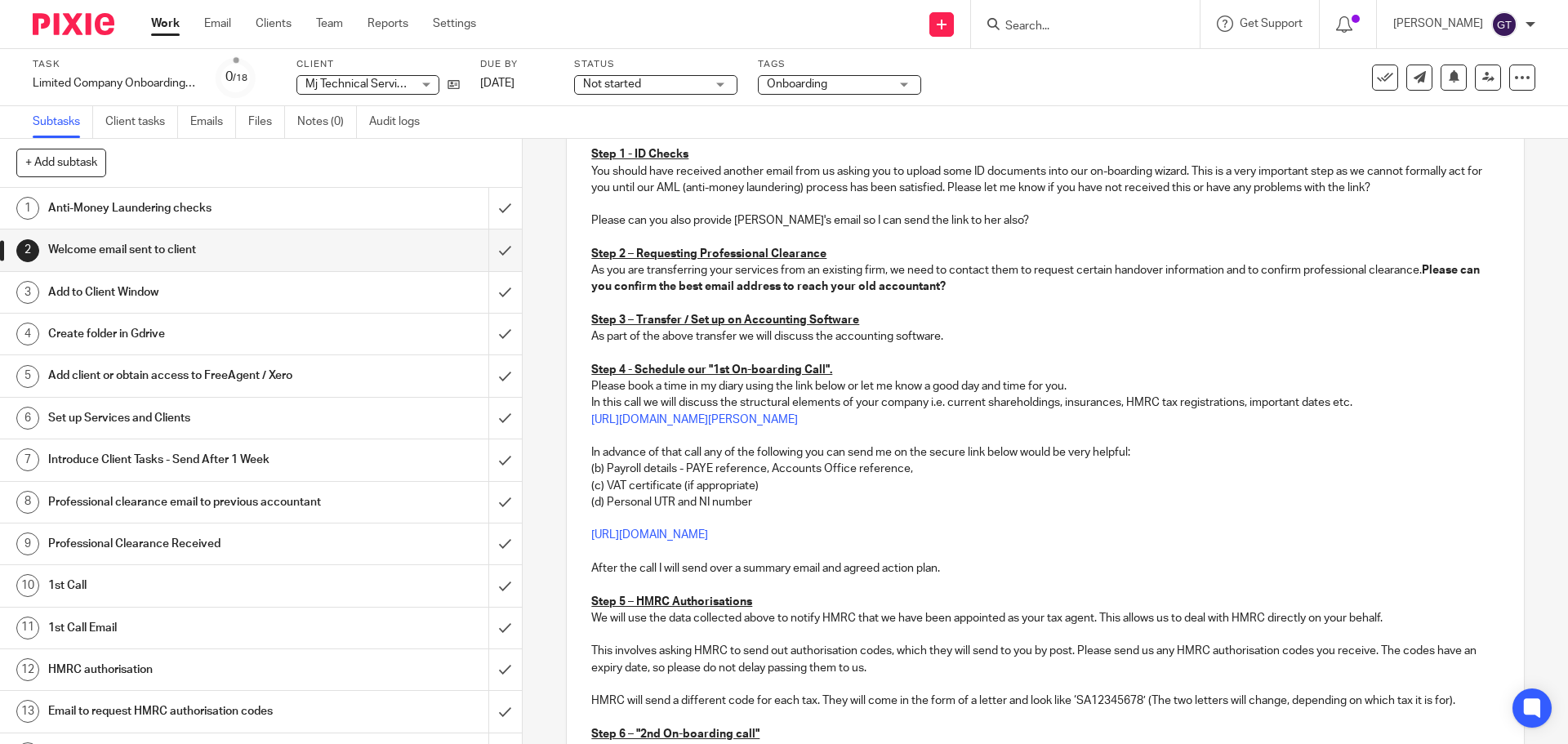
click at [765, 498] on p "(d) Personal UTR and NI number" at bounding box center [1044, 502] width 907 height 17
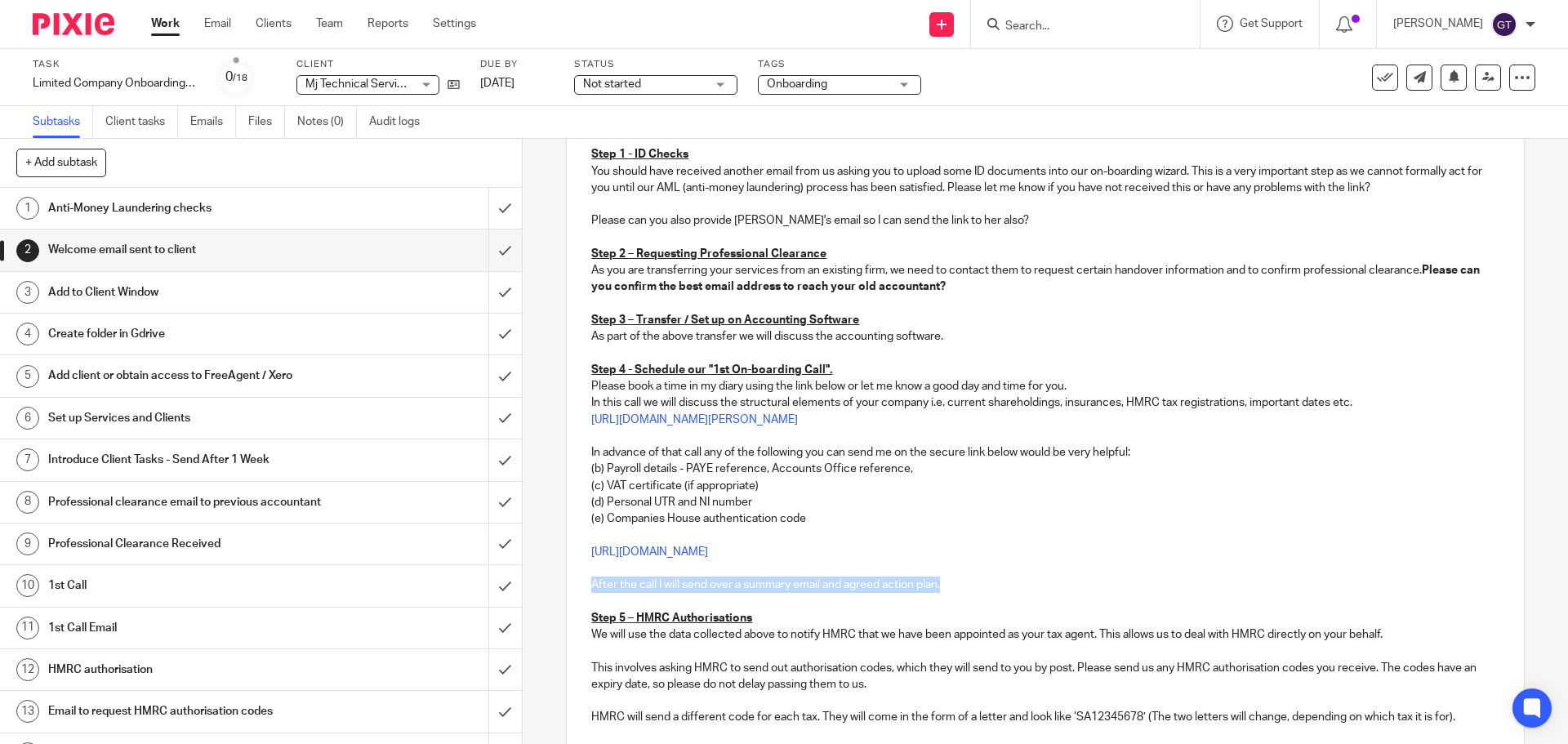
drag, startPoint x: 960, startPoint y: 581, endPoint x: 562, endPoint y: 589, distance: 398.1
click at [567, 589] on div "Hi [PERSON_NAME], Great to have you onboard as a new customer with Accrue Accou…" at bounding box center [1044, 442] width 956 height 890
click at [813, 514] on p "(e) Companies House authentication code" at bounding box center [1044, 519] width 907 height 17
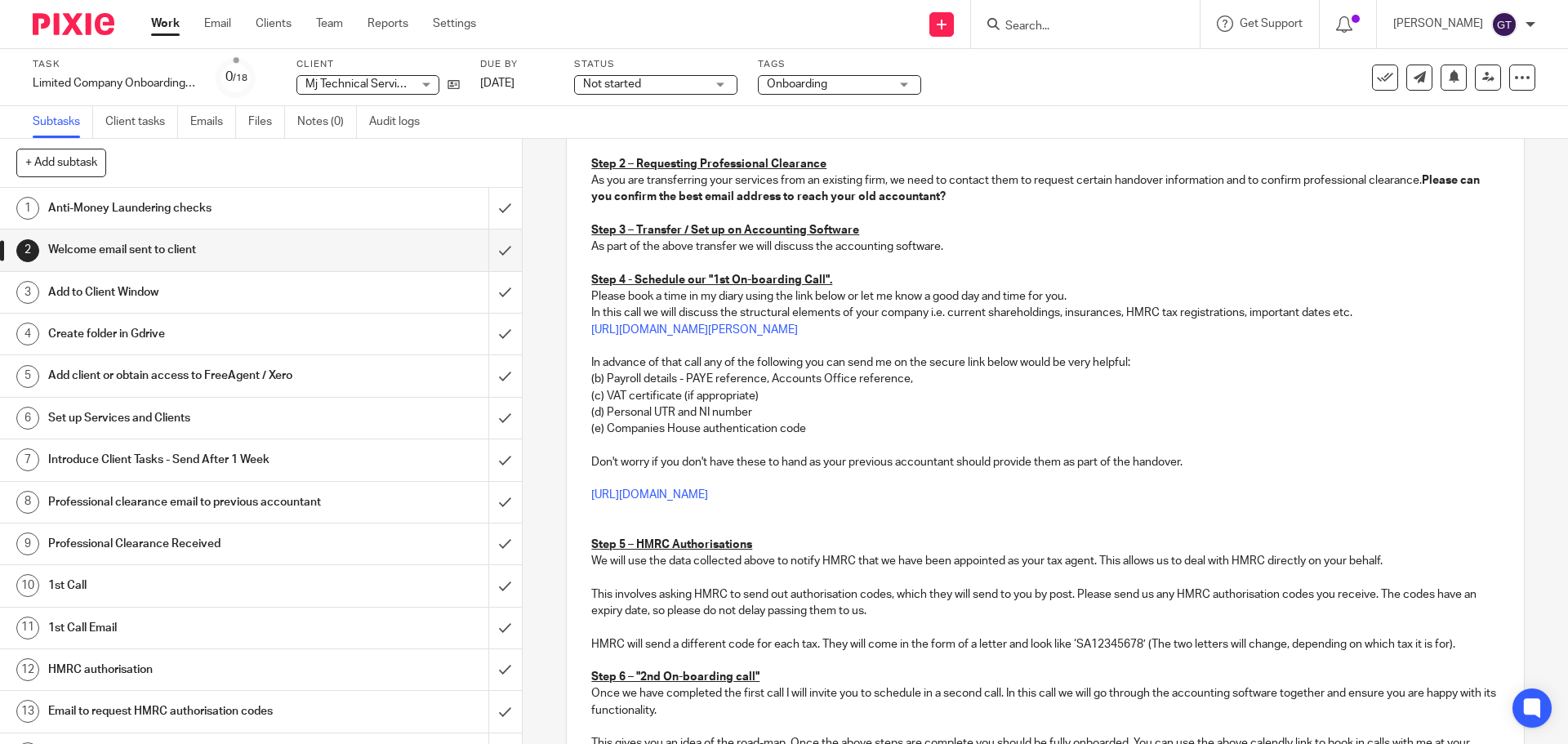
scroll to position [452, 0]
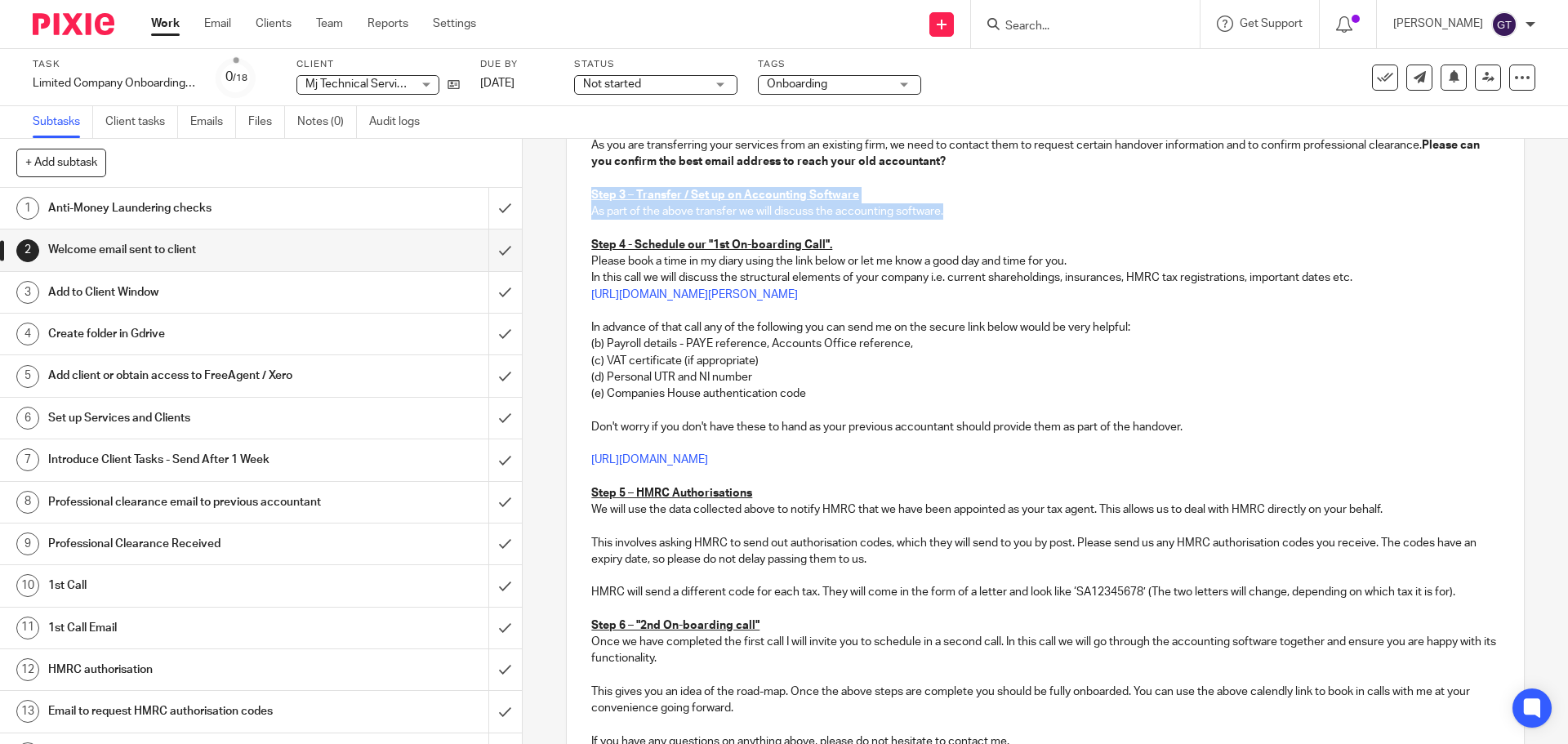
drag, startPoint x: 970, startPoint y: 213, endPoint x: 574, endPoint y: 194, distance: 396.5
click at [574, 194] on div "Hi Mark, Great to have you onboard as a new customer with Accrue Accounting. We…" at bounding box center [1044, 317] width 956 height 890
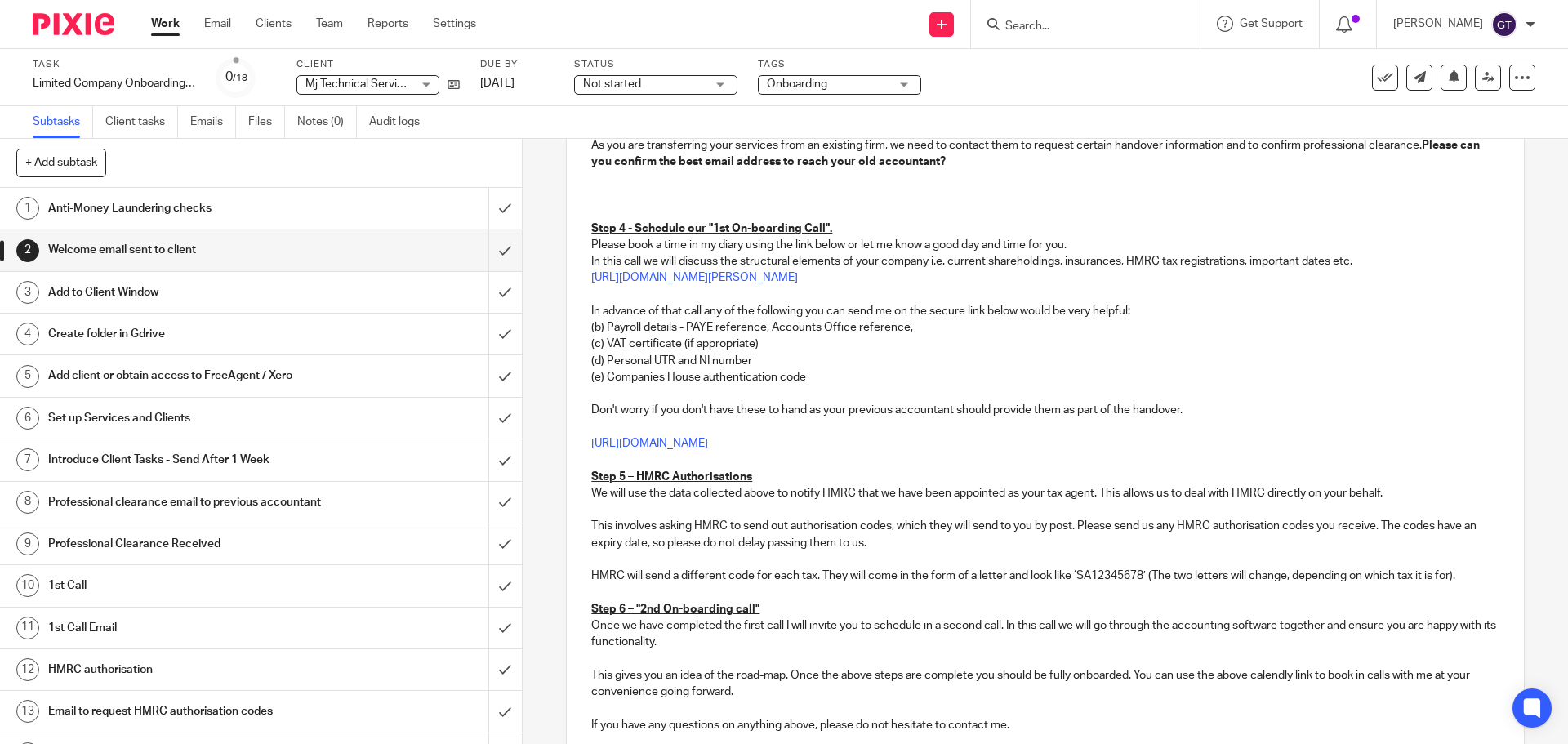
click at [610, 457] on p at bounding box center [1044, 460] width 907 height 17
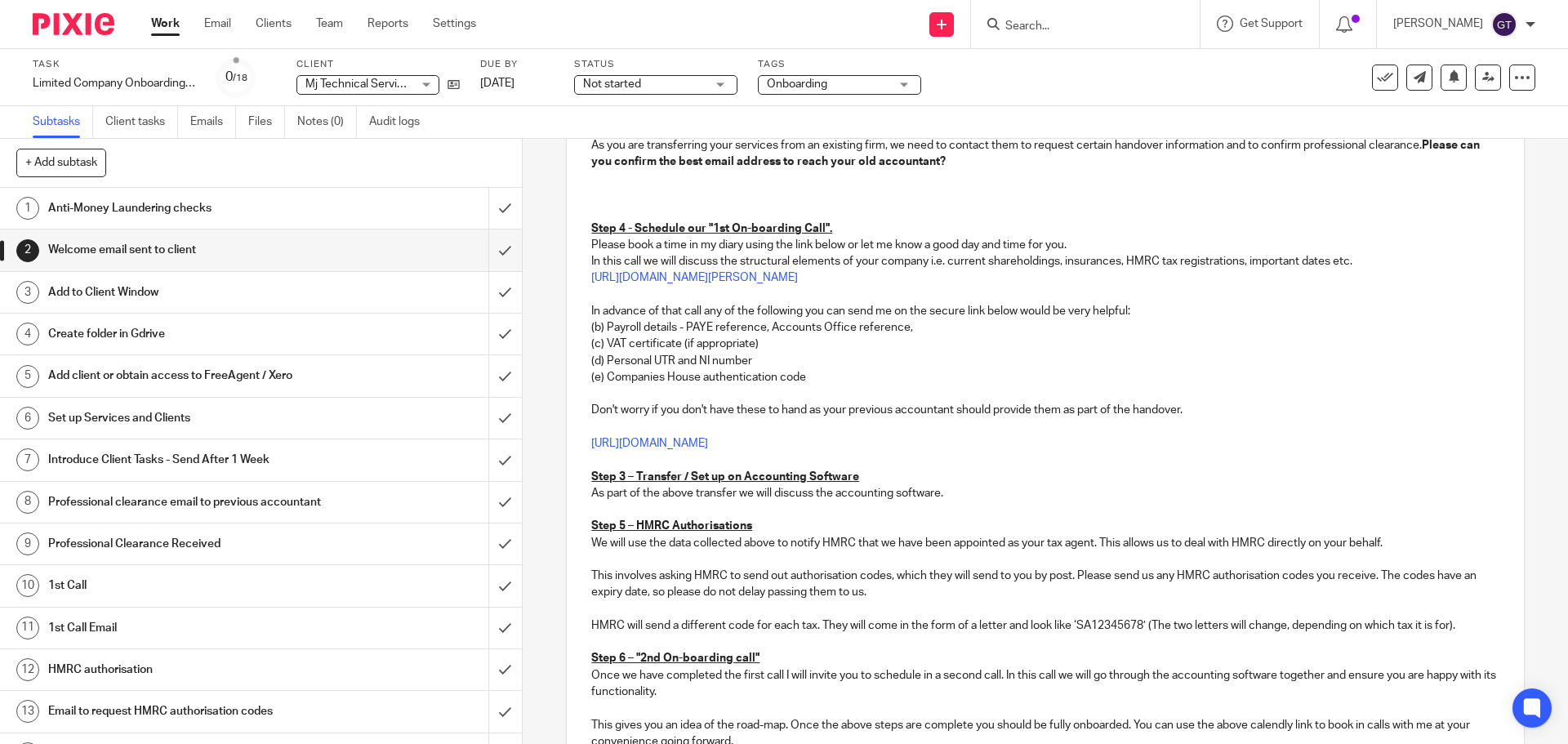
click at [620, 230] on u "Step 4 - Schedule our "1st On-boarding Call"." at bounding box center [711, 229] width 241 height 11
click at [619, 474] on u "Step 3 – Transfer / Set up on Accounting Software" at bounding box center [725, 477] width 268 height 11
click at [662, 203] on p at bounding box center [1044, 195] width 907 height 17
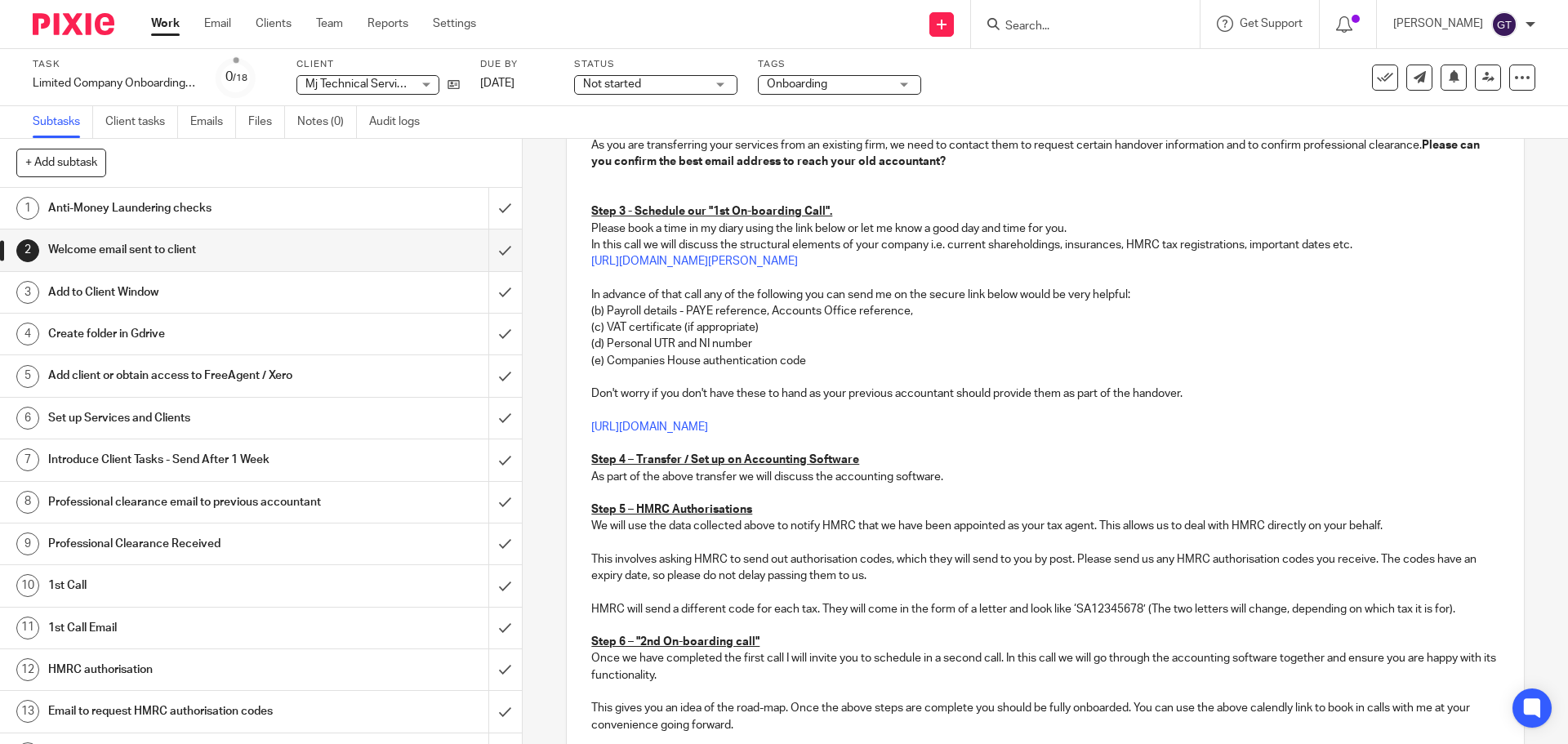
scroll to position [309, 0]
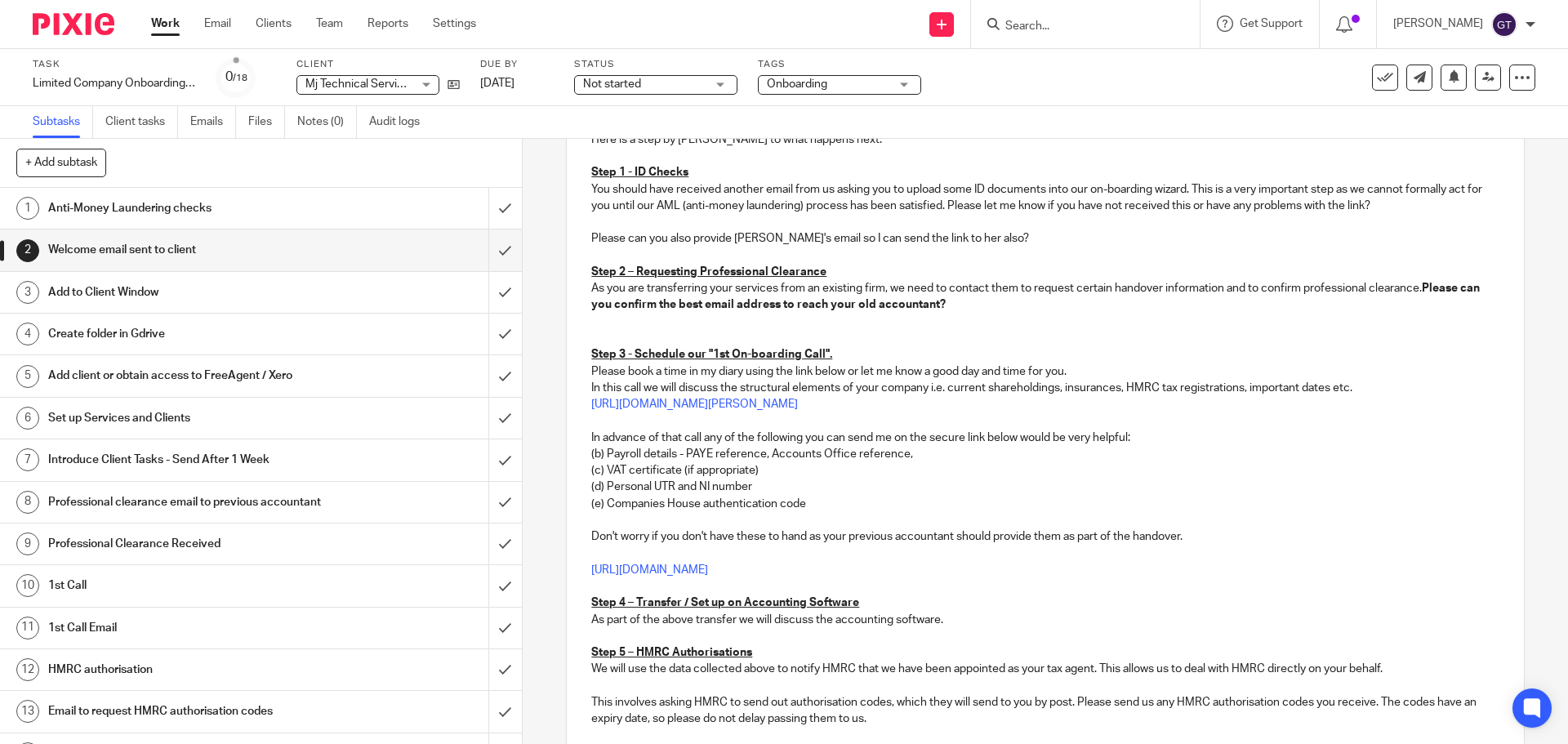
click at [616, 342] on p at bounding box center [1044, 338] width 907 height 17
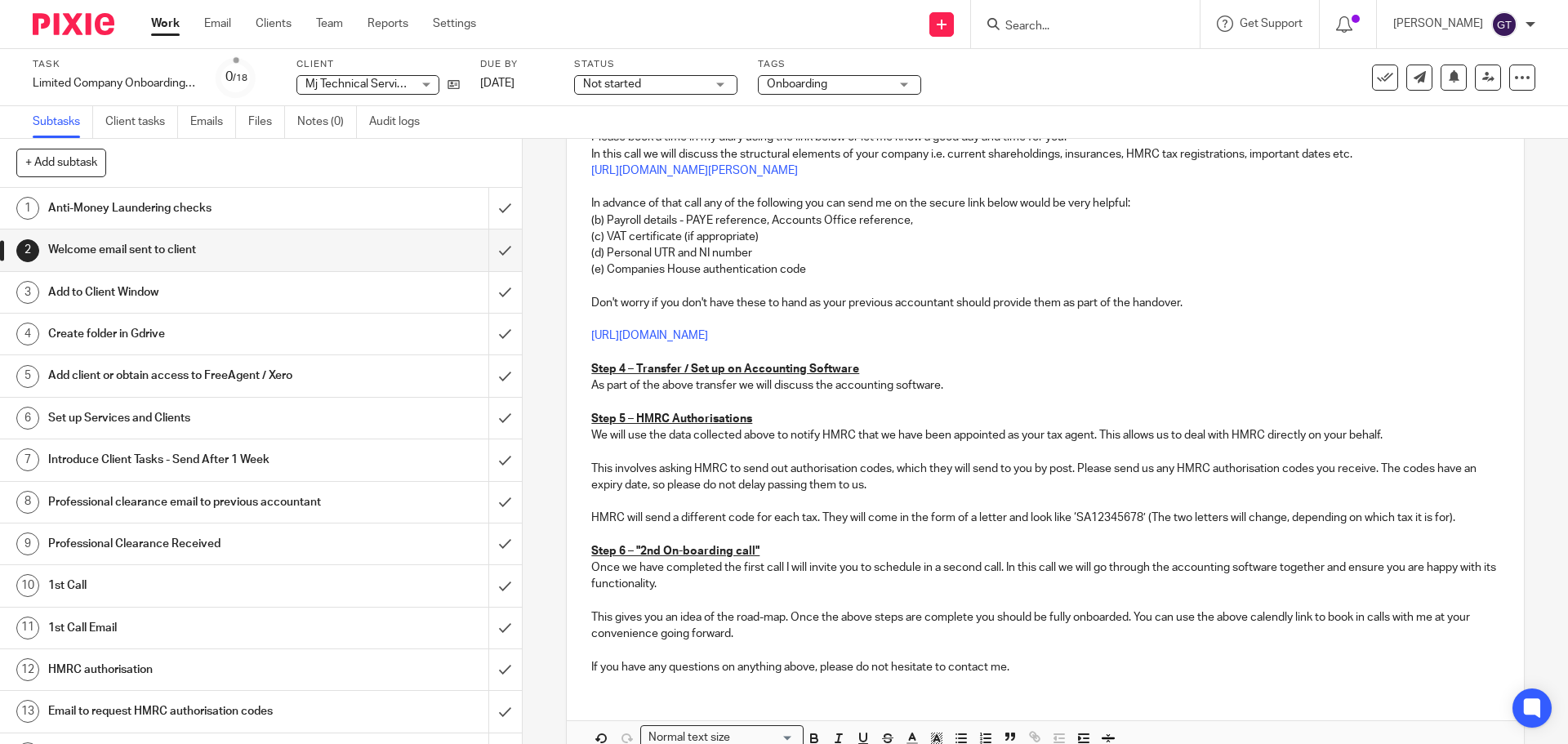
scroll to position [554, 0]
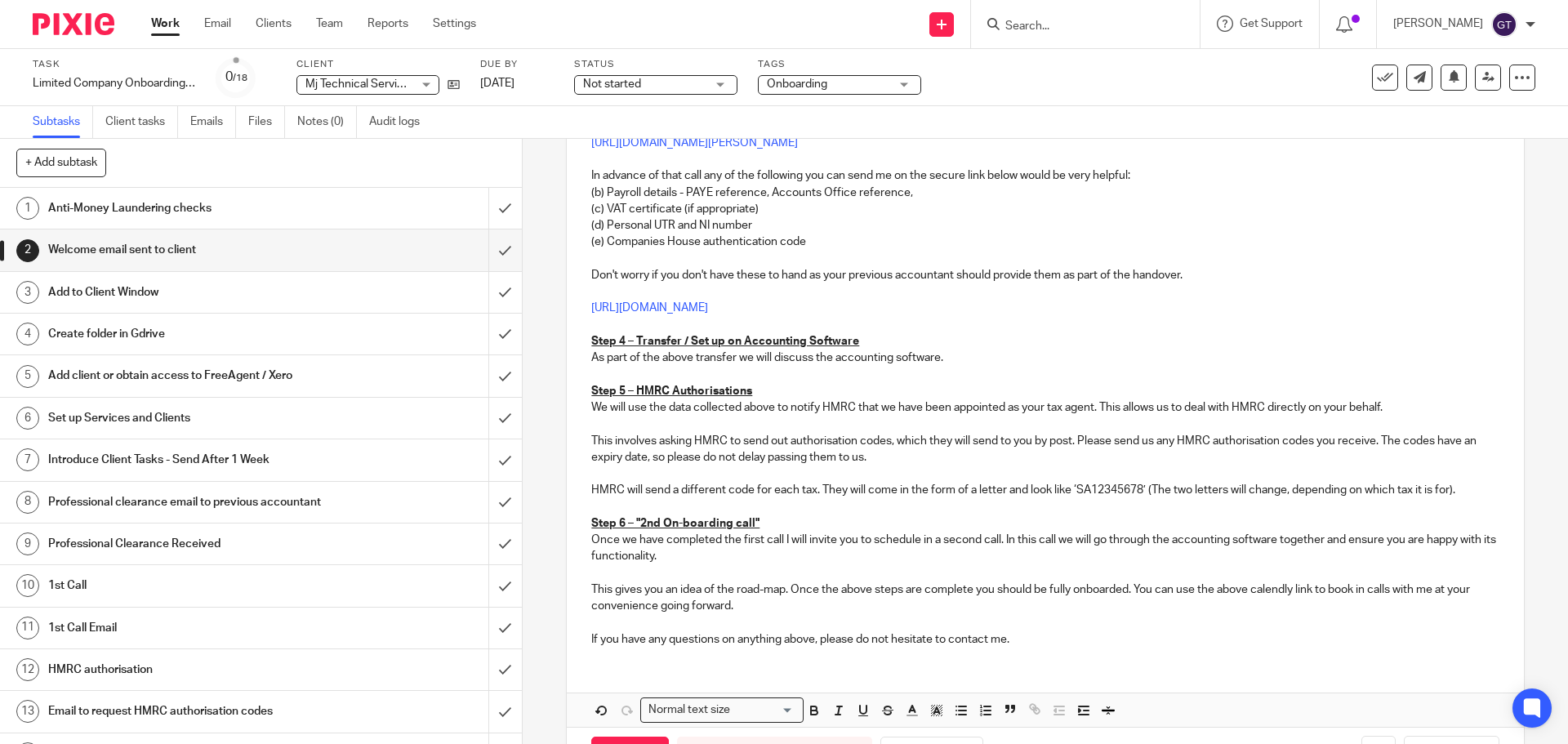
click at [1257, 585] on p "This gives you an idea of the road-map. Once the above steps are complete you s…" at bounding box center [1044, 598] width 907 height 33
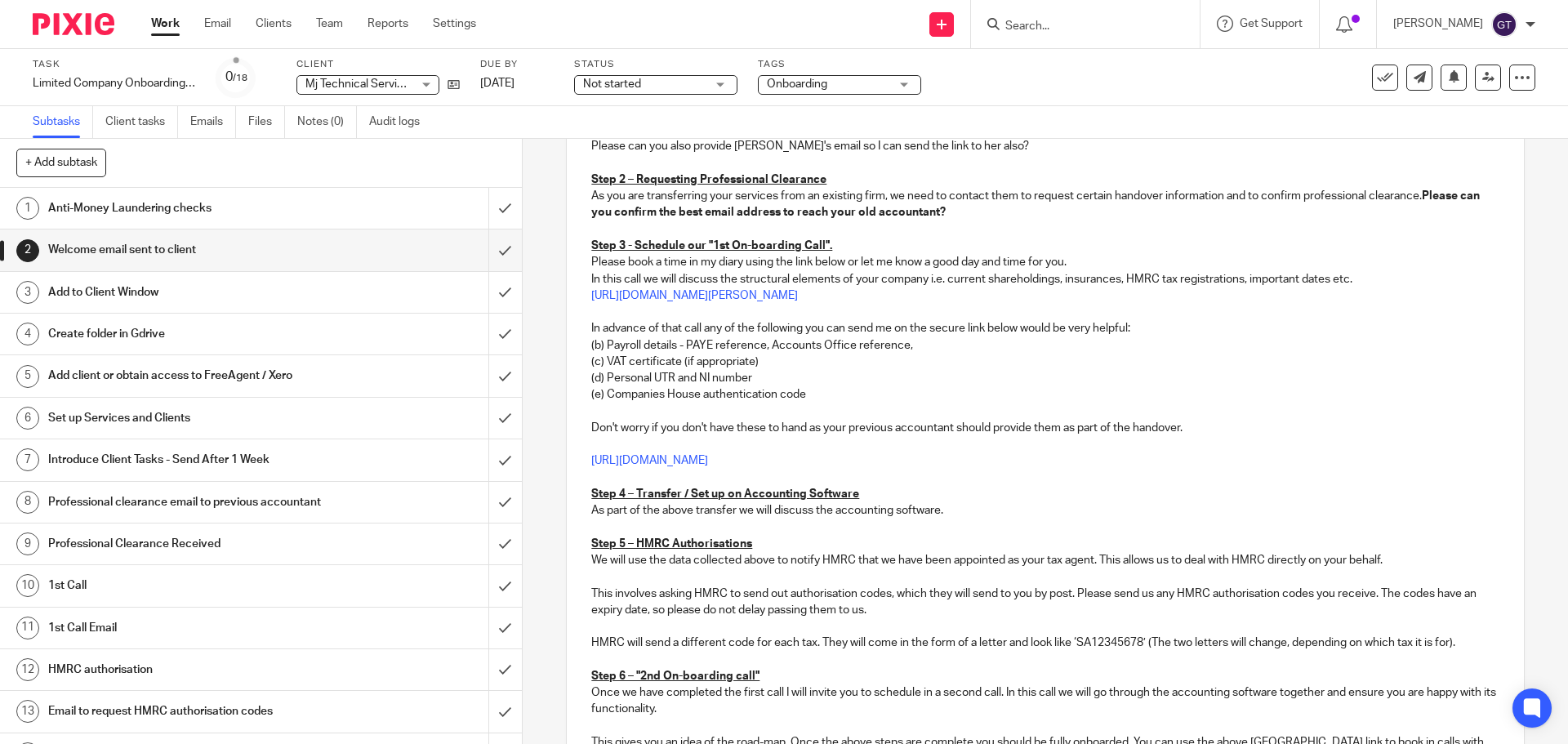
scroll to position [390, 0]
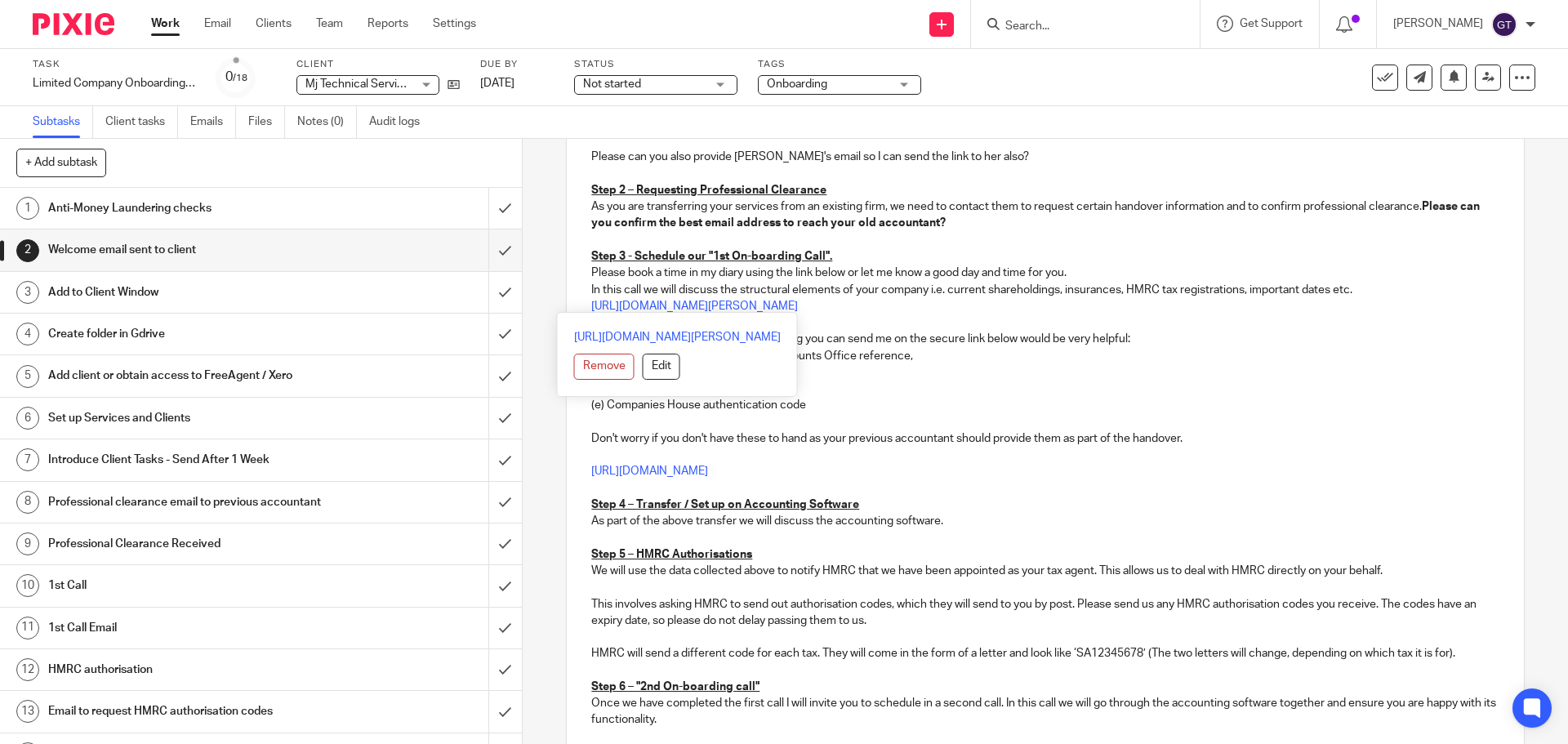
drag, startPoint x: 776, startPoint y: 303, endPoint x: 548, endPoint y: 269, distance: 230.5
click at [548, 269] on div "2 Welcome email sent to client Manual email Secure the attachments in this mess…" at bounding box center [1045, 442] width 1045 height 605
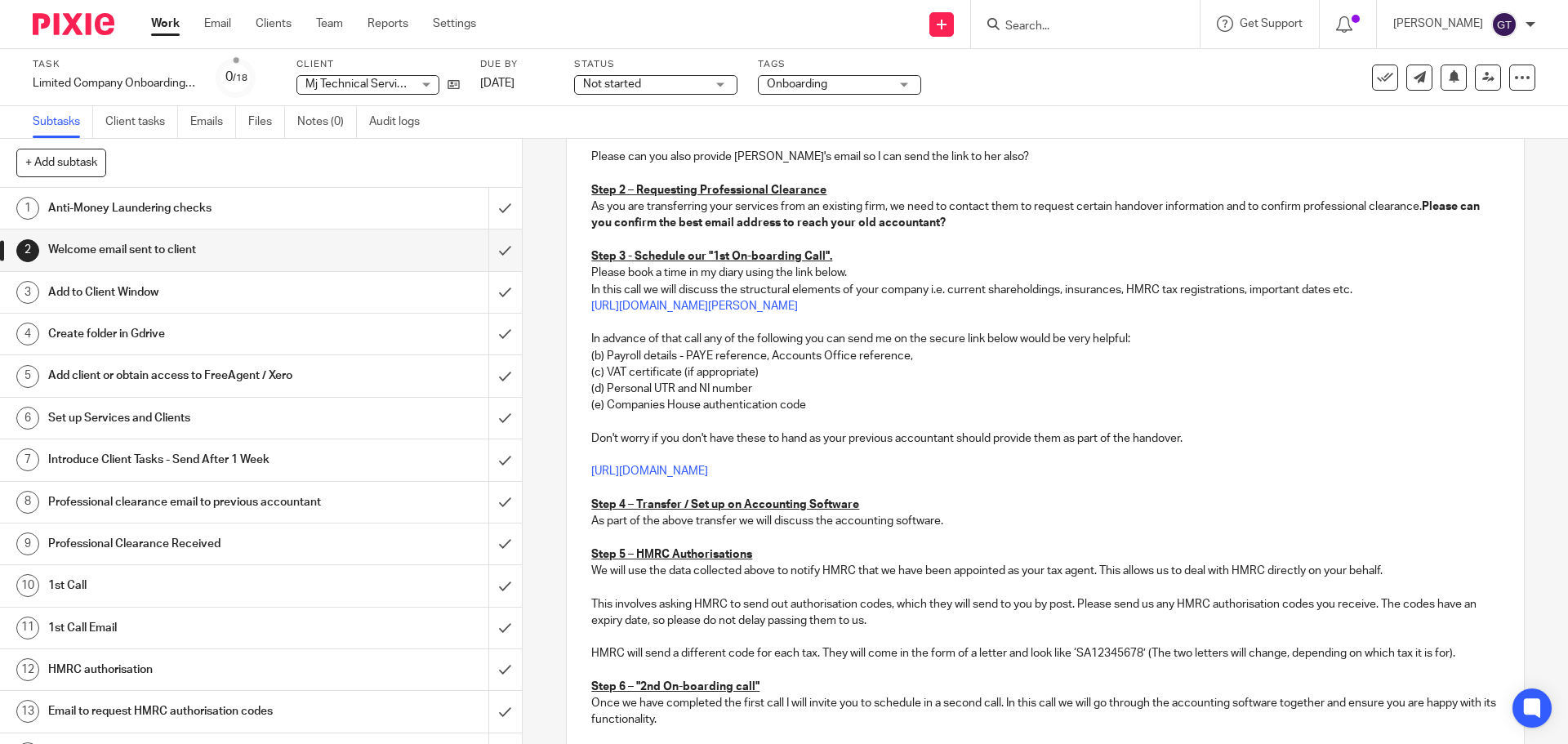
click at [597, 355] on p "(b) Payroll details - PAYE reference, Accounts Office reference," at bounding box center [1044, 356] width 907 height 17
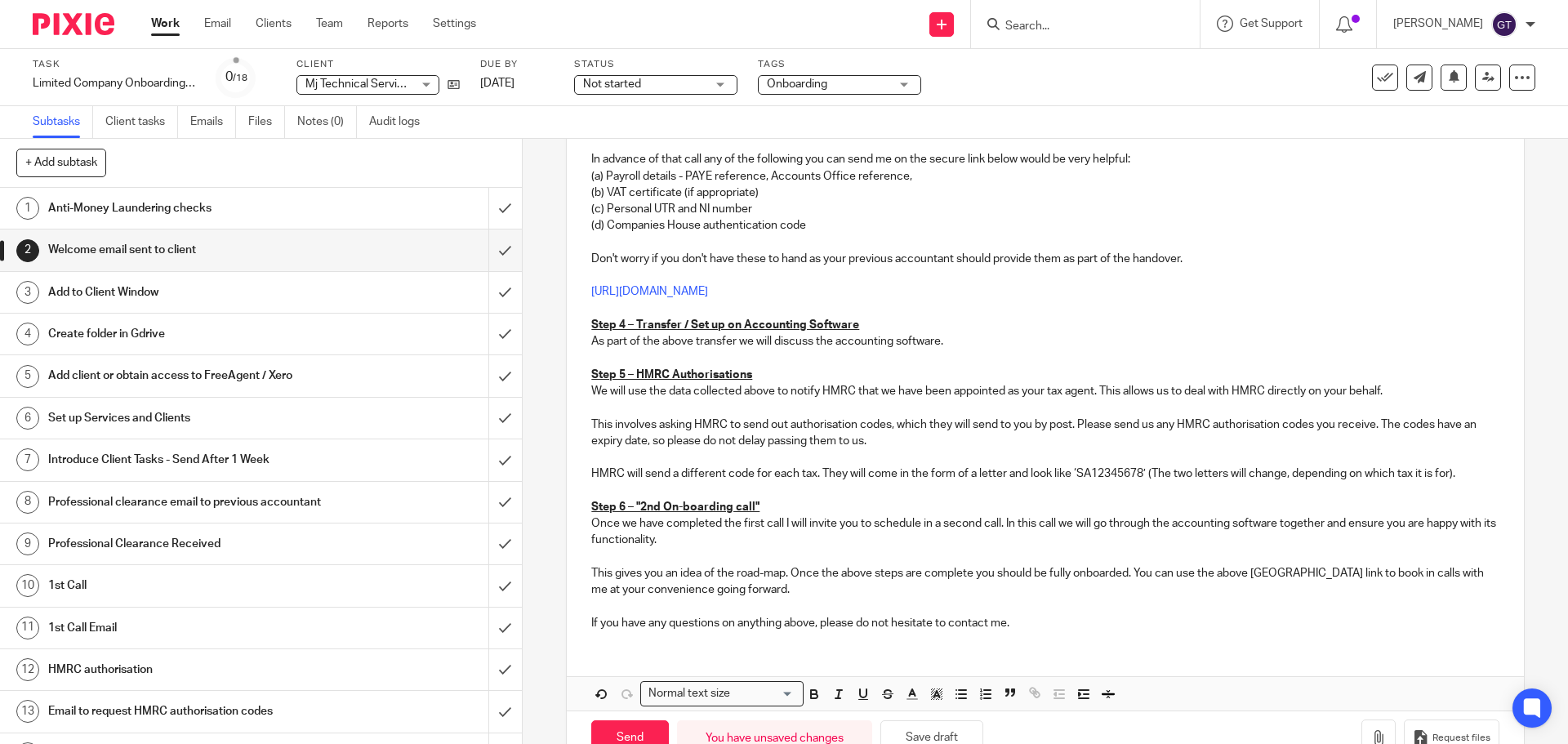
scroll to position [574, 0]
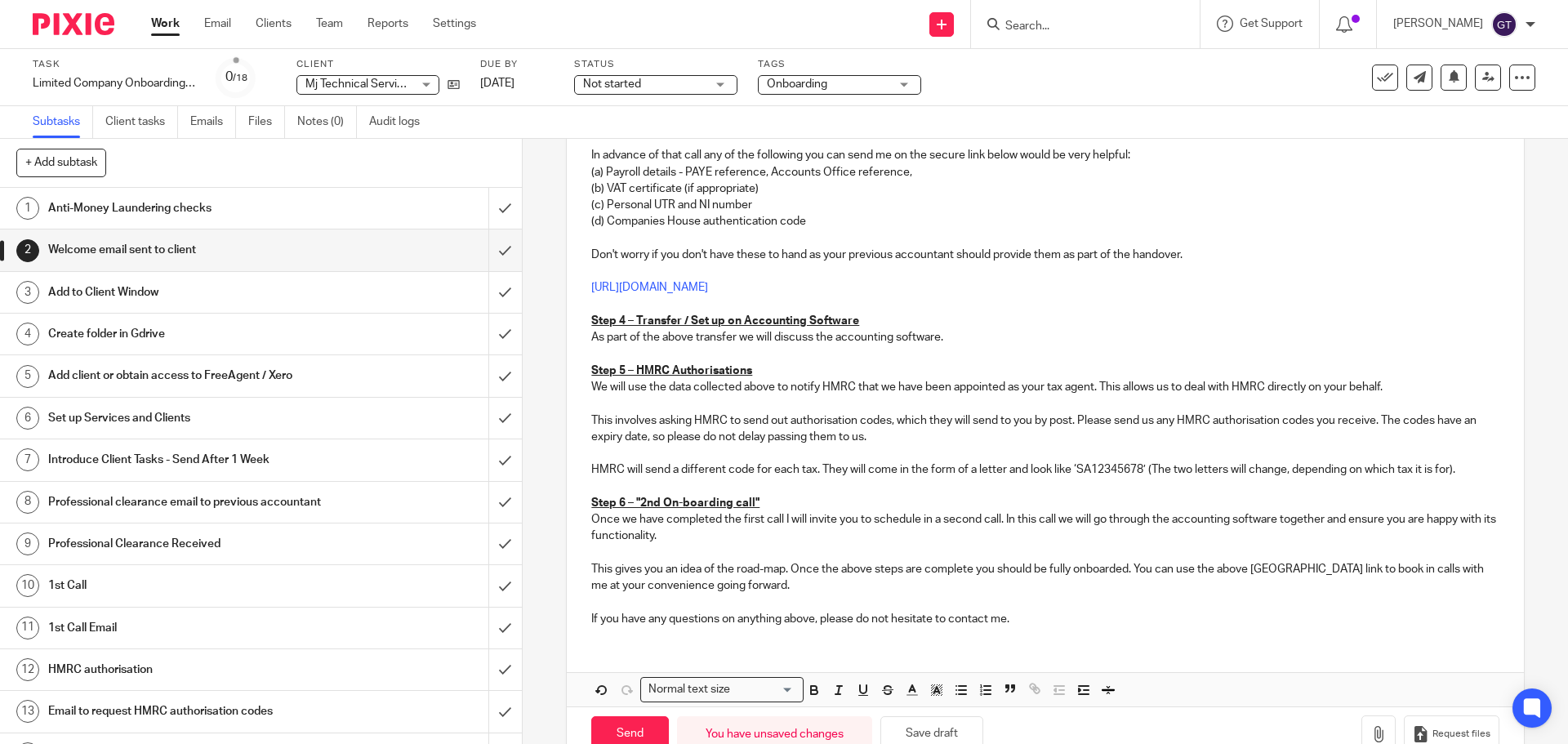
click at [752, 534] on p "Once we have completed the first call I will invite you to schedule in a second…" at bounding box center [1044, 528] width 907 height 33
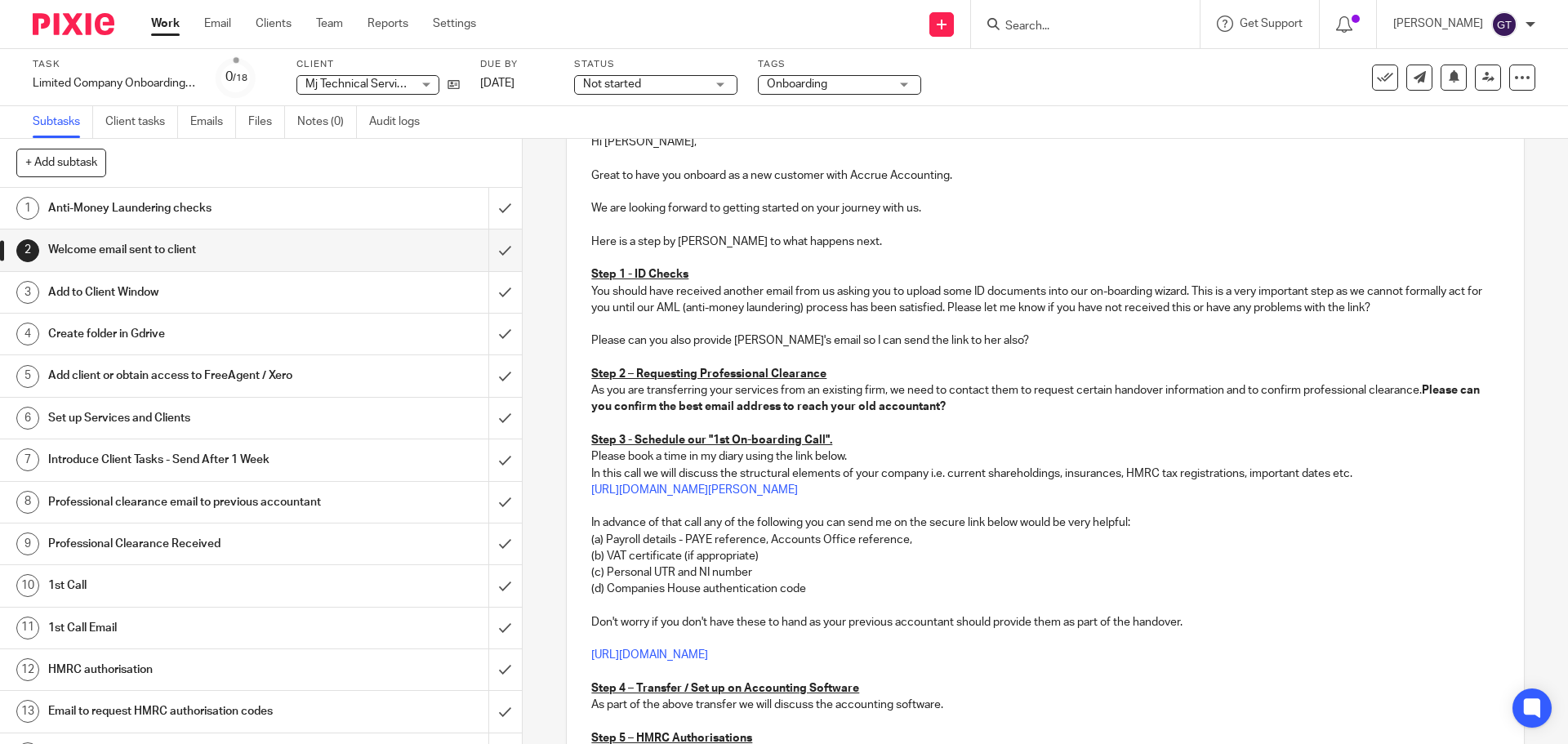
scroll to position [0, 0]
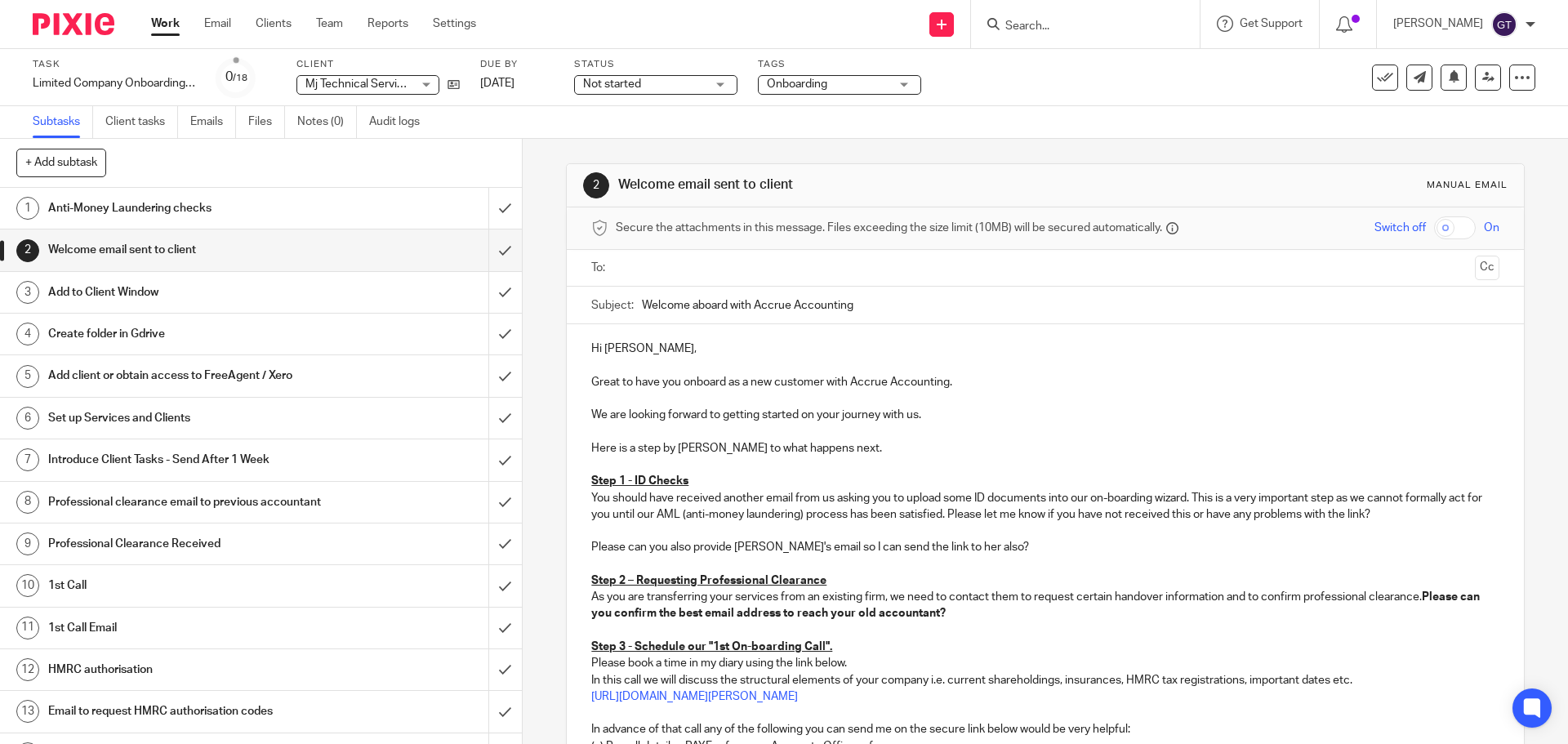
click at [707, 259] on input "text" at bounding box center [1044, 268] width 846 height 18
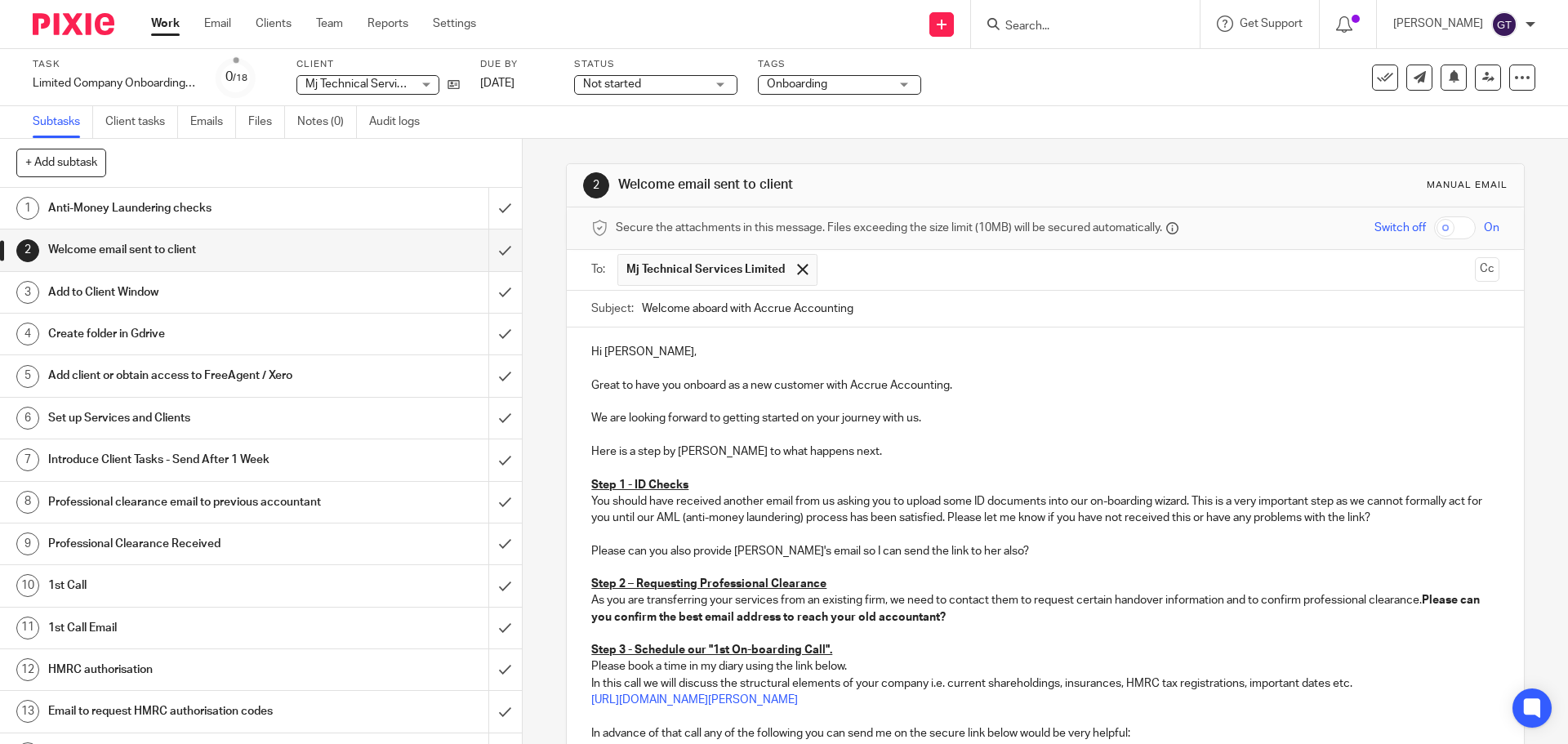
click at [781, 410] on p "We are looking forward to getting started on your journey with us." at bounding box center [1044, 419] width 907 height 17
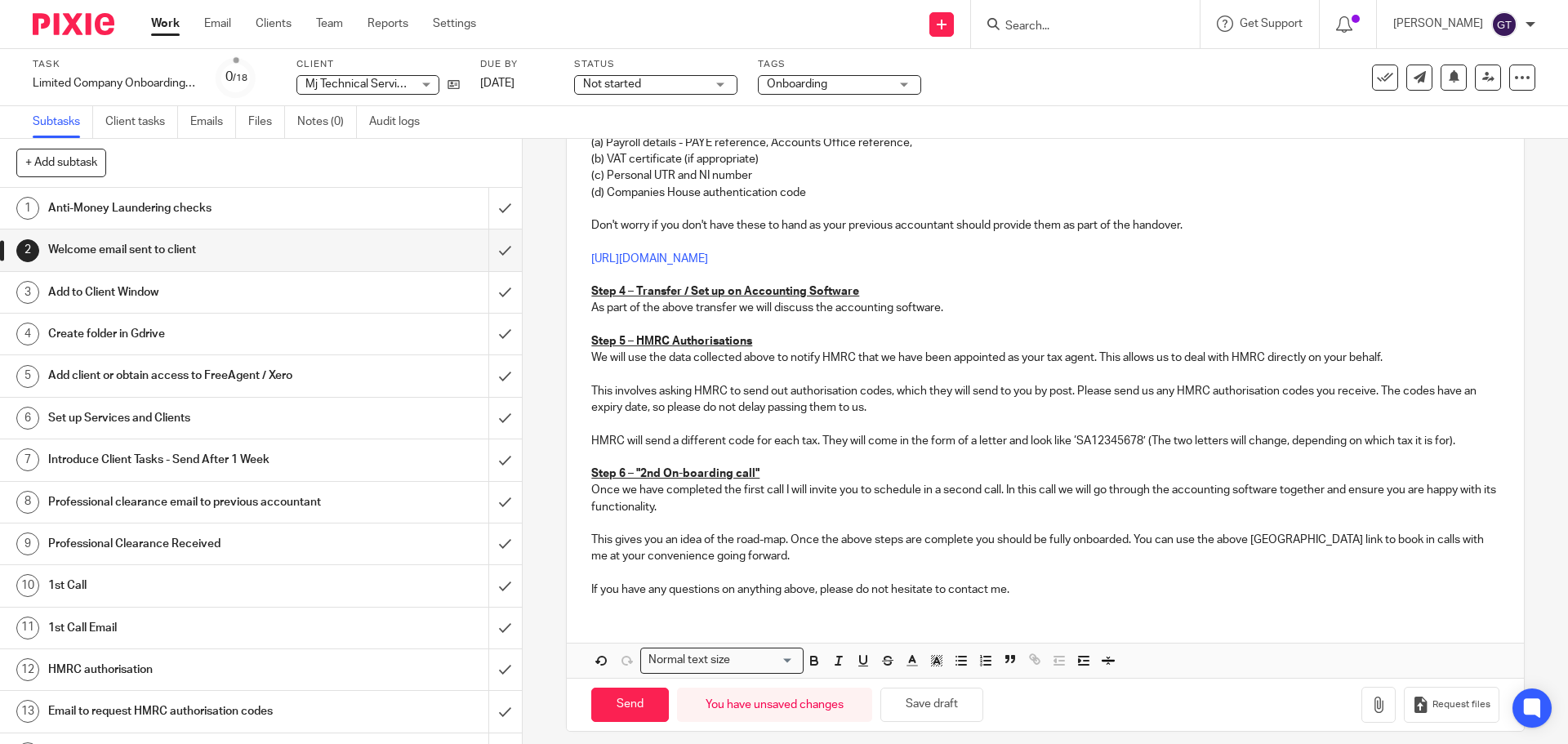
scroll to position [620, 0]
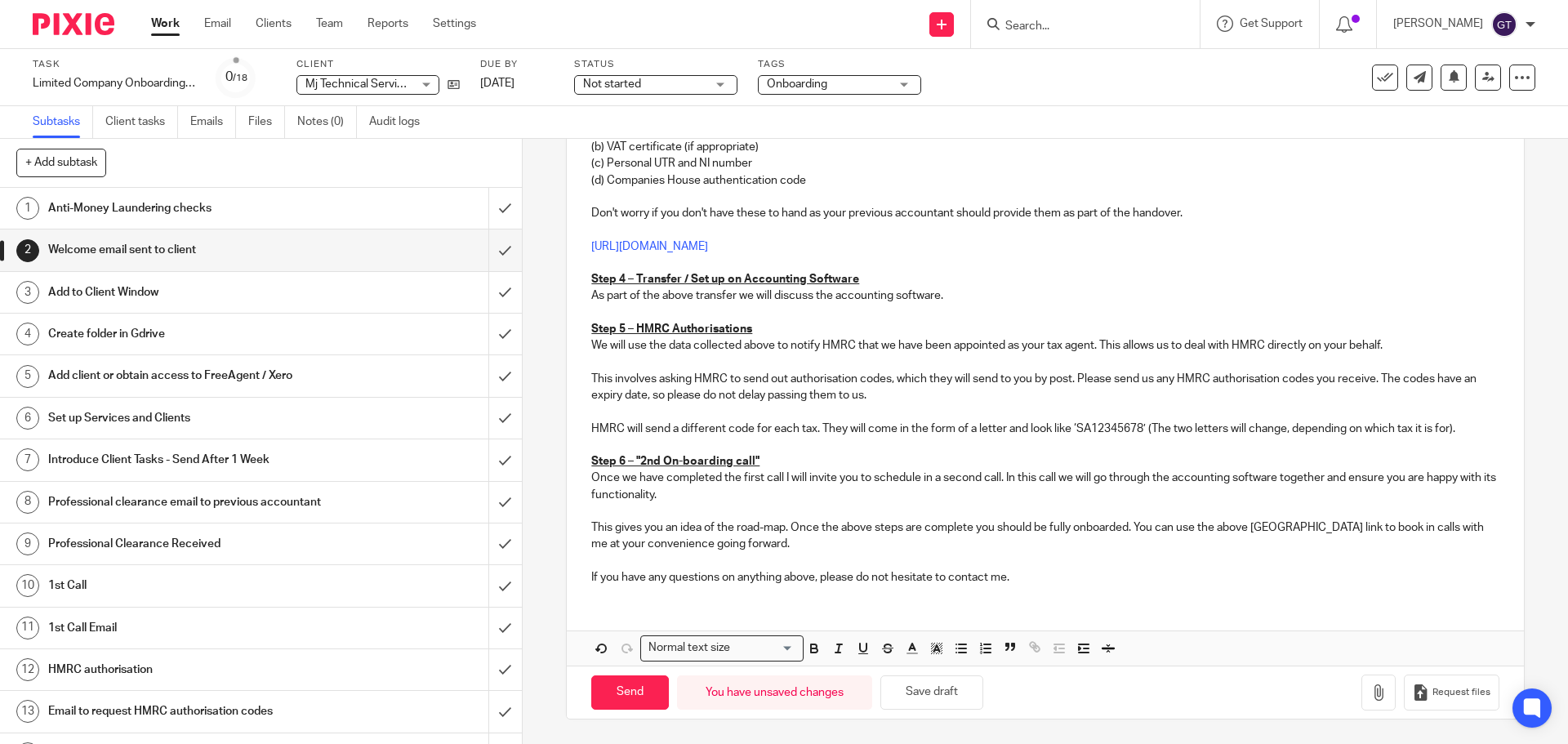
click at [937, 297] on p "As part of the above transfer we will discuss the accounting software." at bounding box center [1044, 296] width 907 height 17
click at [615, 696] on input "Send" at bounding box center [630, 693] width 77 height 35
type input "Sent"
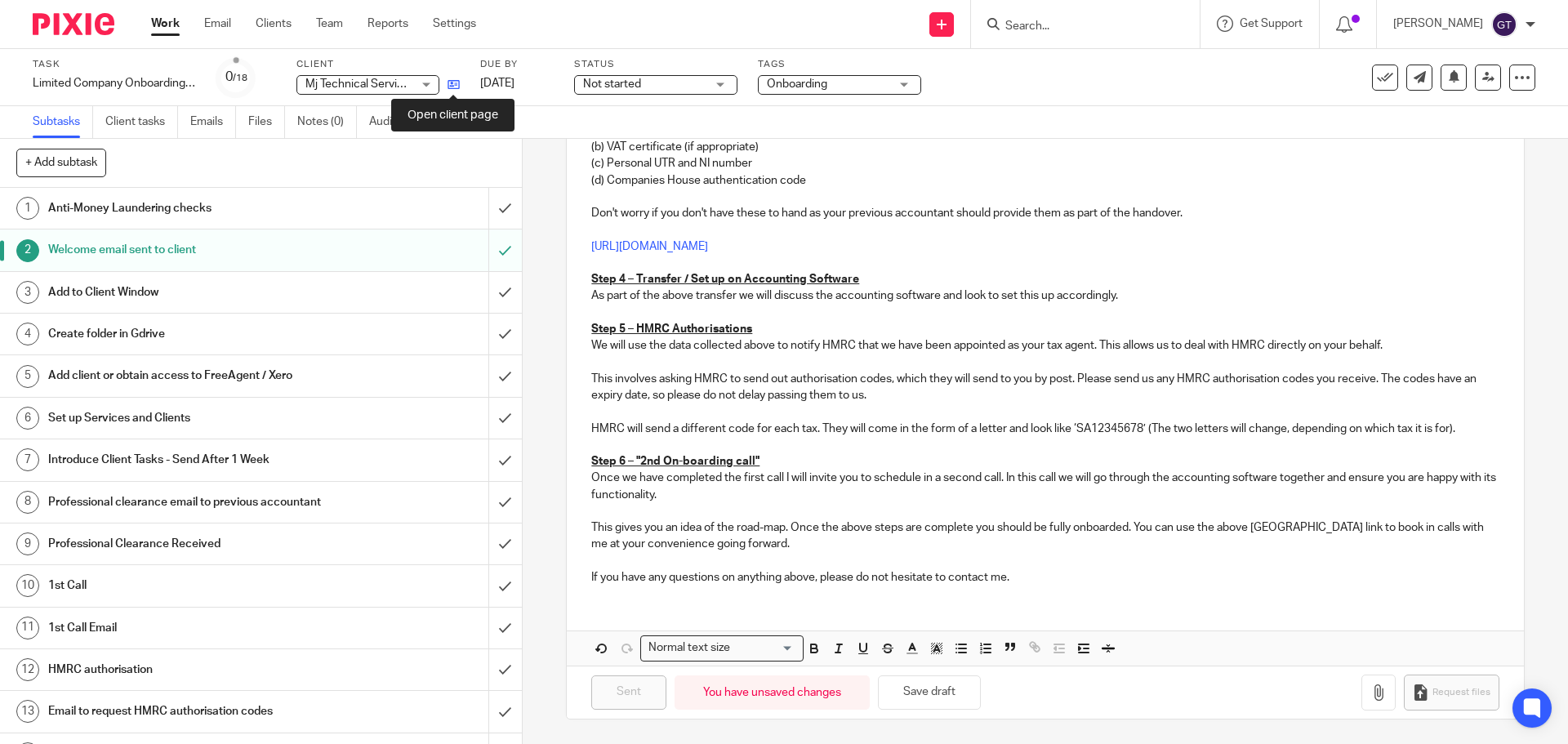
click at [455, 81] on icon at bounding box center [453, 84] width 12 height 12
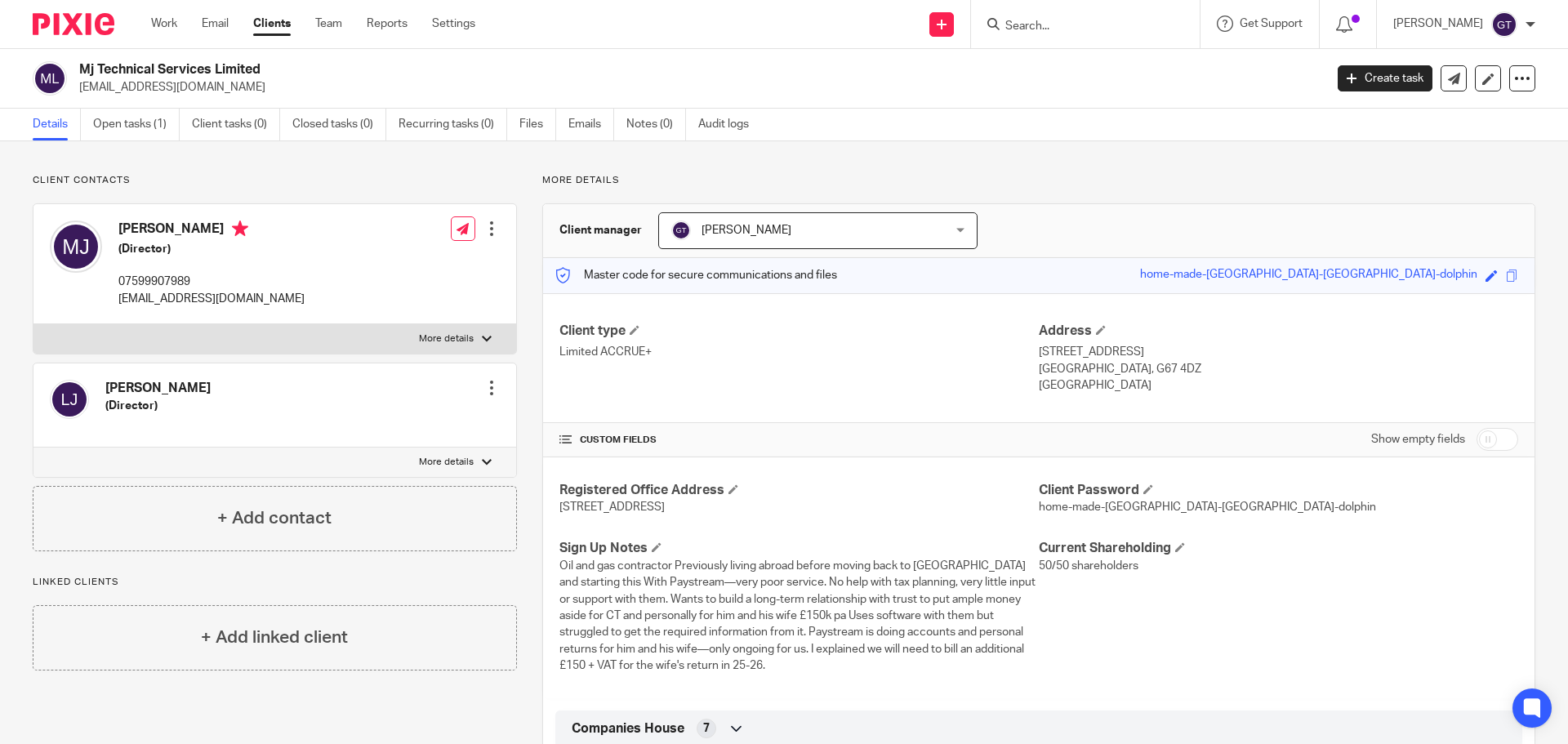
drag, startPoint x: 82, startPoint y: 67, endPoint x: 266, endPoint y: 75, distance: 184.2
click at [266, 75] on h2 "Mj Technical Services Limited" at bounding box center [572, 69] width 987 height 18
copy h2 "Mj Technical Services Limited"
